Goal: Transaction & Acquisition: Purchase product/service

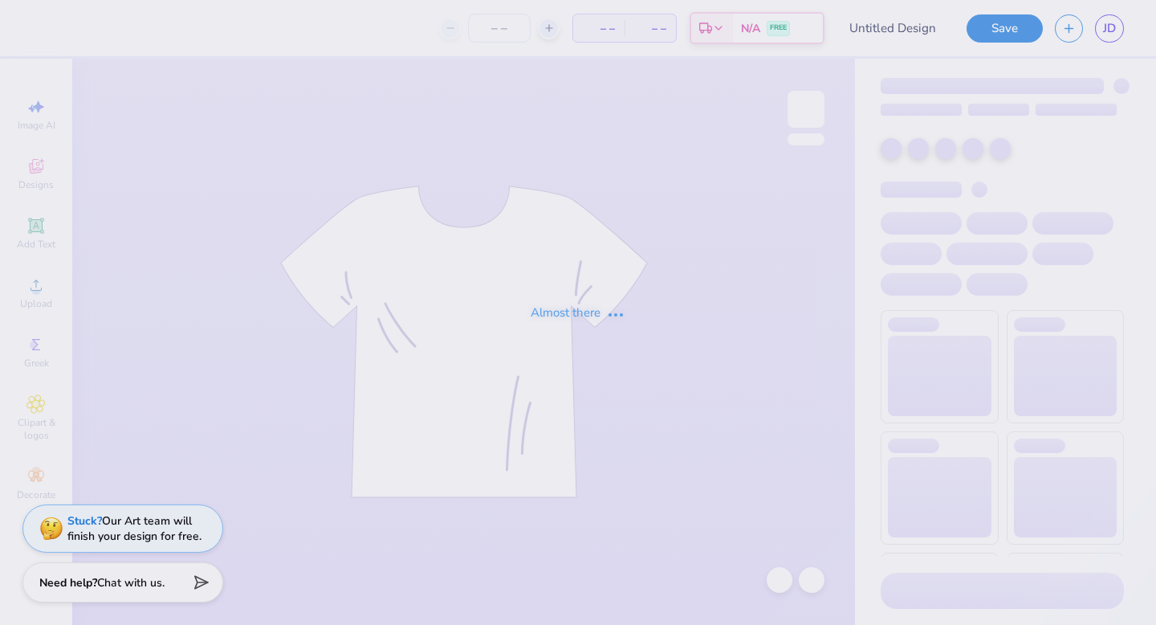
type input "rope bid night"
type input "120"
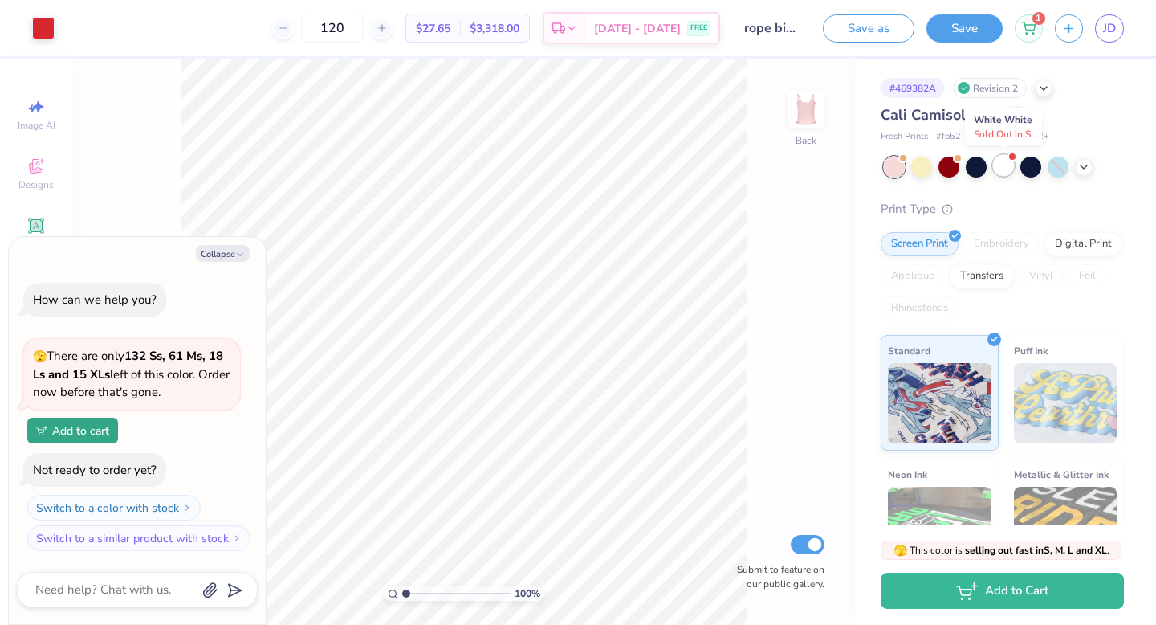
click at [996, 165] on div at bounding box center [1003, 165] width 21 height 21
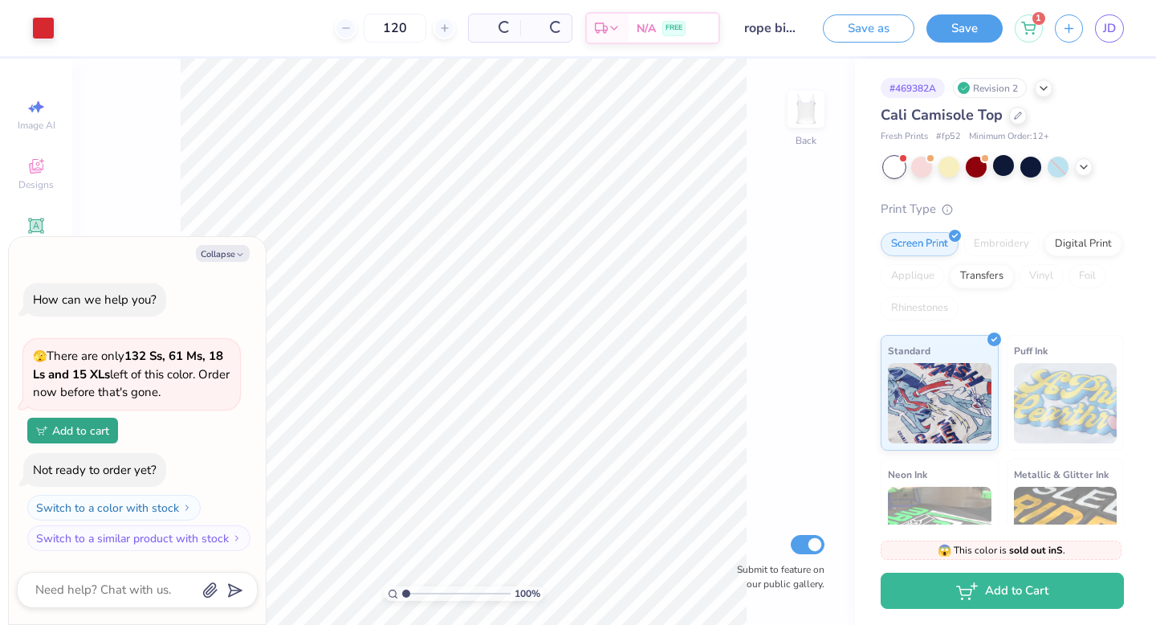
scroll to position [176, 0]
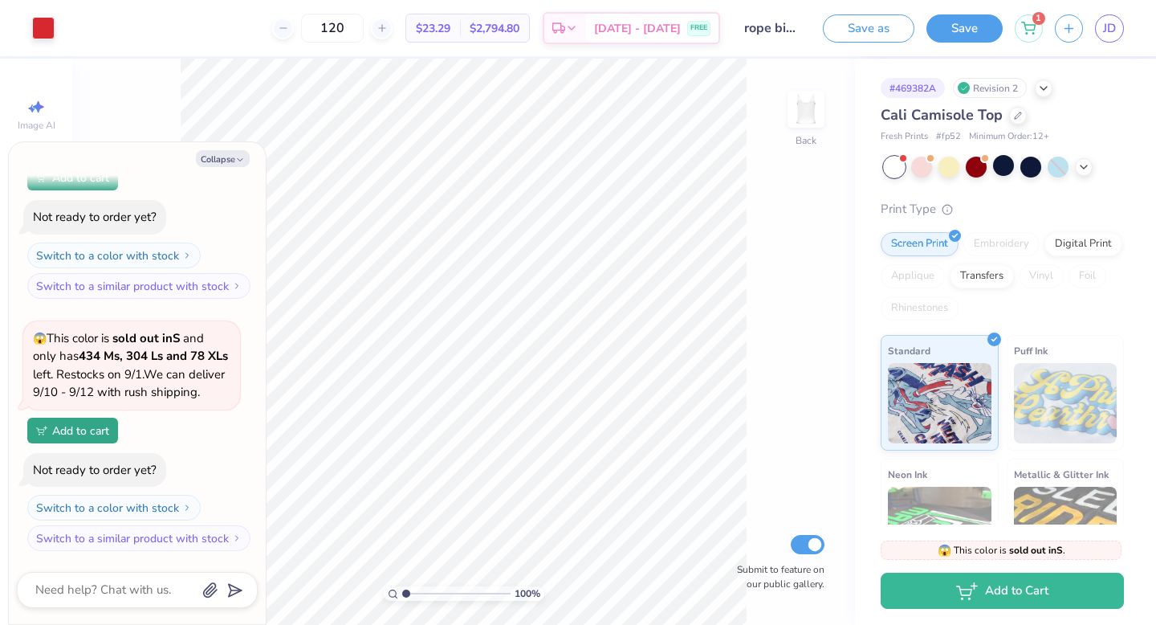
click at [912, 89] on div "# 469382A" at bounding box center [913, 88] width 64 height 20
click at [1017, 117] on icon at bounding box center [1018, 114] width 8 height 8
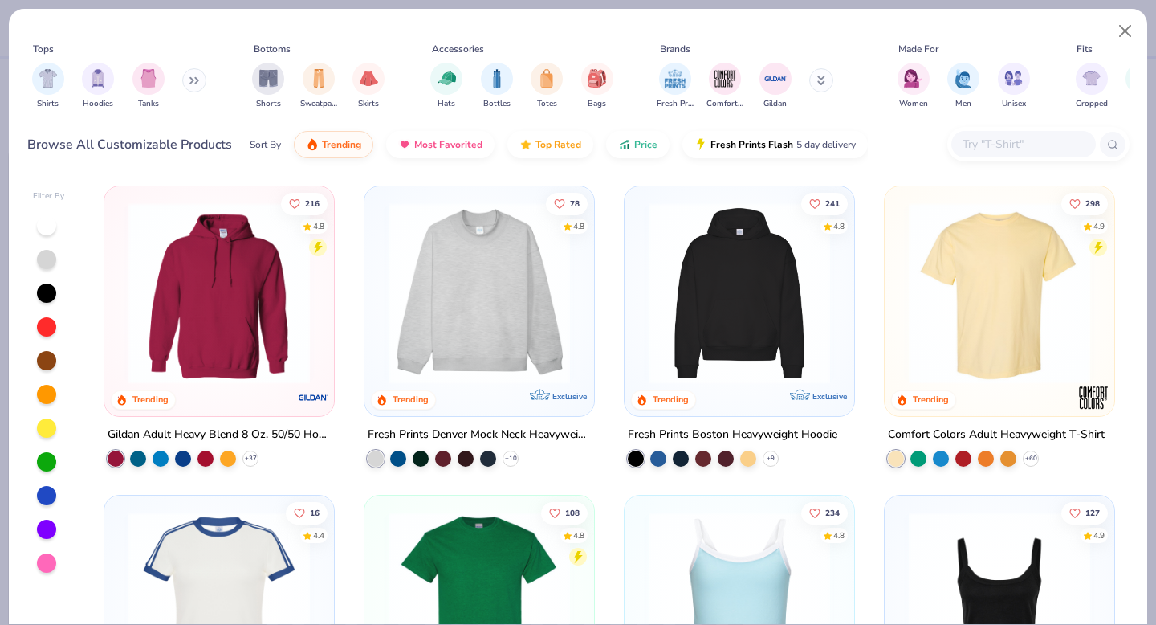
click at [186, 83] on button at bounding box center [194, 80] width 24 height 24
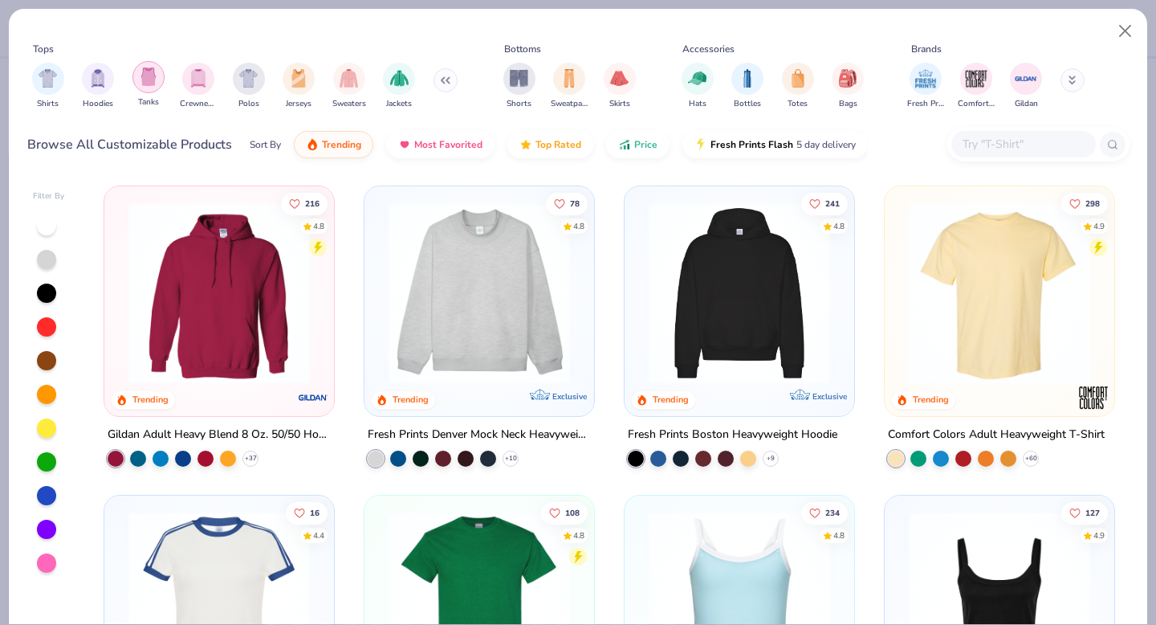
click at [150, 83] on img "filter for Tanks" at bounding box center [149, 76] width 18 height 18
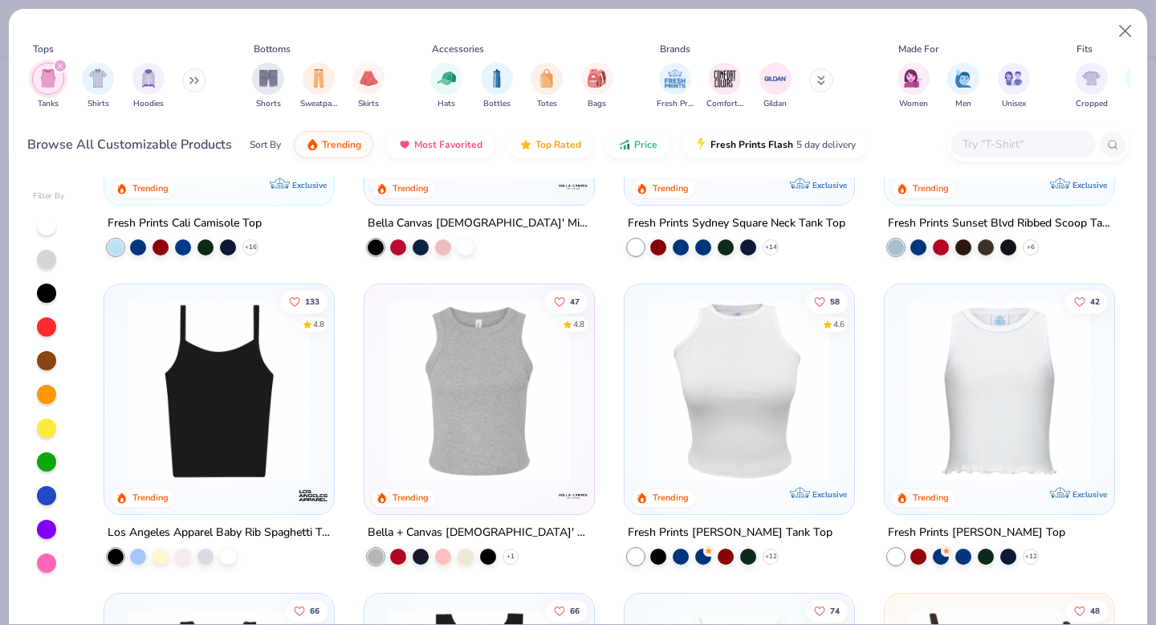
scroll to position [51, 0]
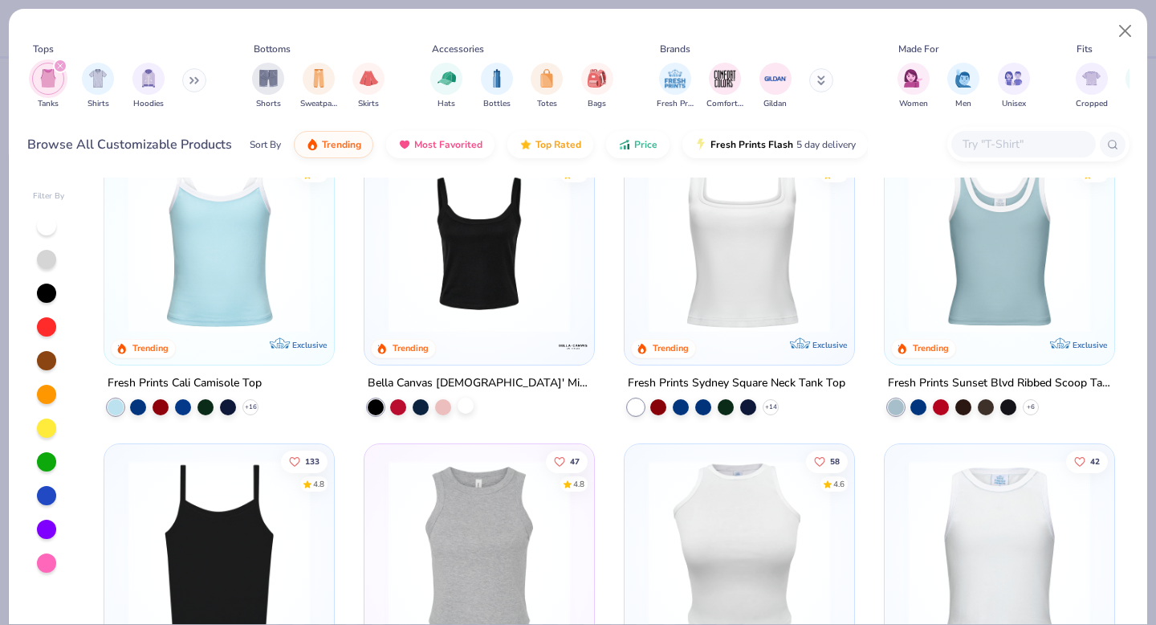
click at [469, 410] on div at bounding box center [466, 405] width 16 height 16
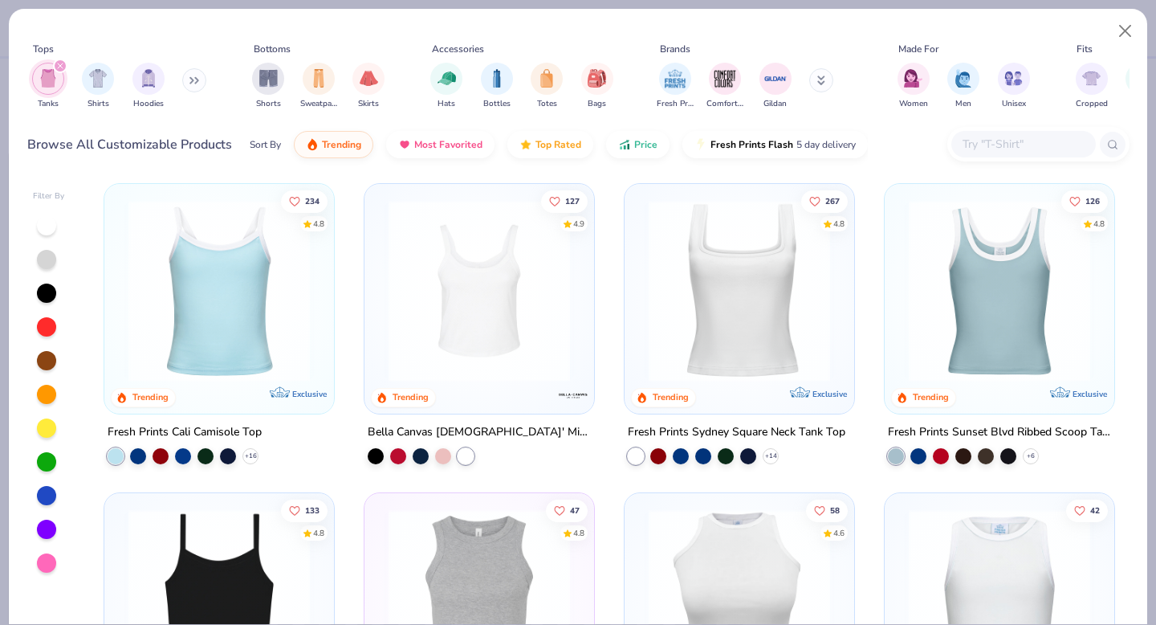
scroll to position [0, 0]
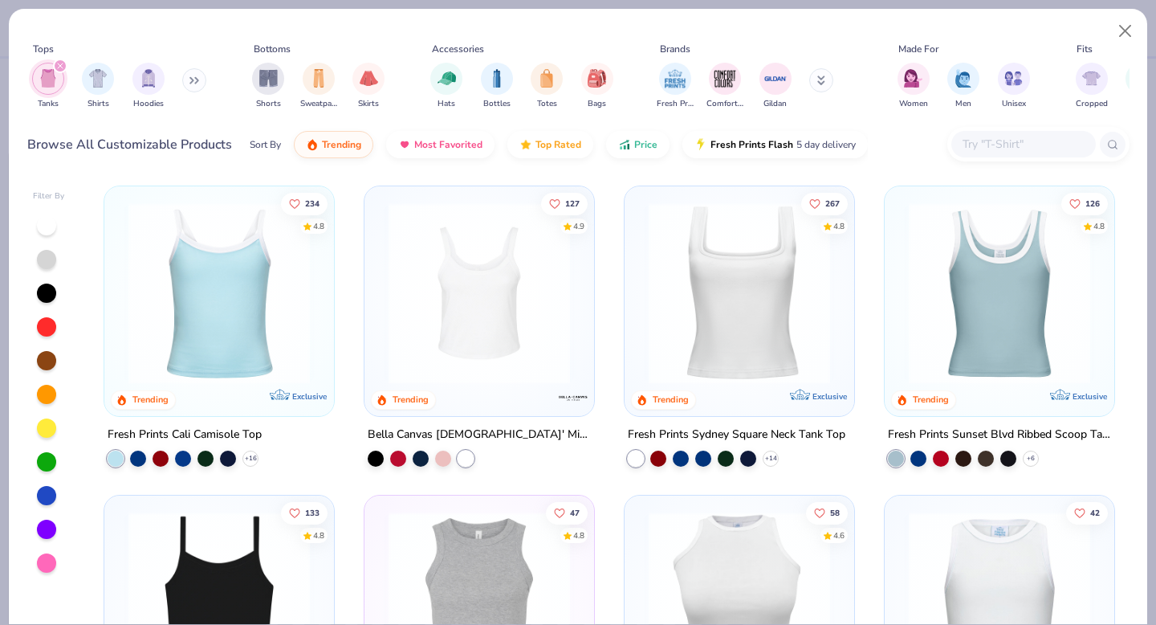
click at [497, 340] on img at bounding box center [480, 292] width 198 height 181
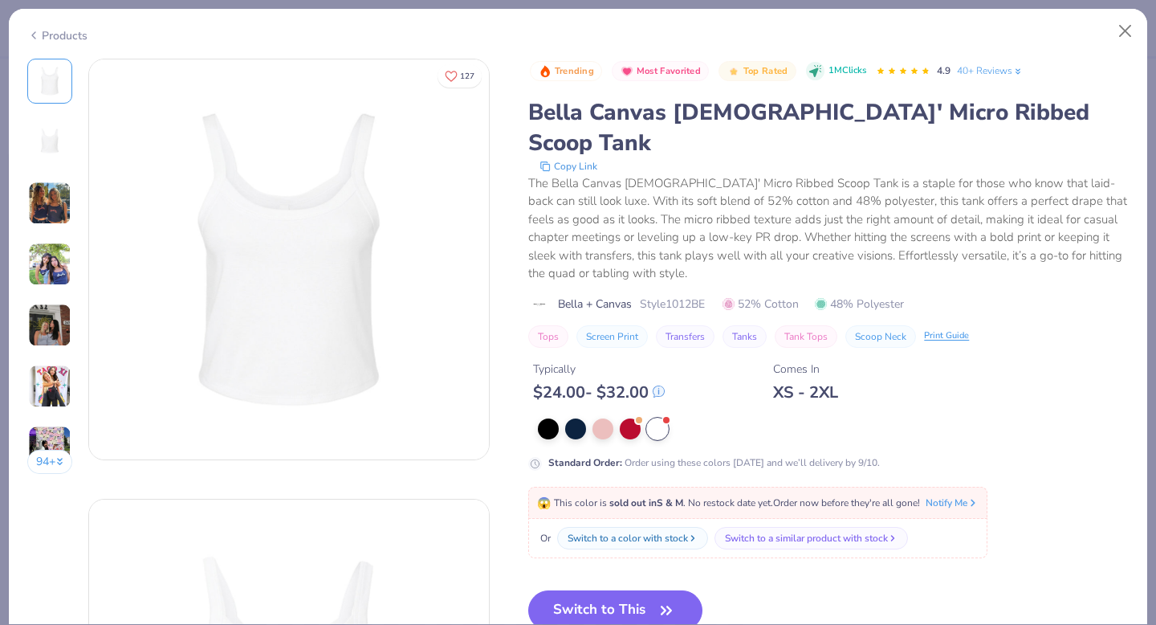
click at [46, 323] on img at bounding box center [49, 324] width 43 height 43
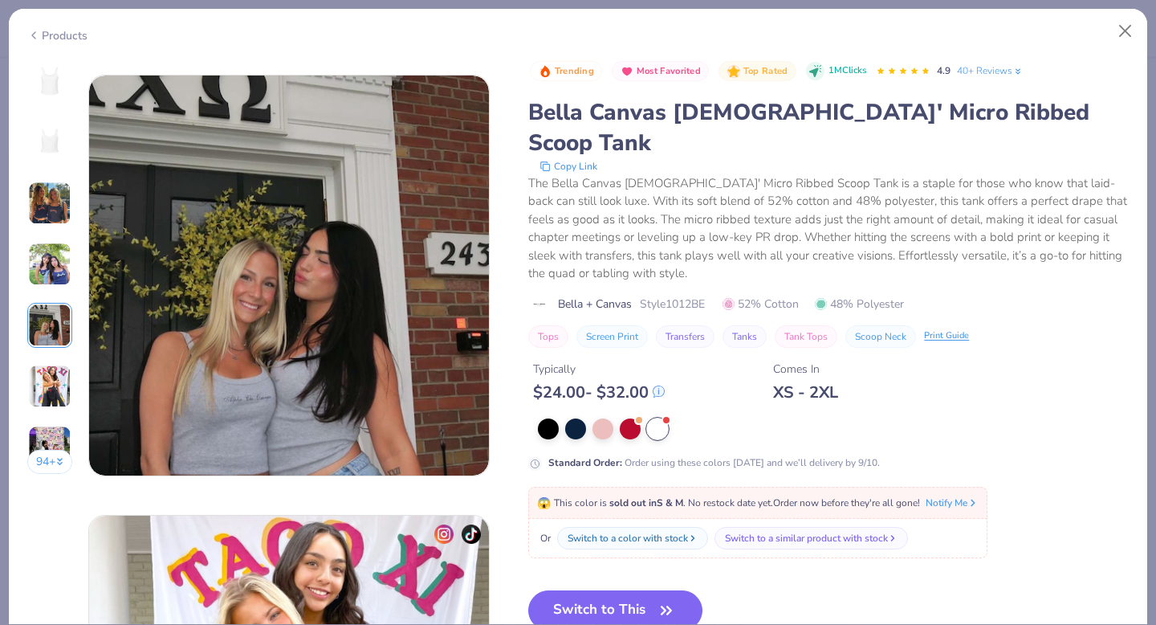
scroll to position [1760, 0]
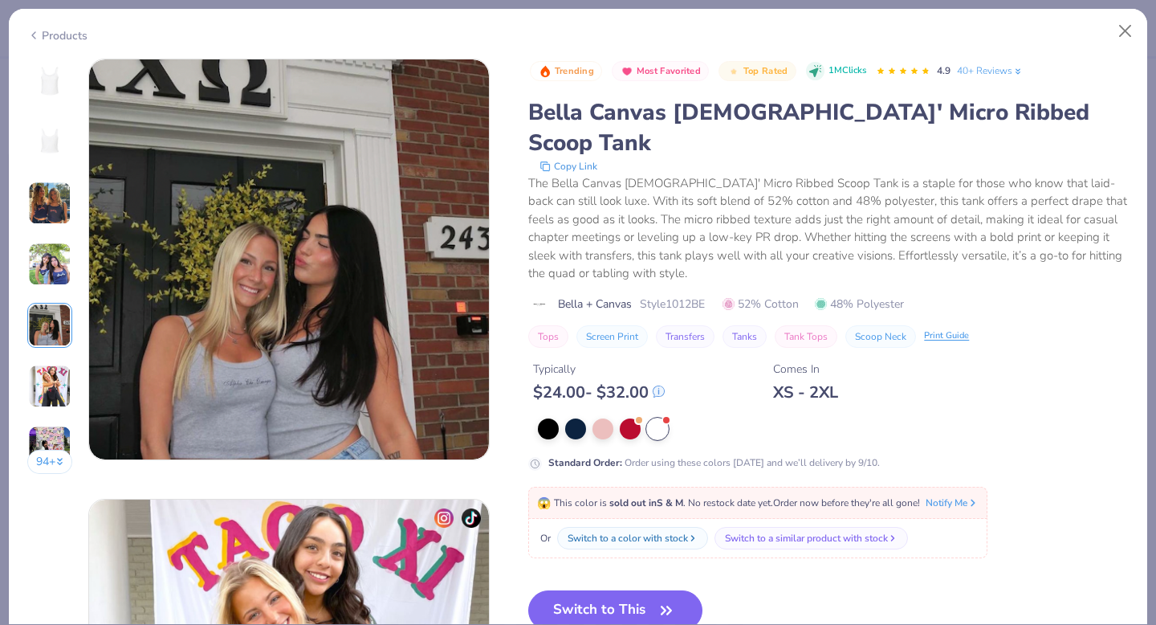
click at [47, 255] on img at bounding box center [49, 263] width 43 height 43
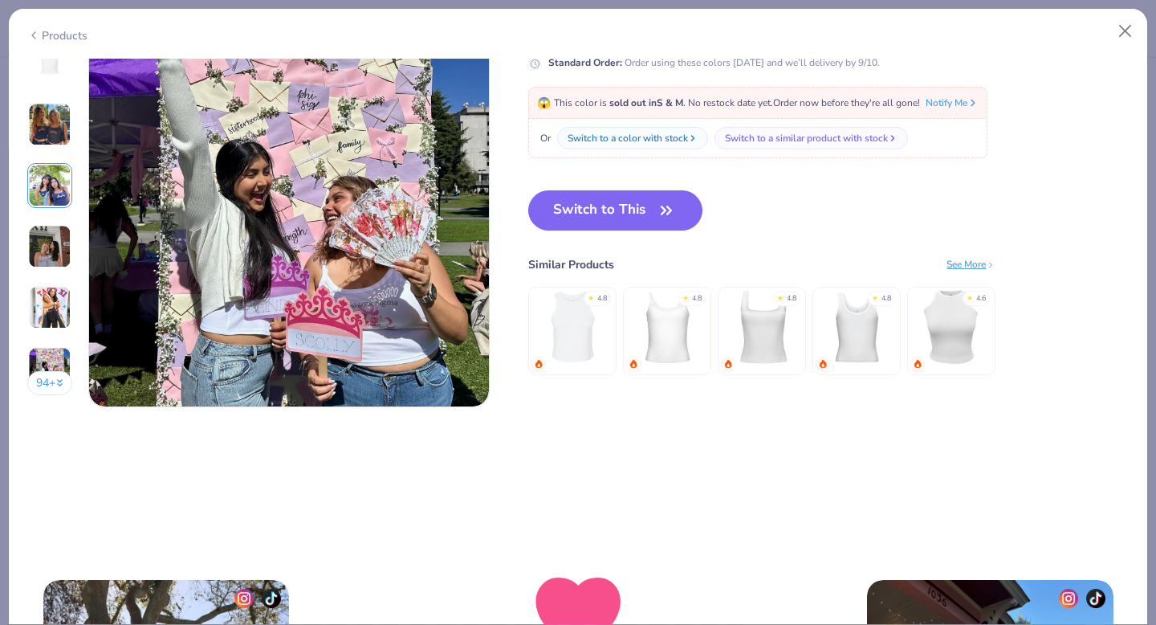
scroll to position [2774, 0]
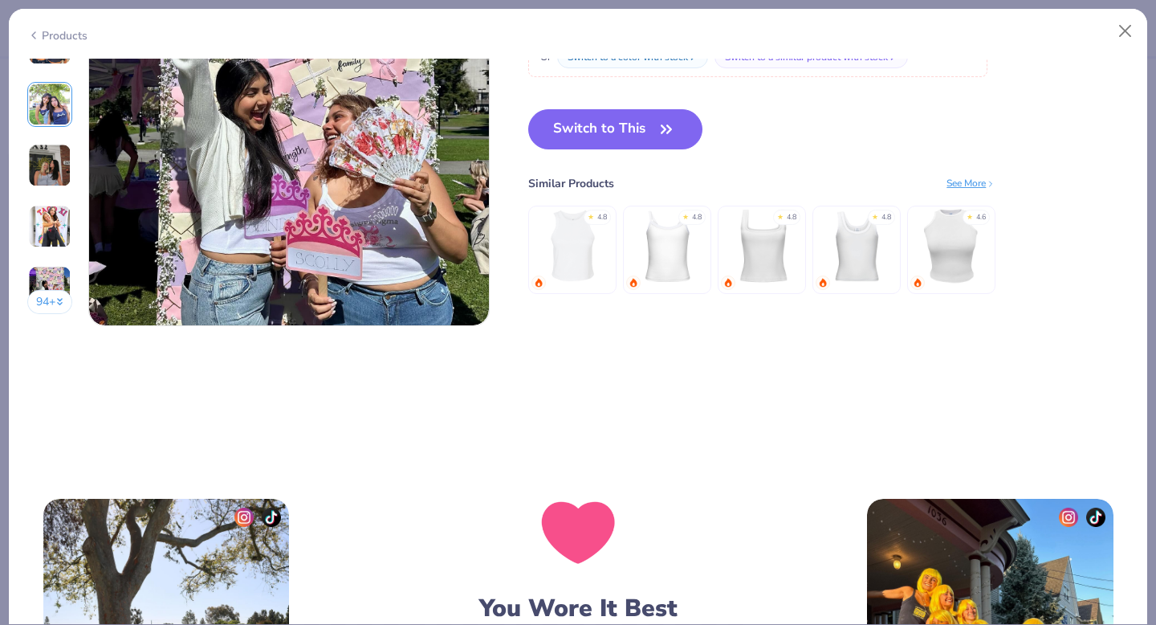
click at [49, 299] on button "94 +" at bounding box center [50, 302] width 46 height 24
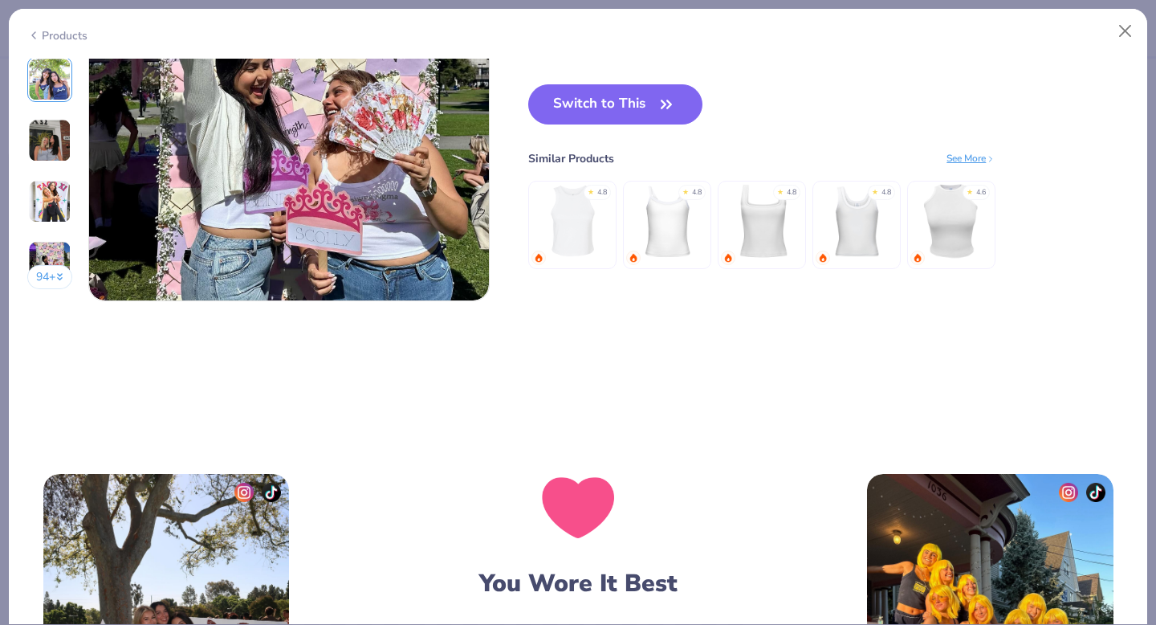
scroll to position [2592, 0]
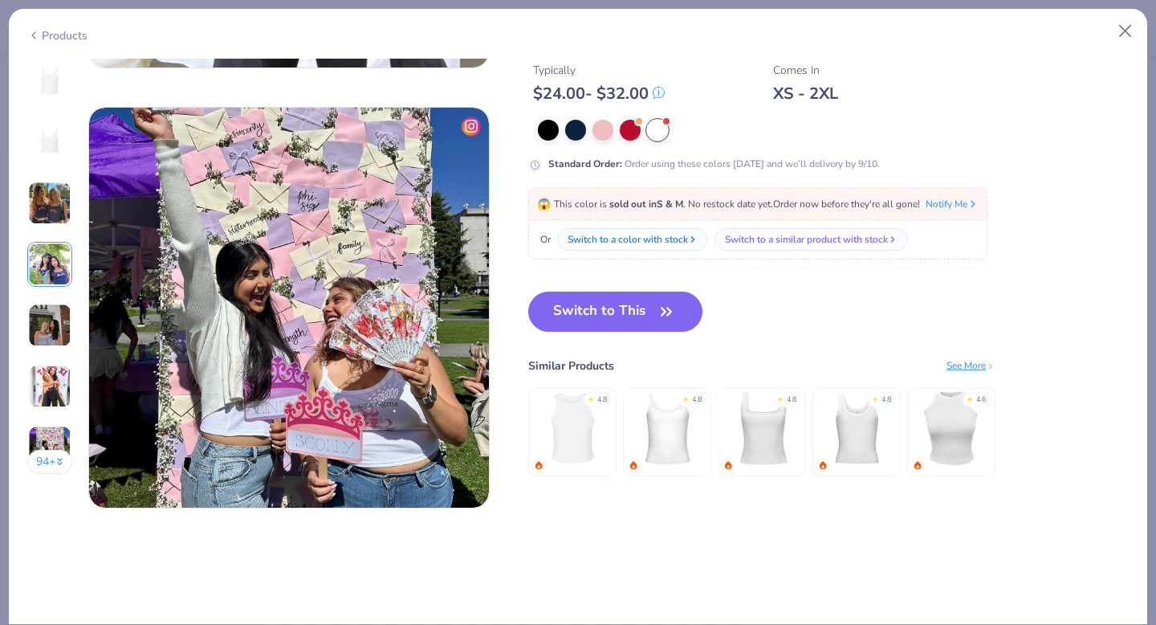
click at [47, 215] on img at bounding box center [49, 202] width 43 height 43
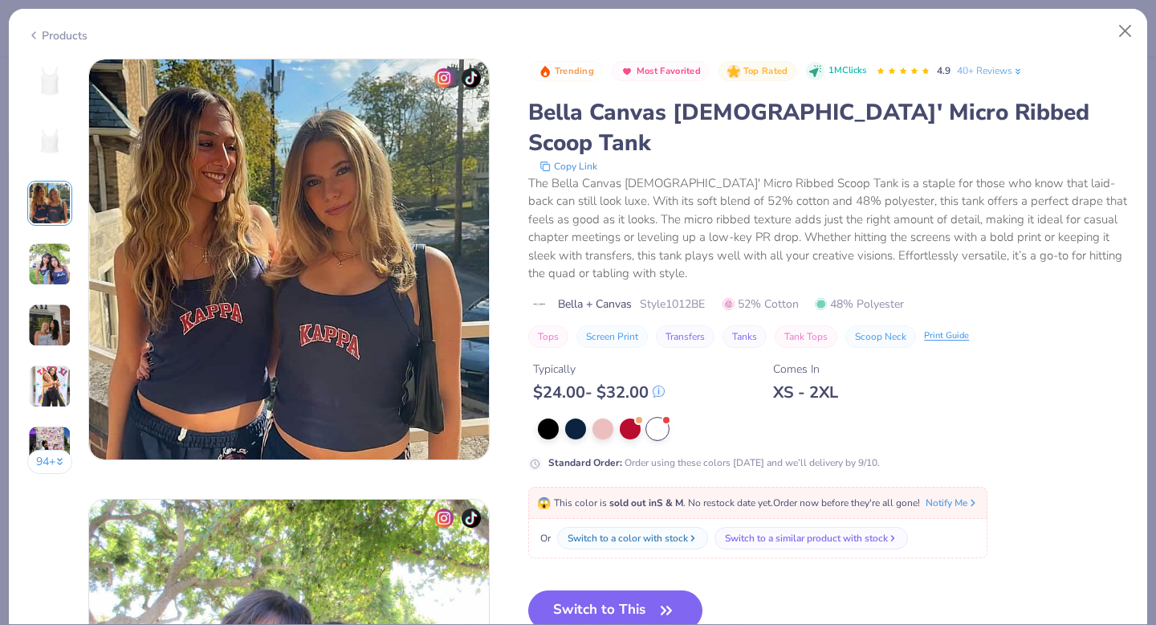
click at [47, 255] on img at bounding box center [49, 263] width 43 height 43
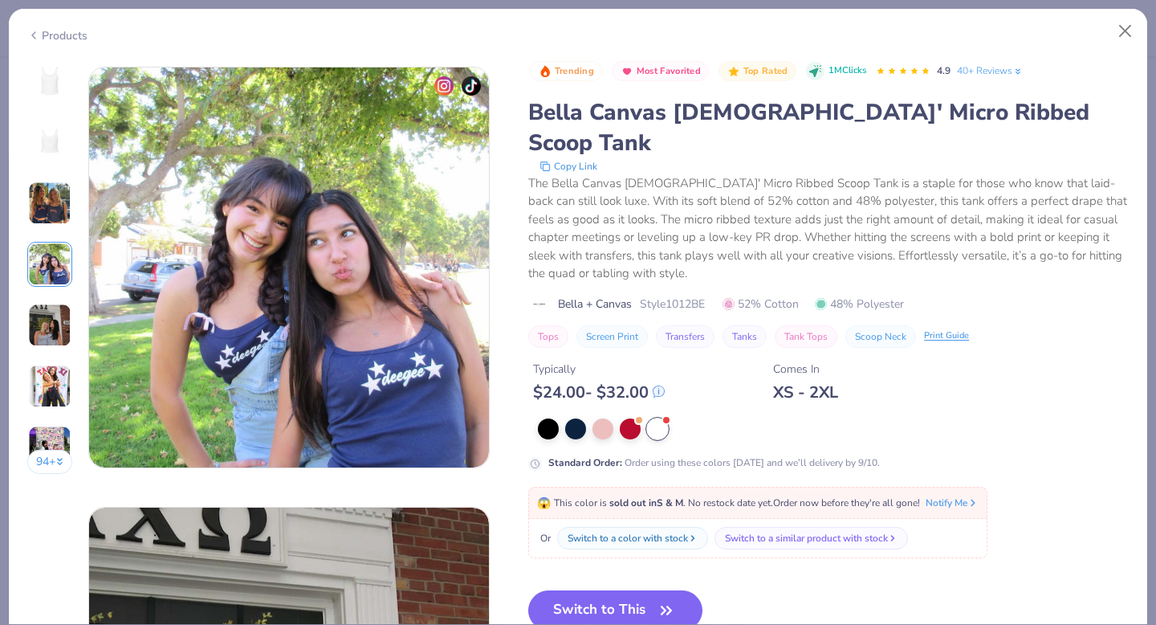
scroll to position [1320, 0]
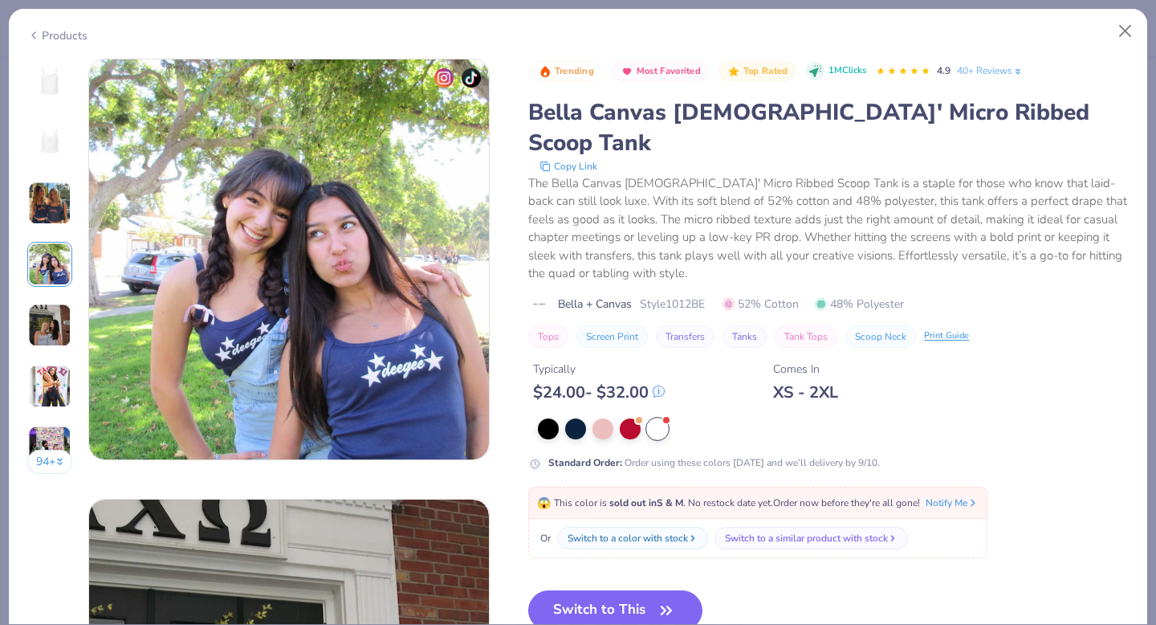
click at [47, 143] on img at bounding box center [50, 142] width 39 height 39
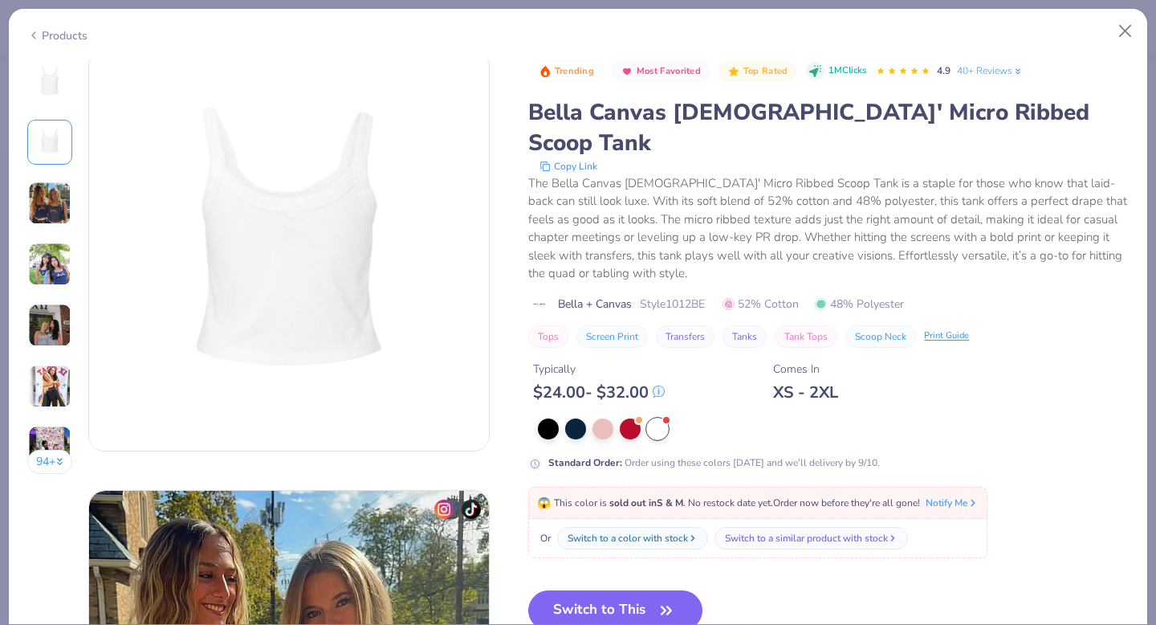
scroll to position [440, 0]
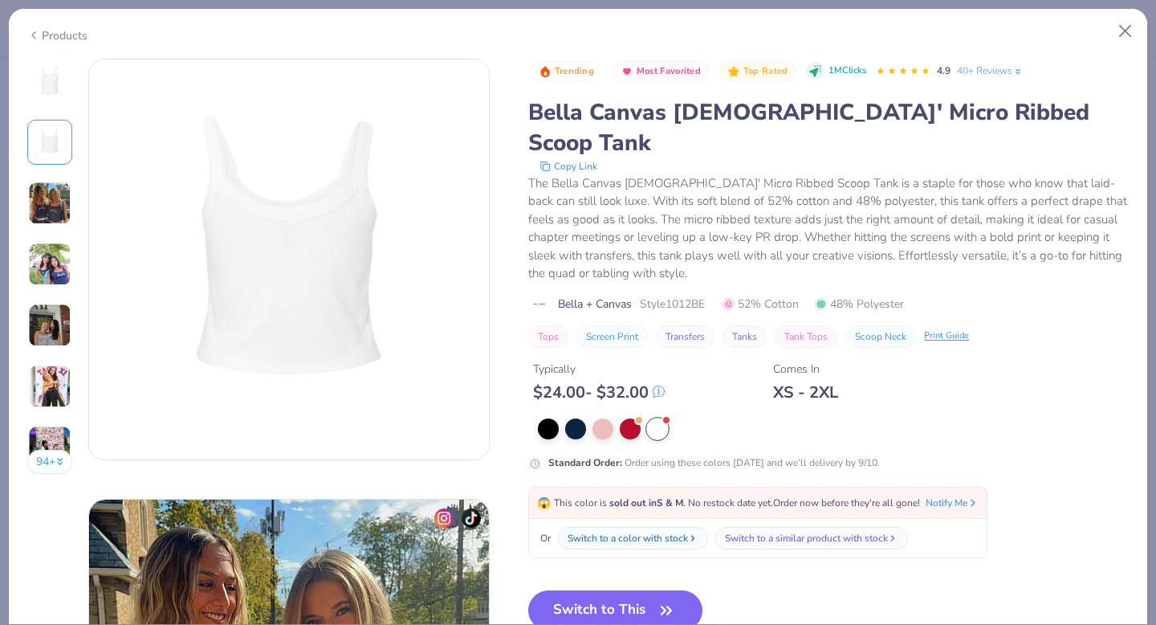
click at [46, 102] on div at bounding box center [49, 81] width 45 height 45
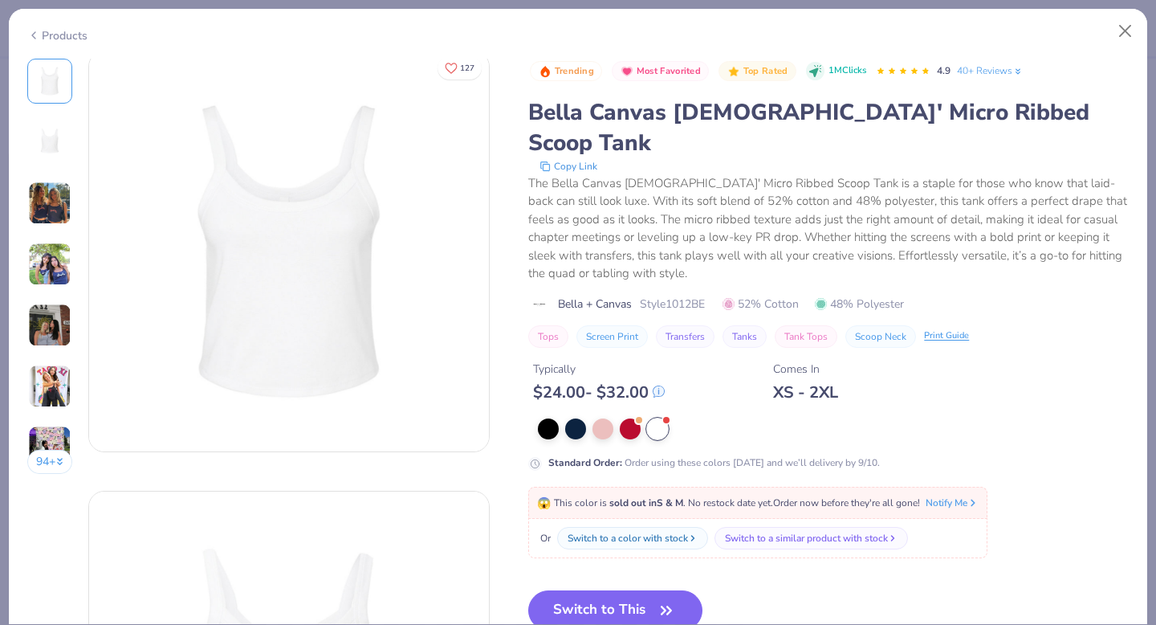
scroll to position [0, 0]
click at [41, 319] on img at bounding box center [49, 324] width 43 height 43
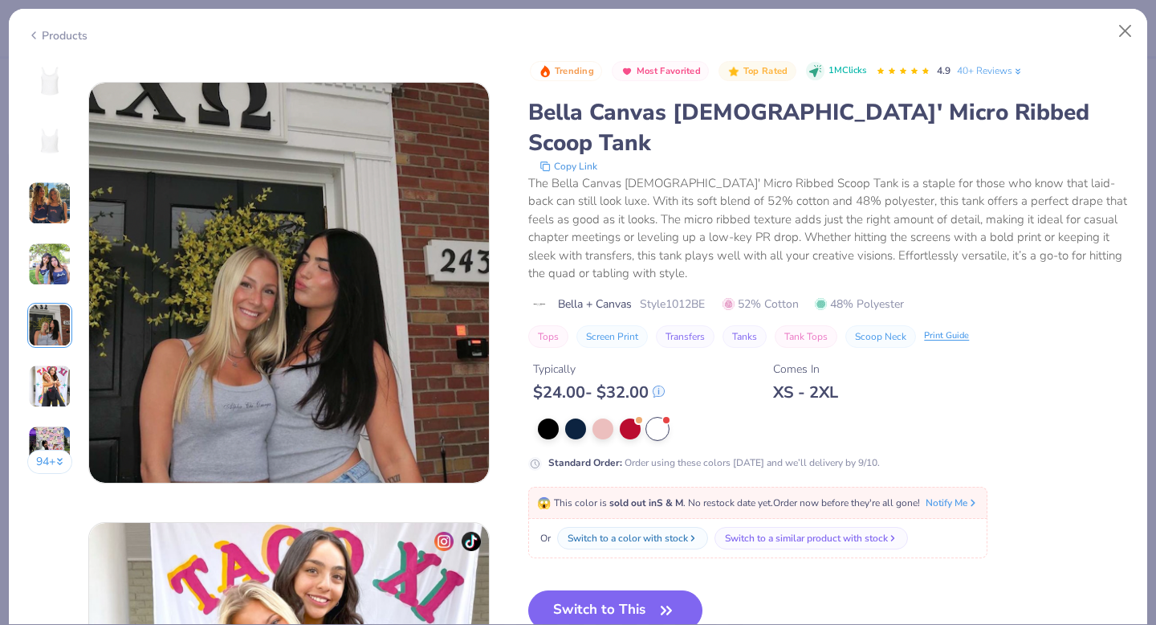
scroll to position [1760, 0]
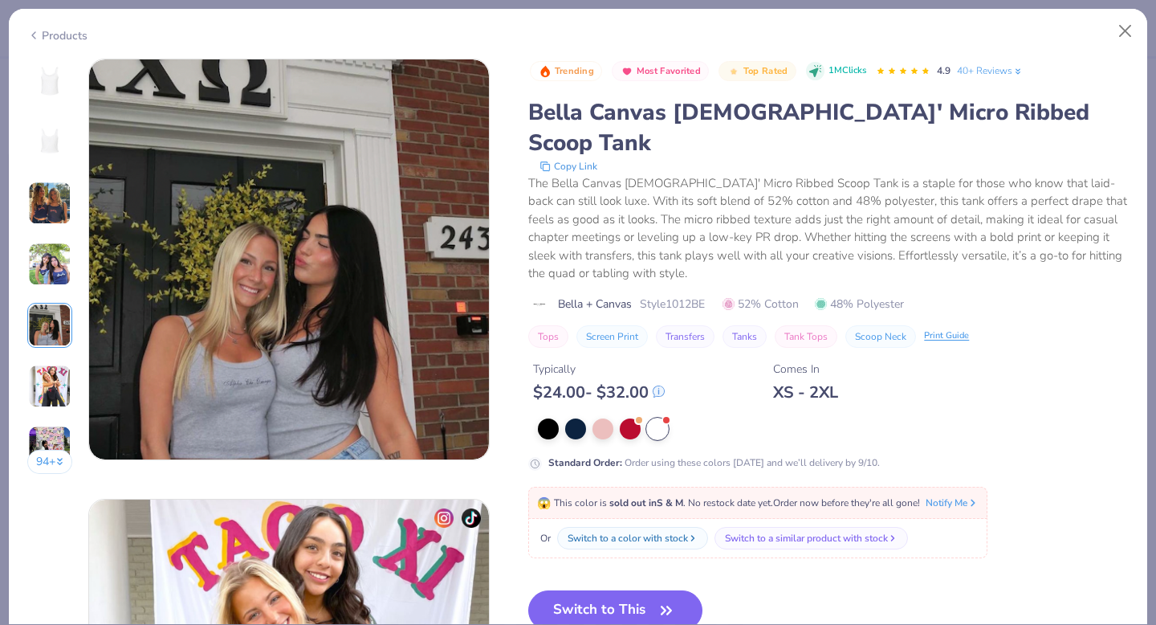
click at [46, 377] on img at bounding box center [49, 385] width 43 height 43
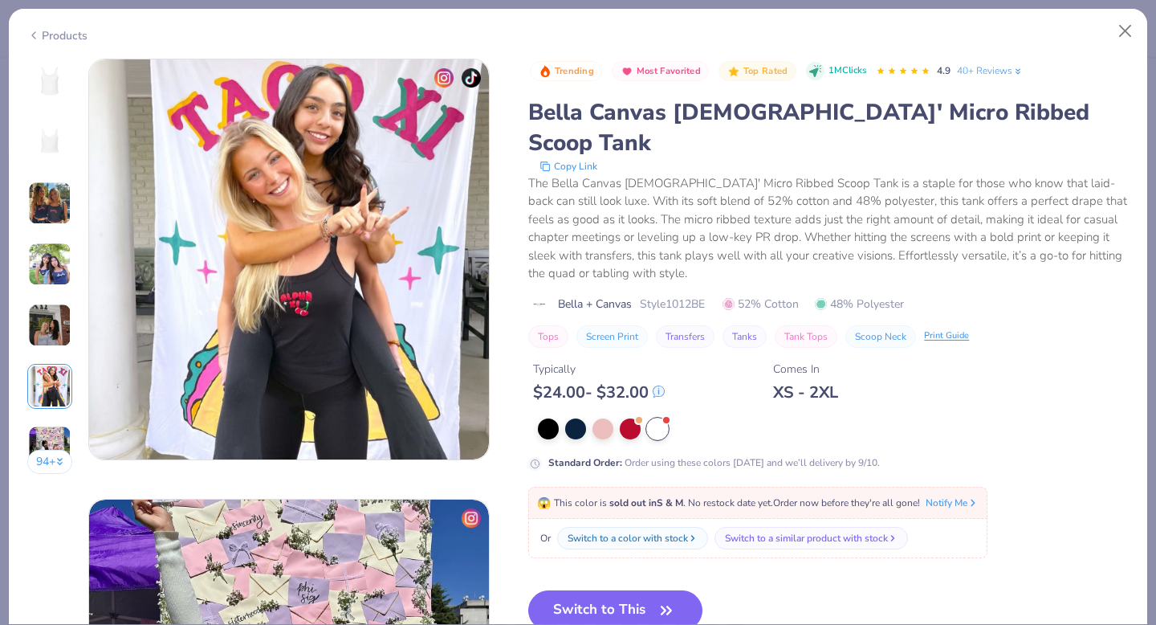
click at [47, 460] on button "94 +" at bounding box center [50, 462] width 46 height 24
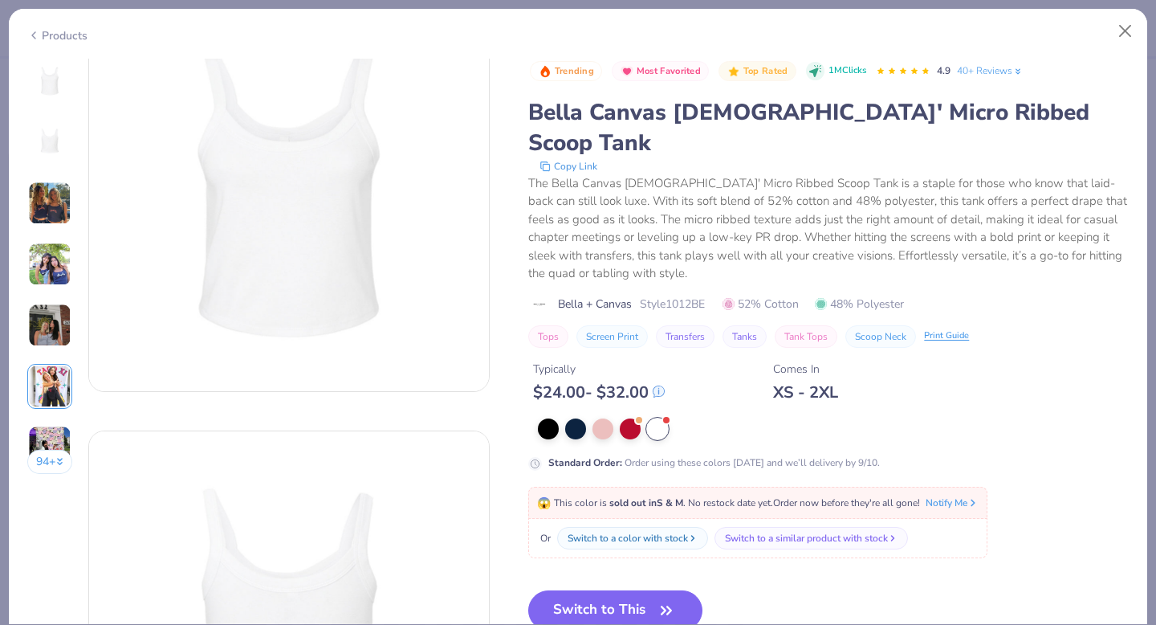
scroll to position [0, 0]
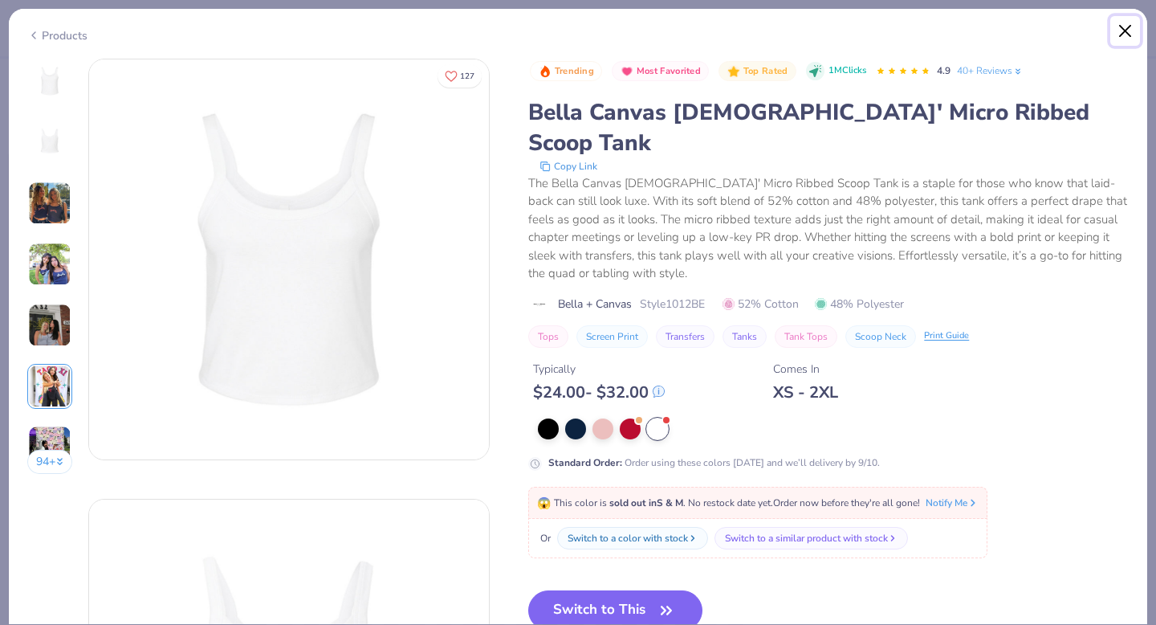
click at [1124, 29] on button "Close" at bounding box center [1125, 31] width 31 height 31
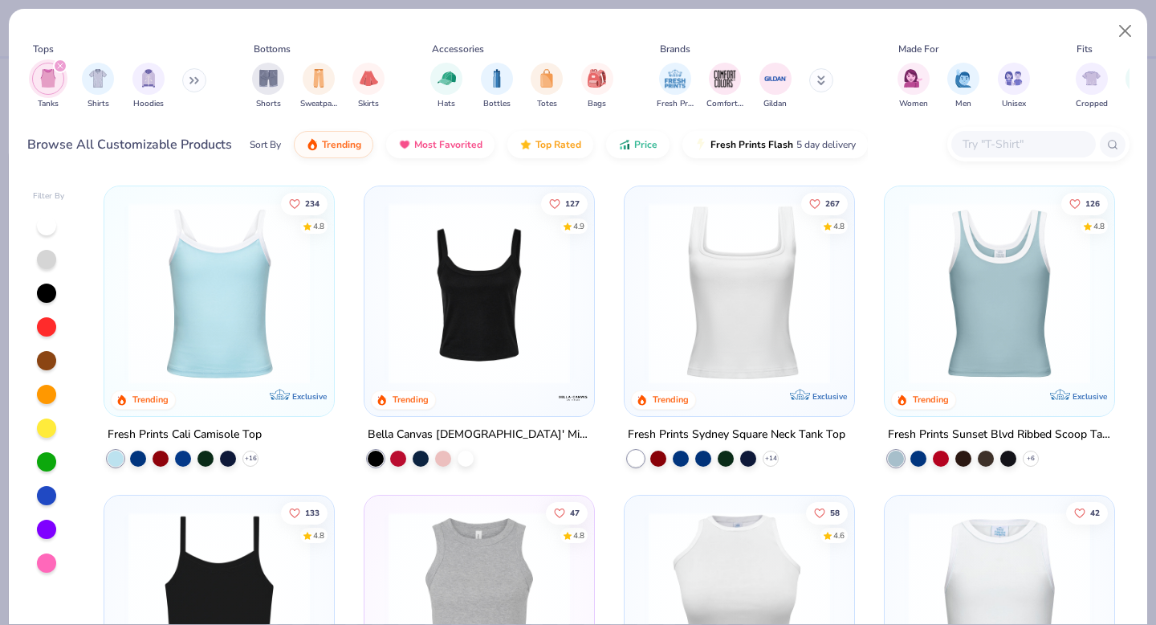
click at [242, 350] on img at bounding box center [219, 292] width 198 height 181
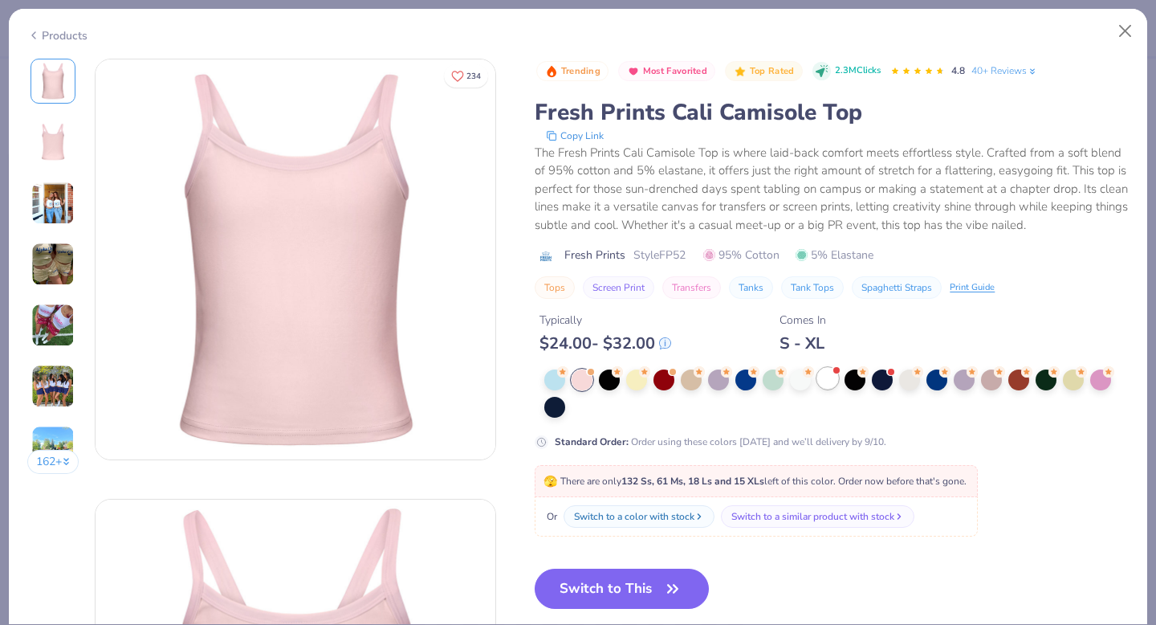
click at [826, 377] on div at bounding box center [827, 378] width 21 height 21
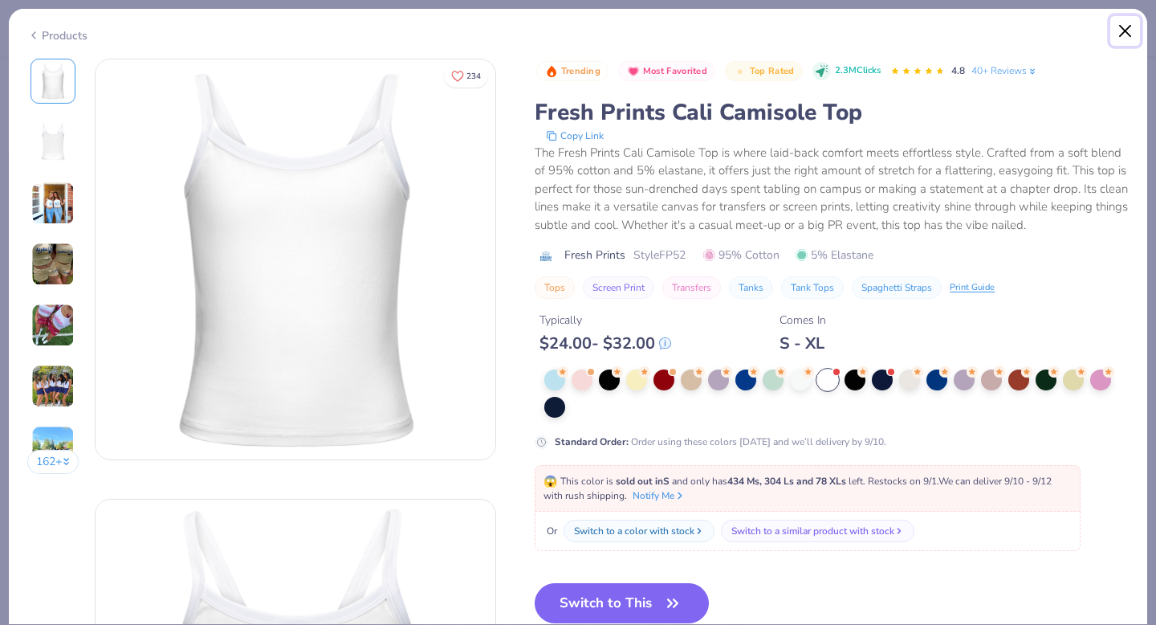
click at [1122, 29] on button "Close" at bounding box center [1125, 31] width 31 height 31
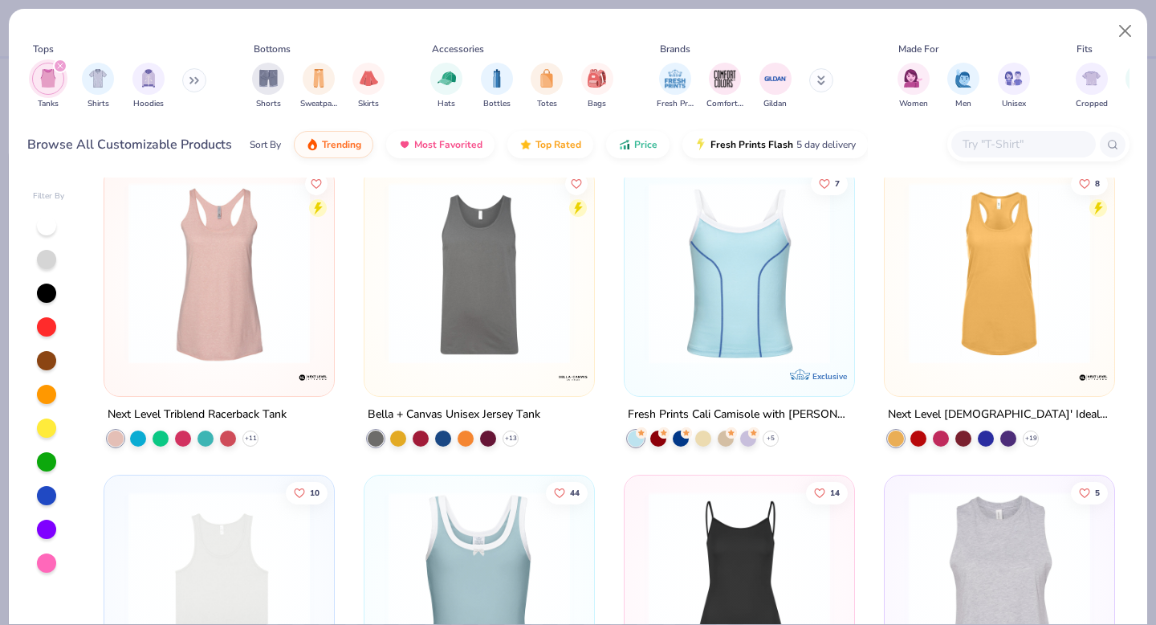
scroll to position [1249, 0]
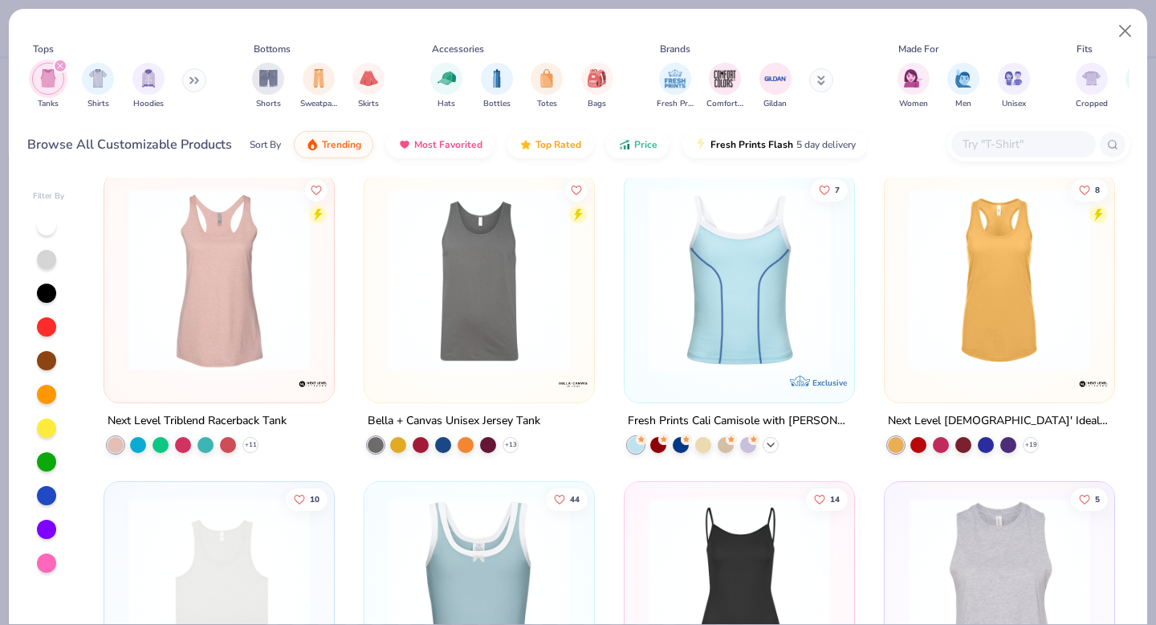
click at [767, 442] on icon at bounding box center [770, 444] width 13 height 13
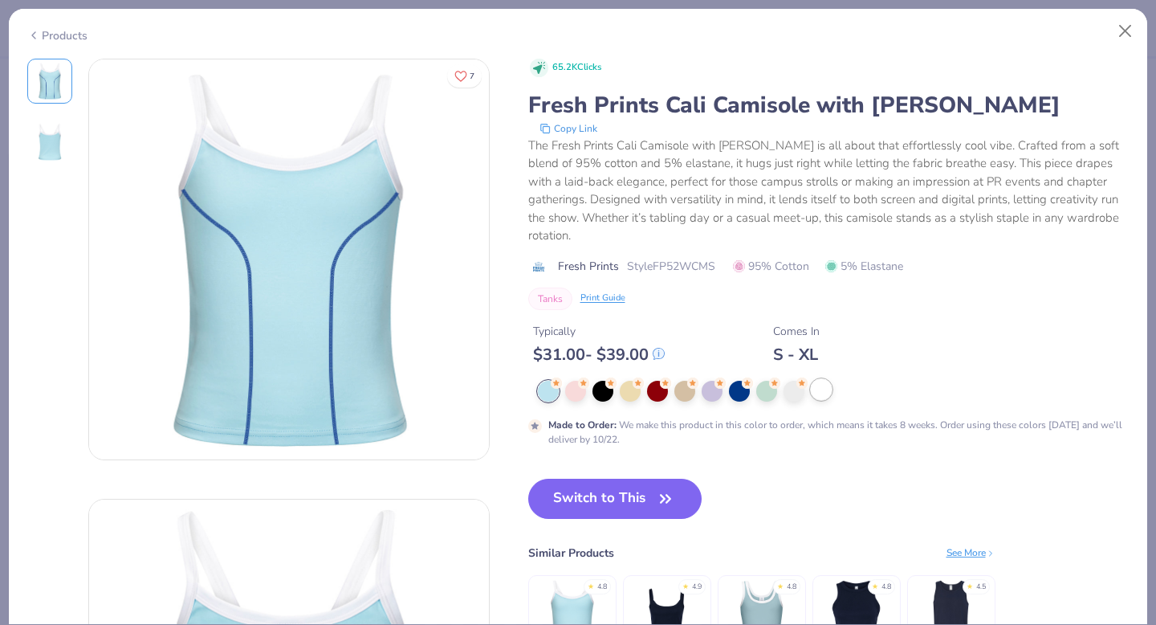
click at [821, 392] on div at bounding box center [821, 389] width 21 height 21
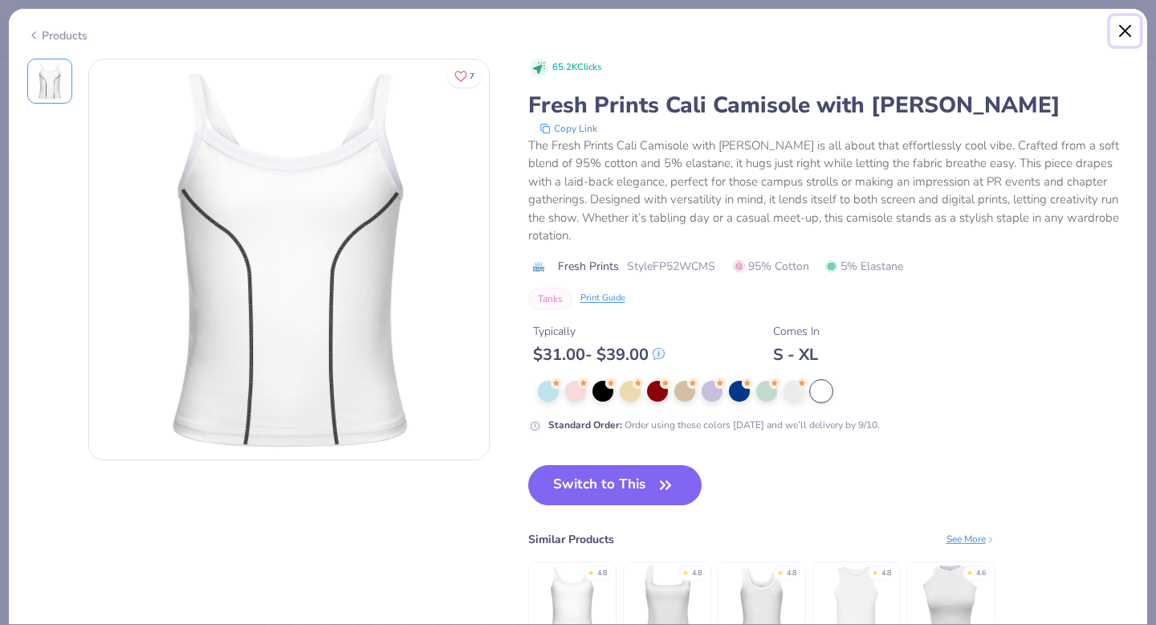
click at [1122, 35] on button "Close" at bounding box center [1125, 31] width 31 height 31
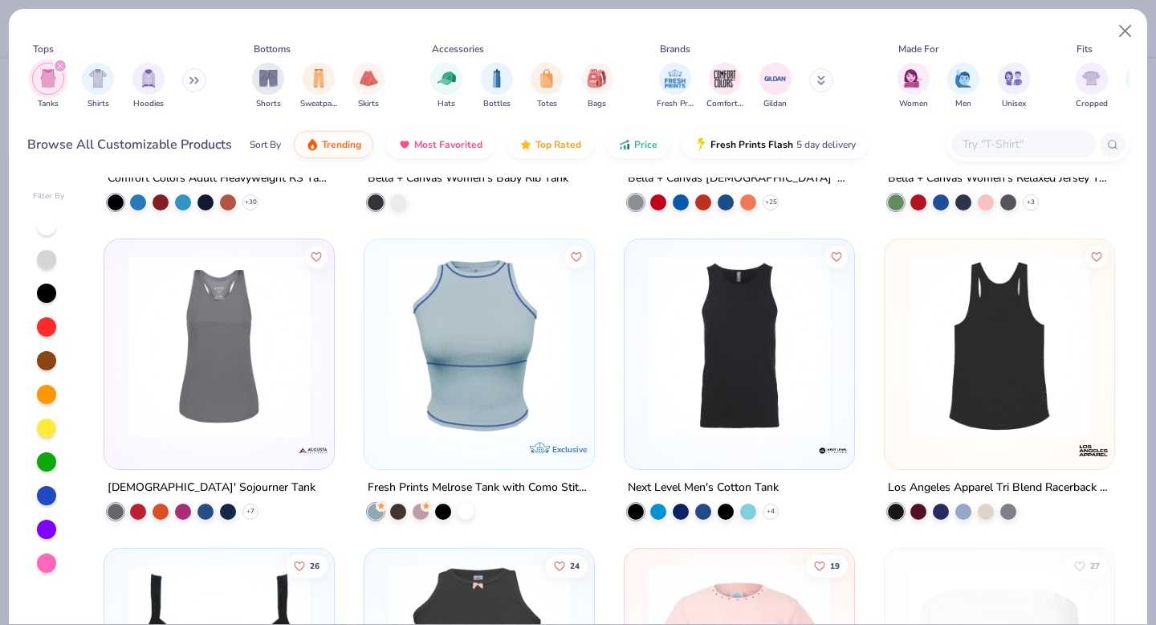
scroll to position [2566, 0]
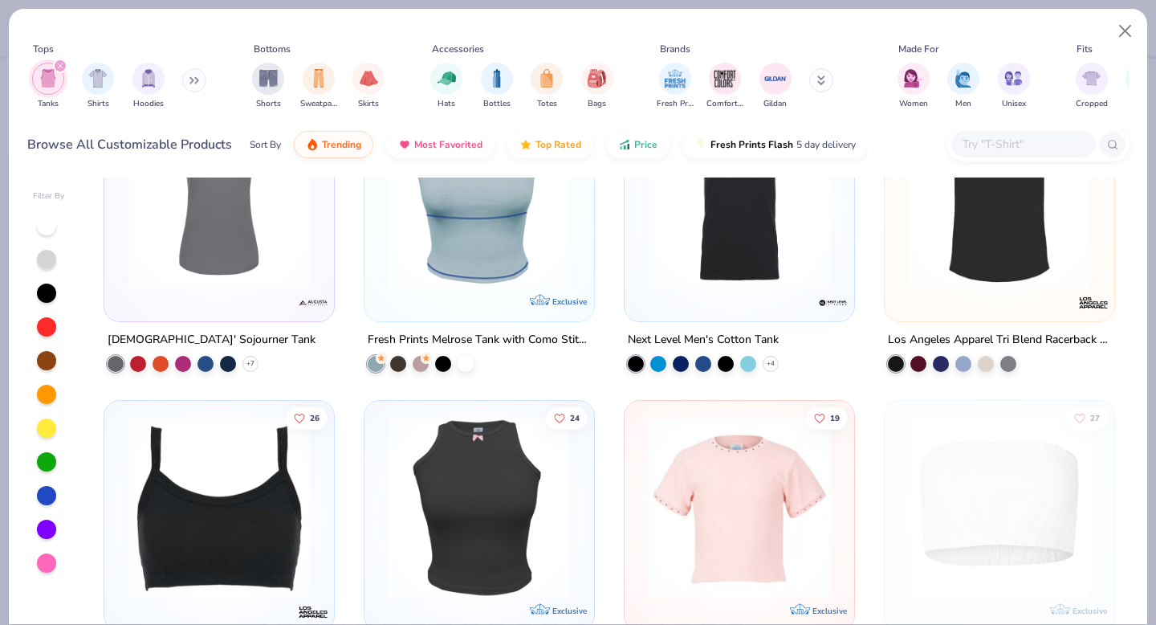
click at [45, 226] on div at bounding box center [46, 225] width 19 height 19
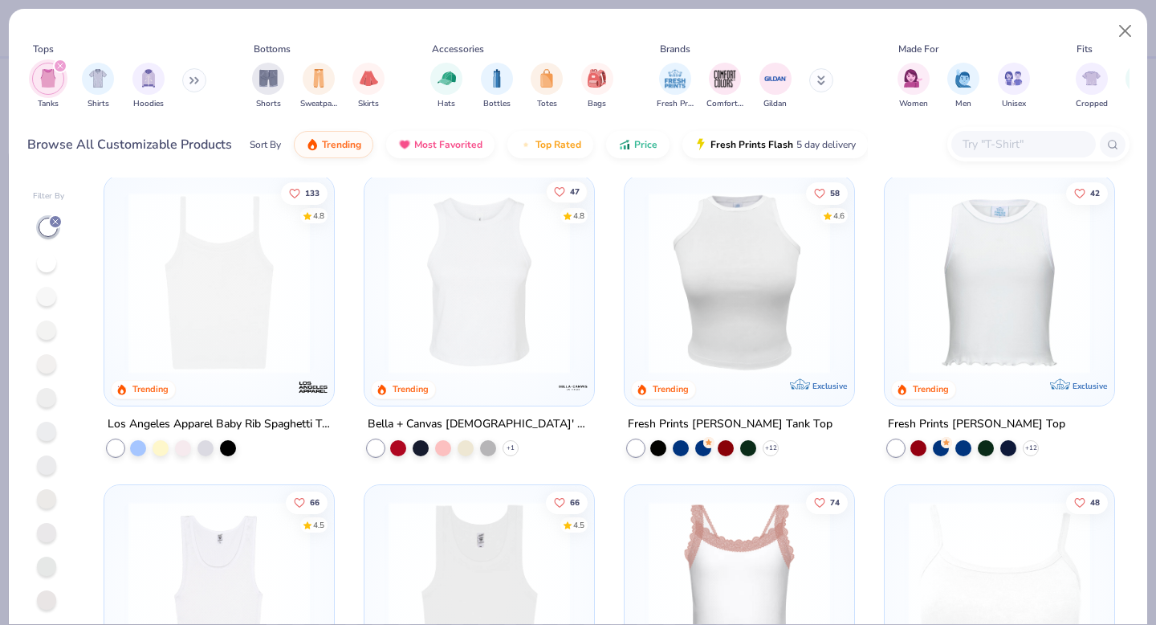
scroll to position [324, 0]
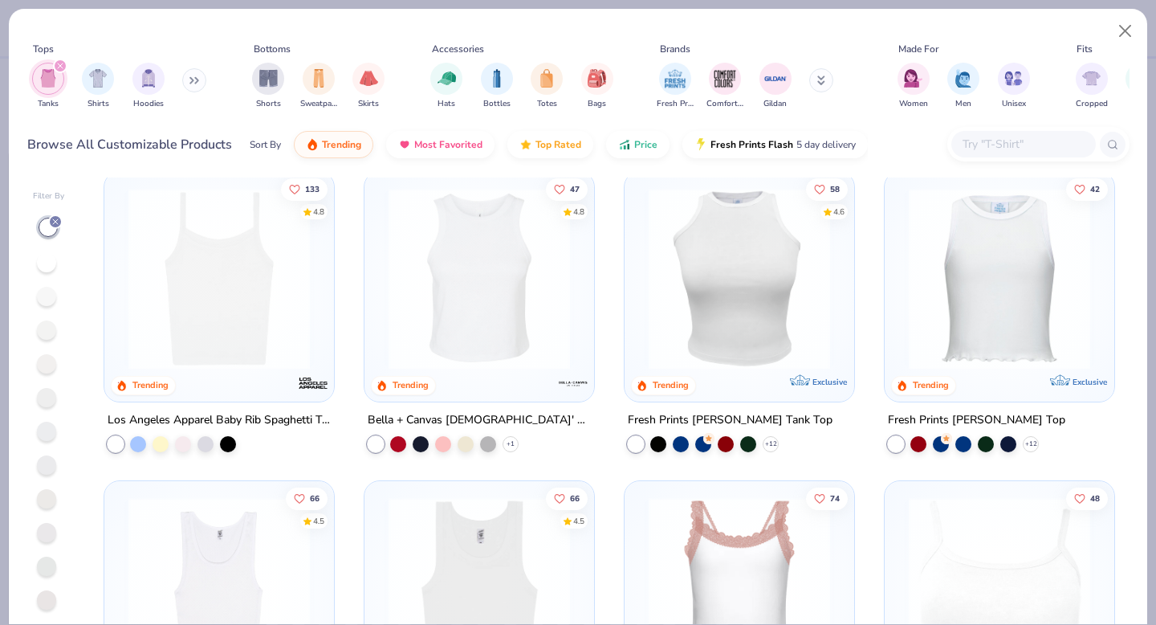
click at [213, 338] on img at bounding box center [219, 278] width 198 height 181
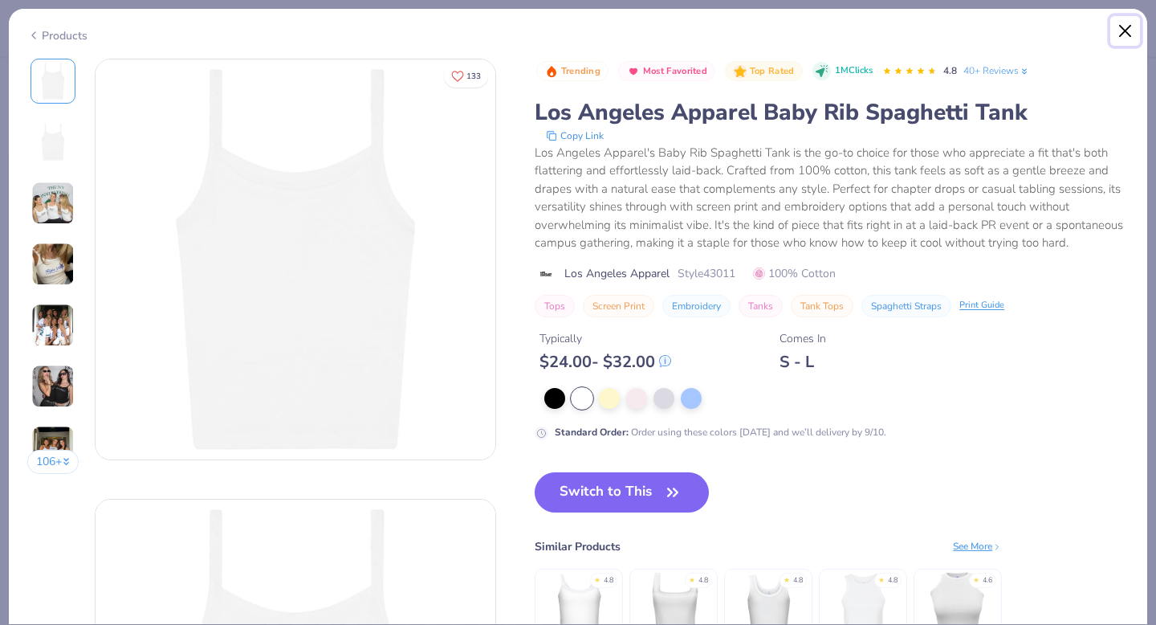
click at [1119, 33] on button "Close" at bounding box center [1125, 31] width 31 height 31
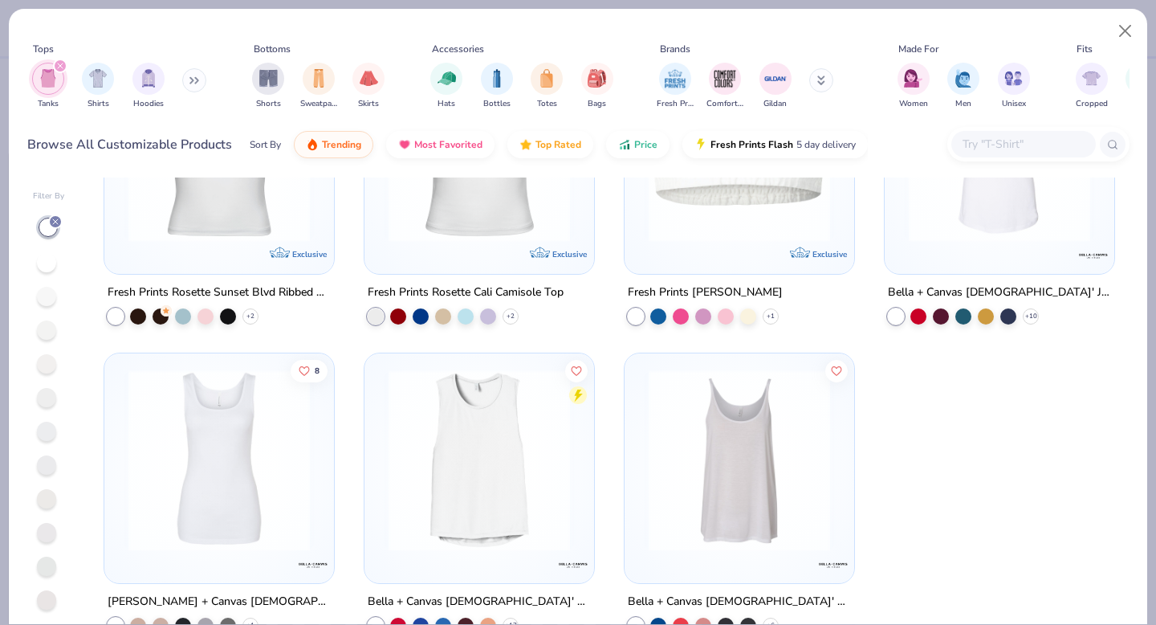
scroll to position [35, 0]
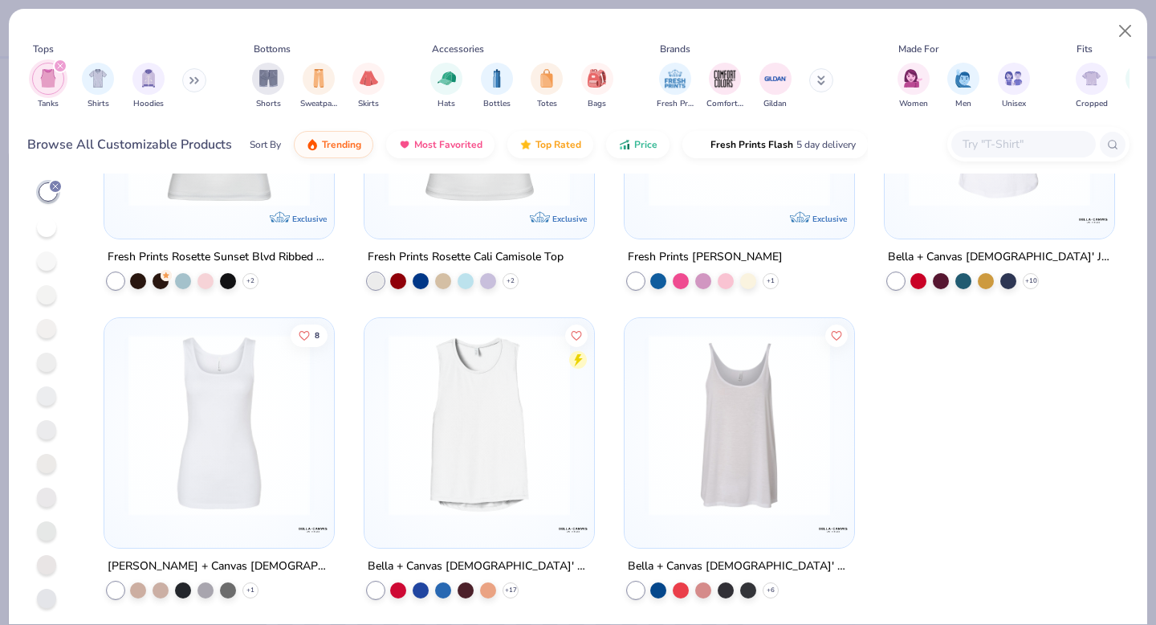
click at [197, 72] on button at bounding box center [194, 80] width 24 height 24
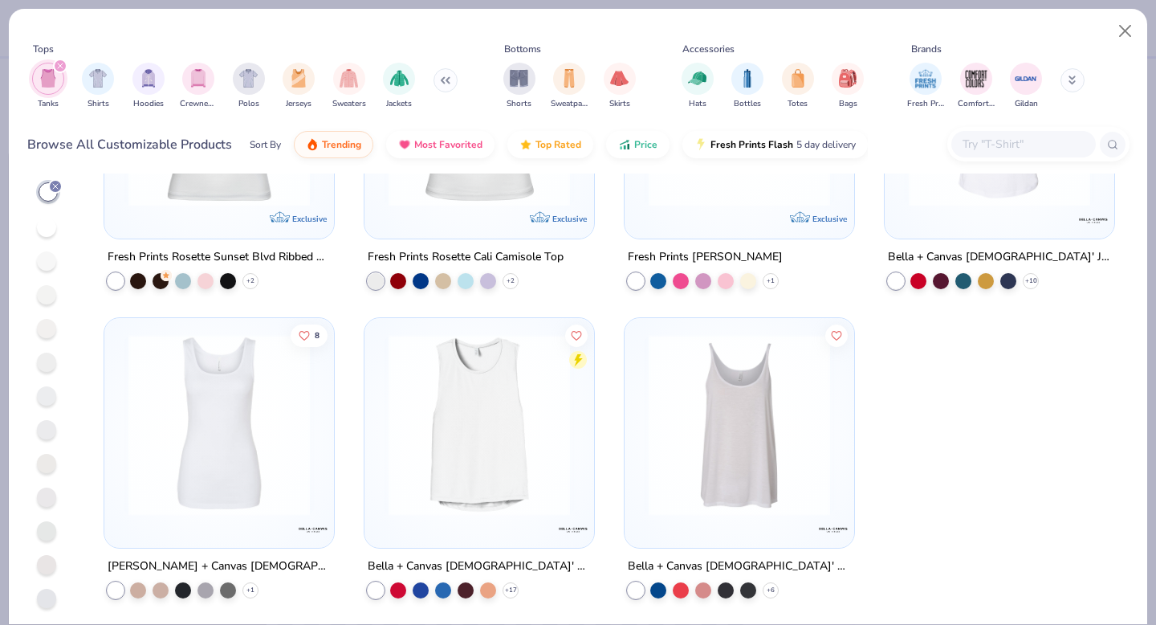
click at [55, 70] on div "filter for Tanks" at bounding box center [60, 66] width 14 height 14
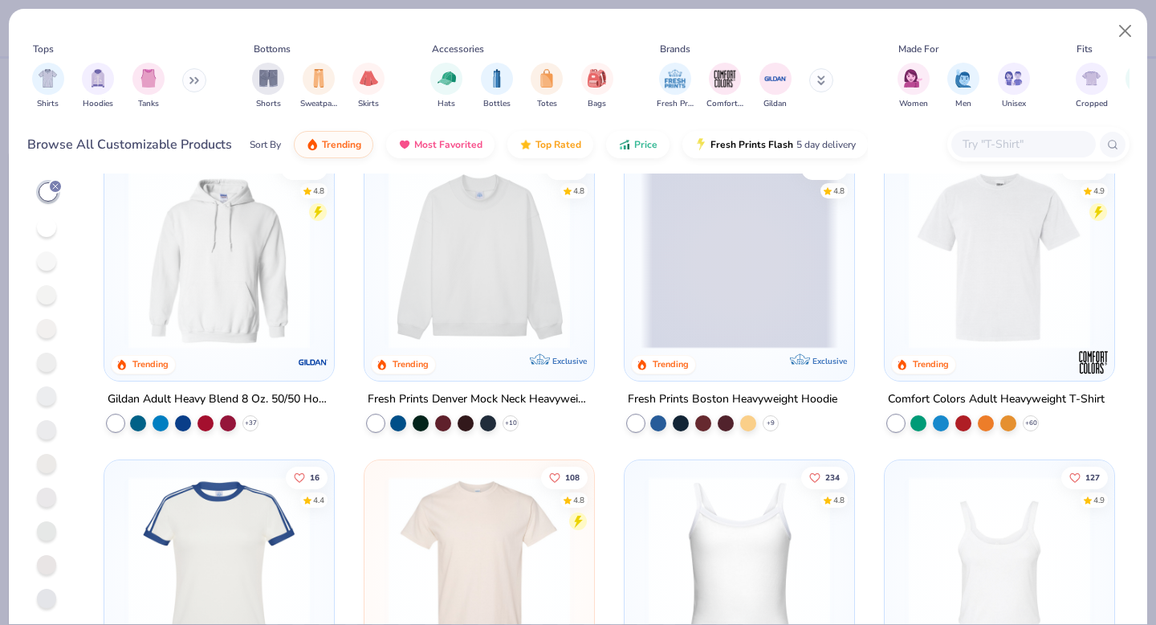
click at [185, 87] on button at bounding box center [194, 80] width 24 height 24
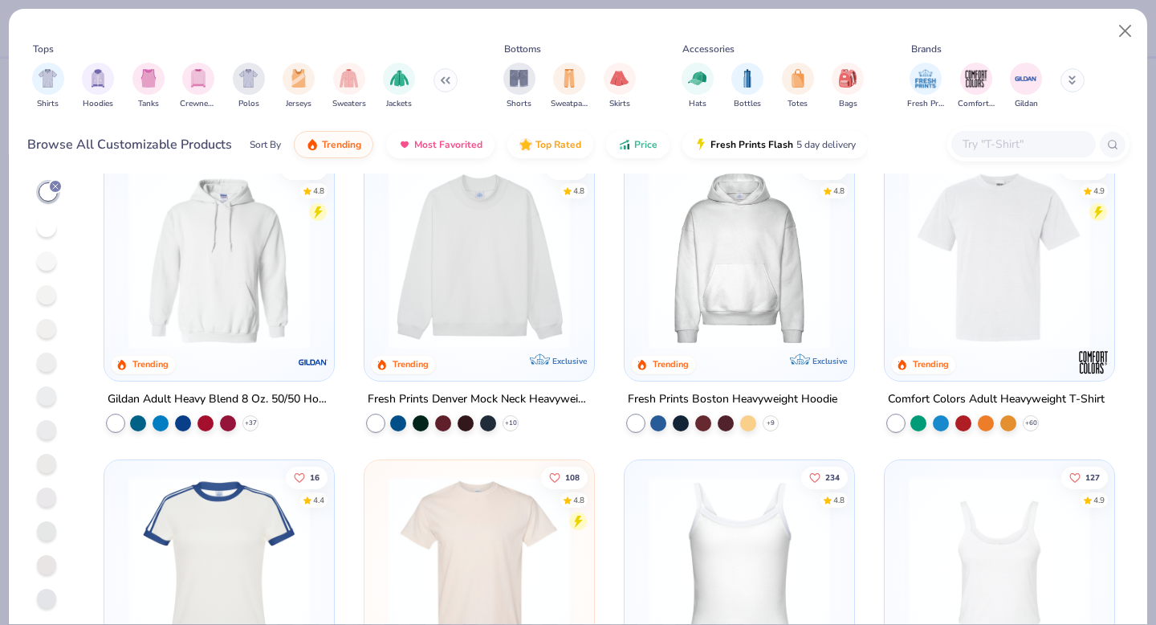
click at [442, 83] on icon at bounding box center [445, 80] width 10 height 8
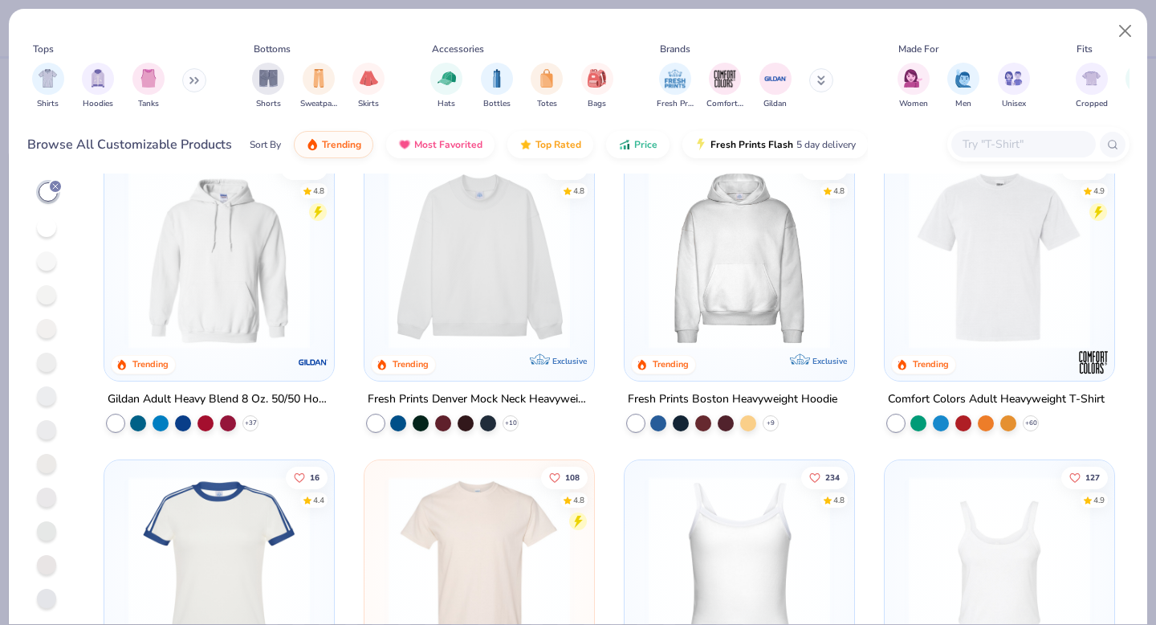
click at [192, 82] on icon at bounding box center [194, 80] width 10 height 8
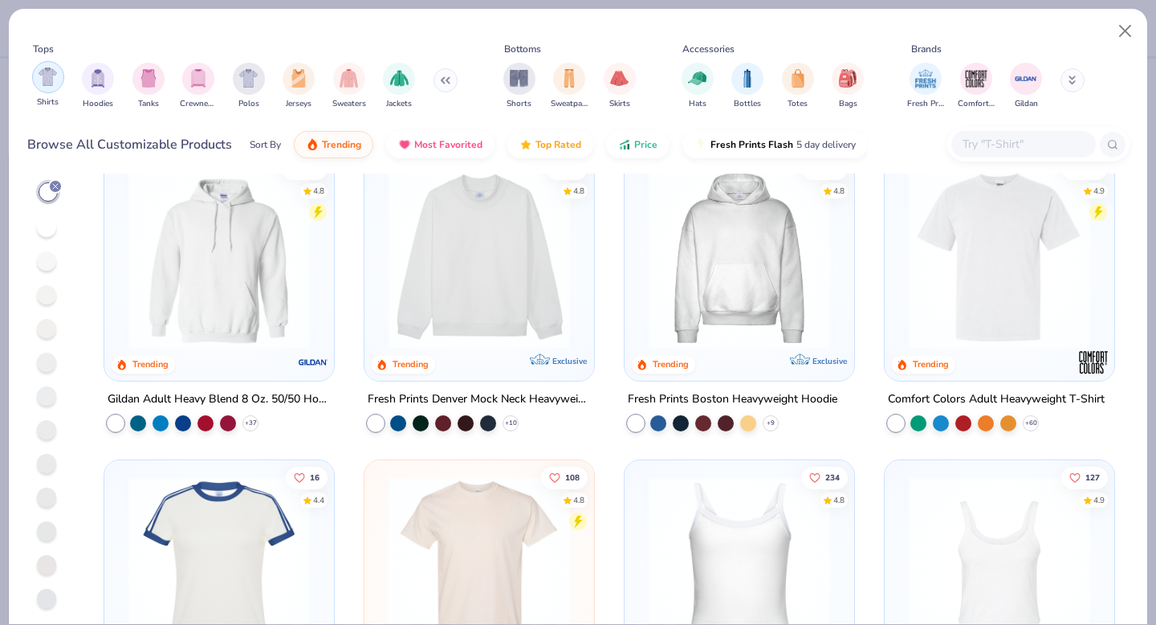
click at [44, 79] on img "filter for Shirts" at bounding box center [48, 76] width 18 height 18
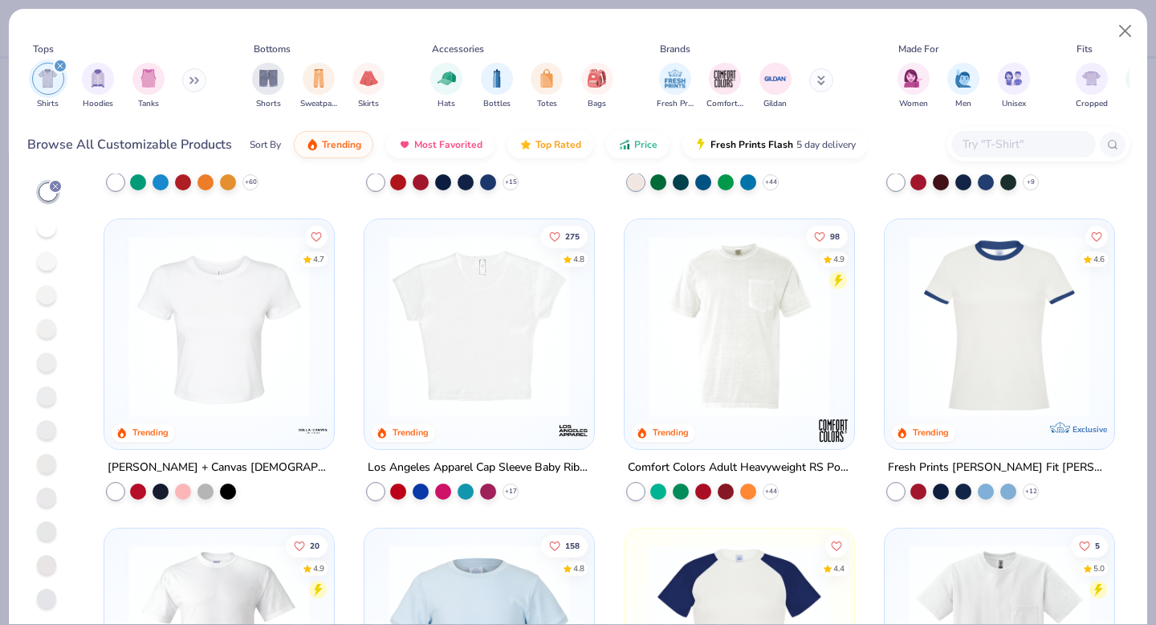
scroll to position [279, 0]
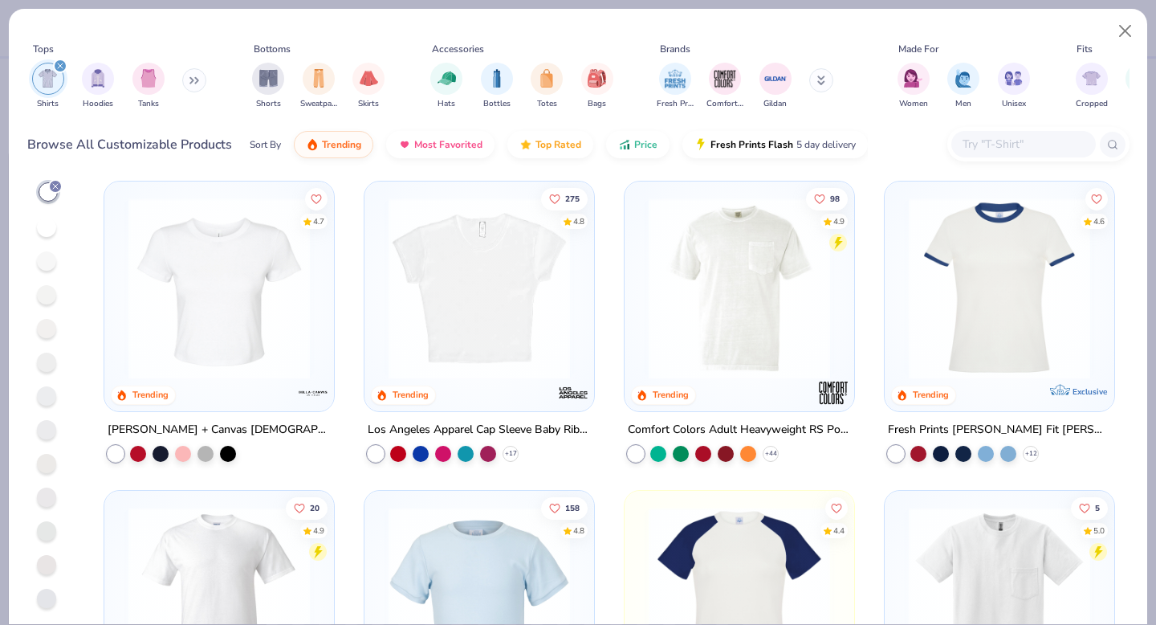
click at [268, 343] on img at bounding box center [219, 288] width 198 height 181
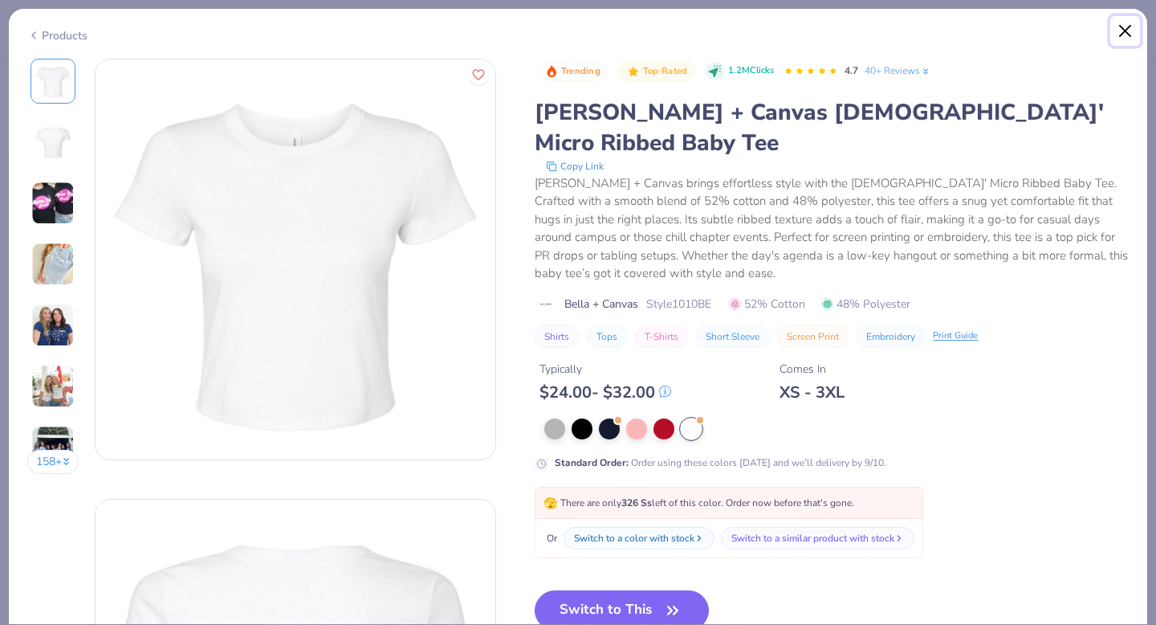
click at [1126, 26] on button "Close" at bounding box center [1125, 31] width 31 height 31
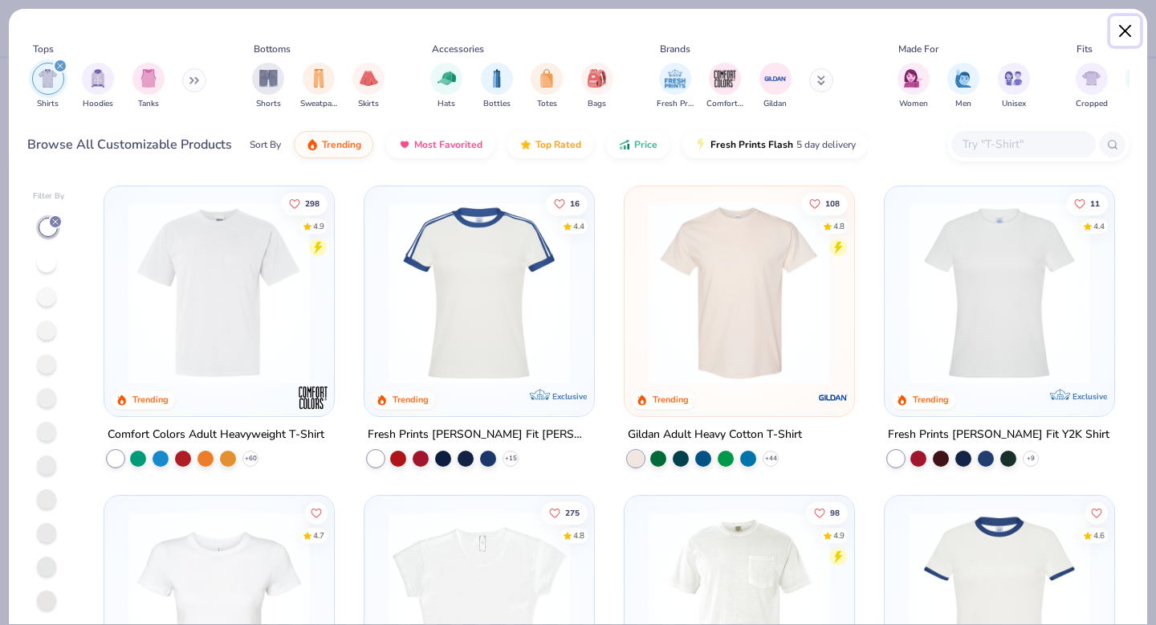
click at [1122, 29] on button "Close" at bounding box center [1125, 31] width 31 height 31
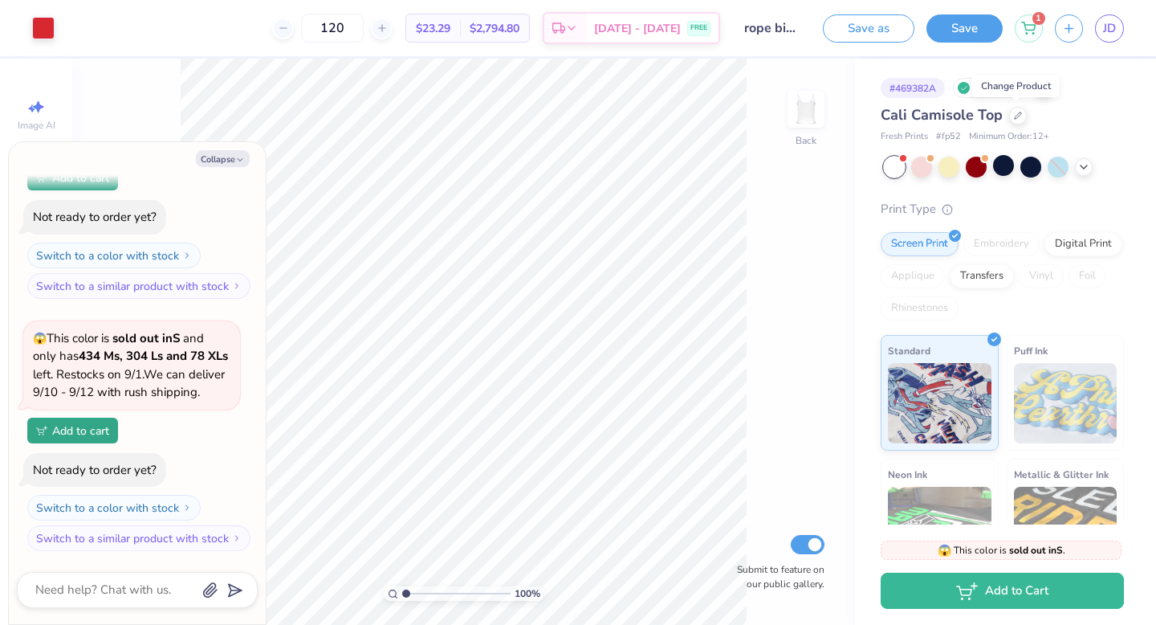
click at [1000, 90] on div "Change Product" at bounding box center [1016, 86] width 88 height 22
click at [1118, 110] on div "Cali Camisole Top" at bounding box center [1002, 115] width 243 height 22
click at [915, 136] on span "Fresh Prints" at bounding box center [904, 137] width 47 height 14
click at [1016, 117] on icon at bounding box center [1018, 114] width 8 height 8
type textarea "x"
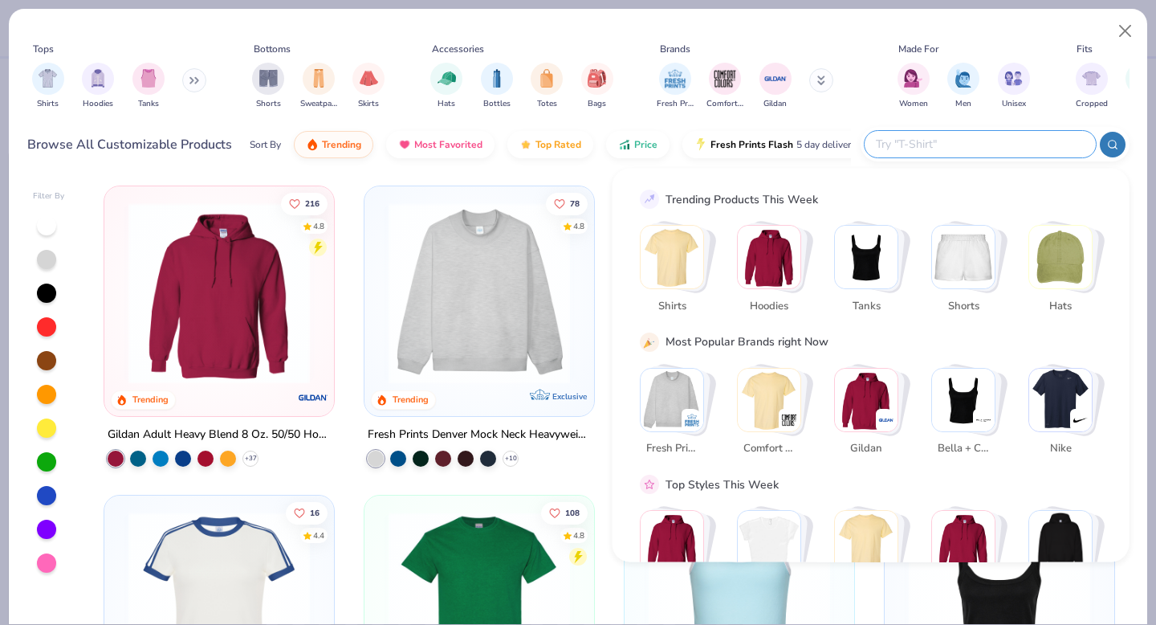
click at [988, 143] on input "text" at bounding box center [979, 144] width 210 height 18
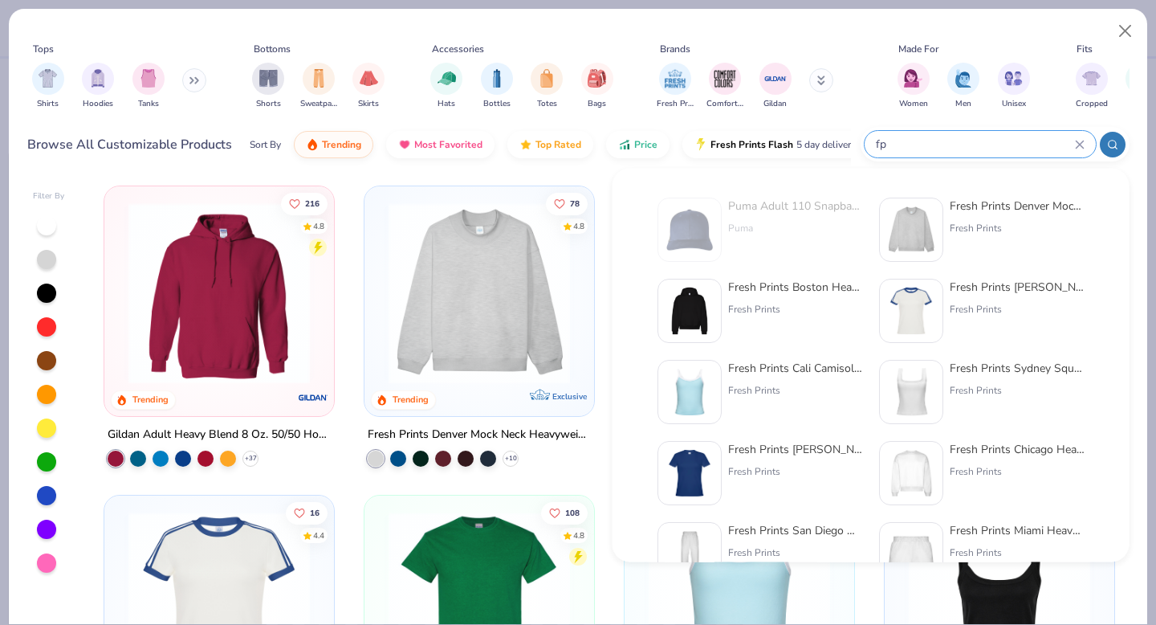
type input "f"
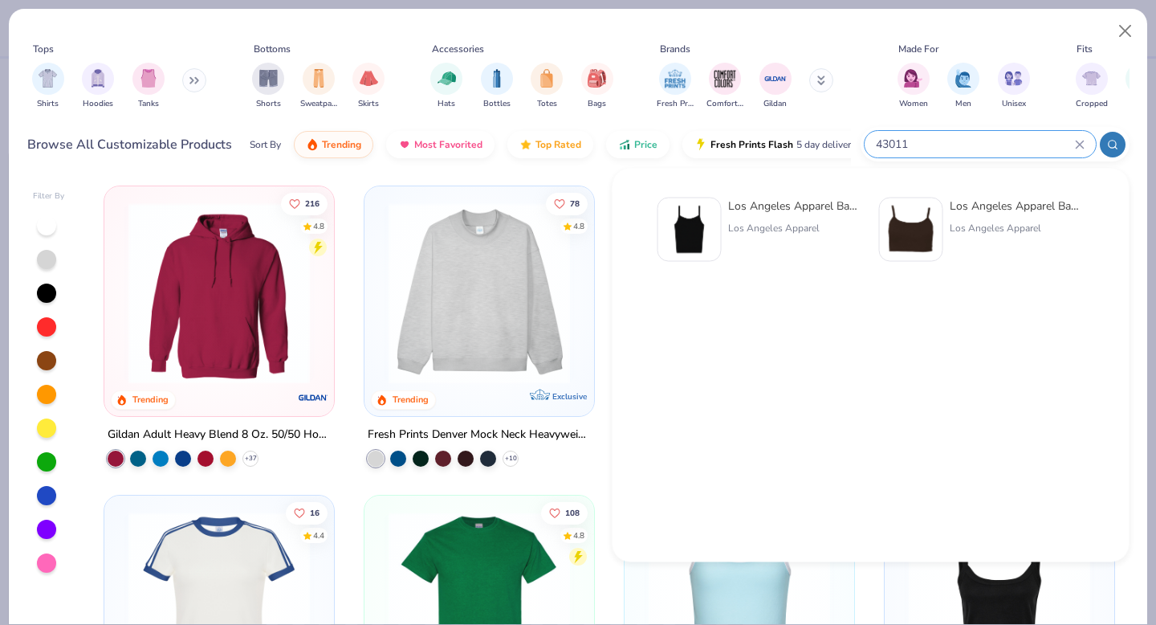
type input "43011"
click at [725, 222] on div "Los Angeles Apparel Baby Rib Spaghetti Tank Los Angeles Apparel" at bounding box center [761, 230] width 206 height 64
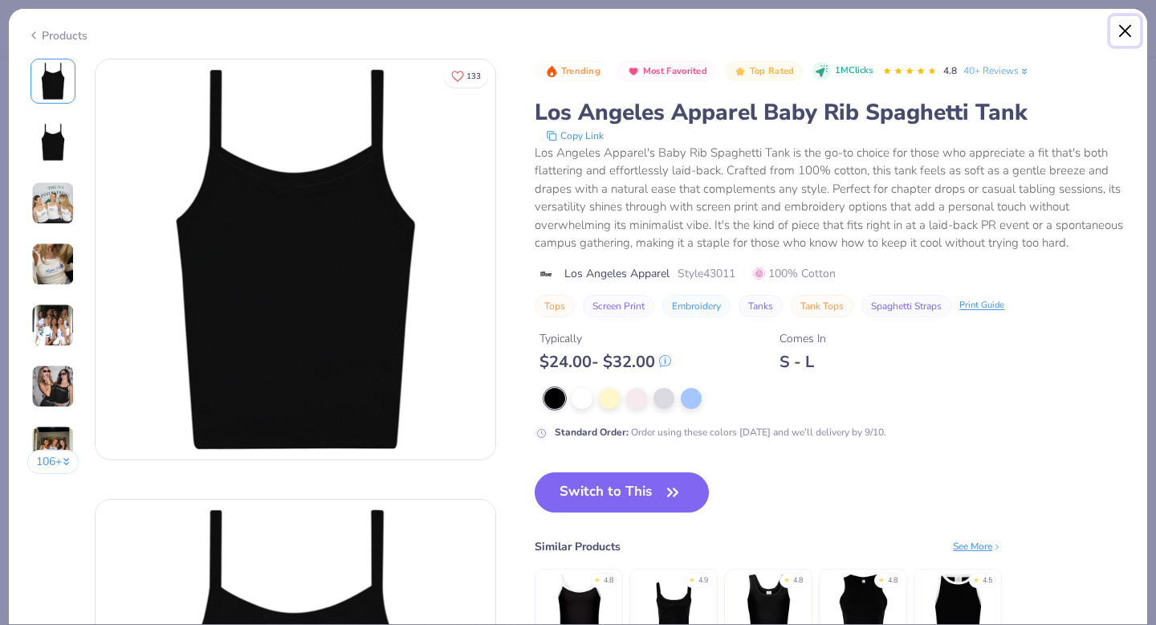
click at [1119, 33] on button "Close" at bounding box center [1125, 31] width 31 height 31
type textarea "x"
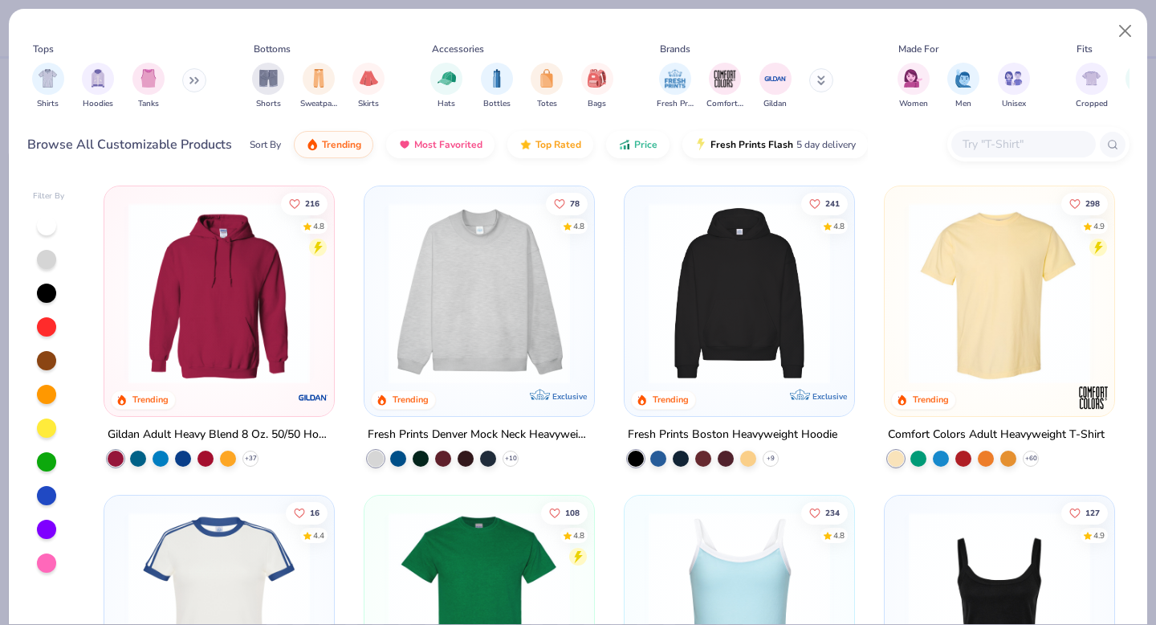
click at [1005, 128] on div at bounding box center [1038, 144] width 182 height 35
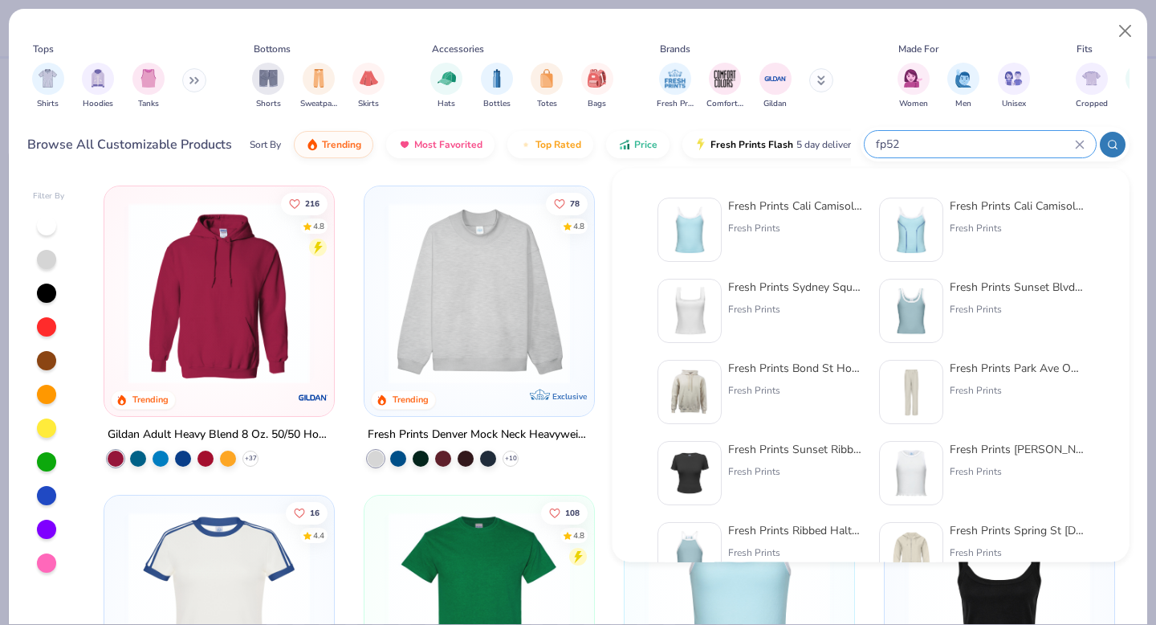
type input "fp52"
click at [792, 222] on div "Fresh Prints" at bounding box center [795, 228] width 135 height 14
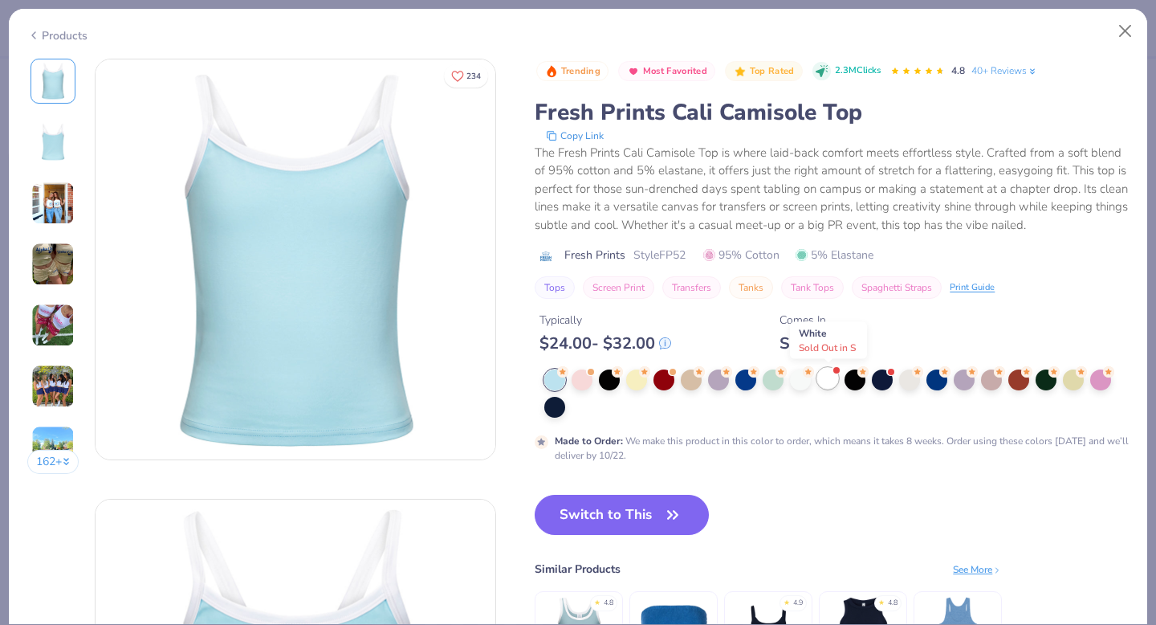
click at [830, 384] on div at bounding box center [827, 378] width 21 height 21
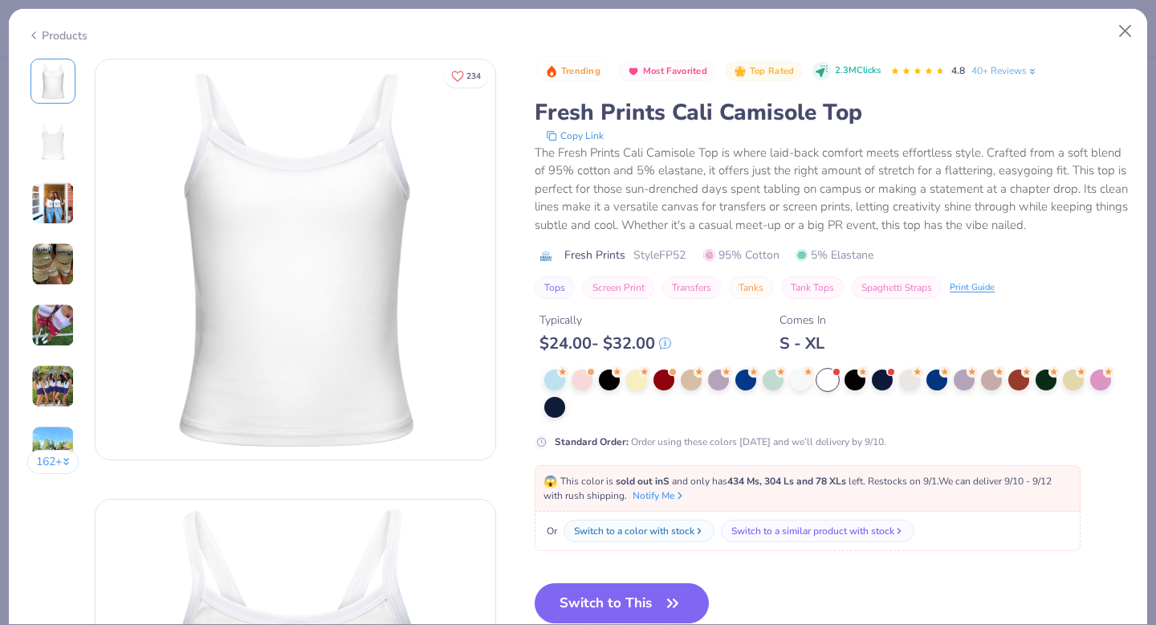
click at [56, 317] on img at bounding box center [52, 324] width 43 height 43
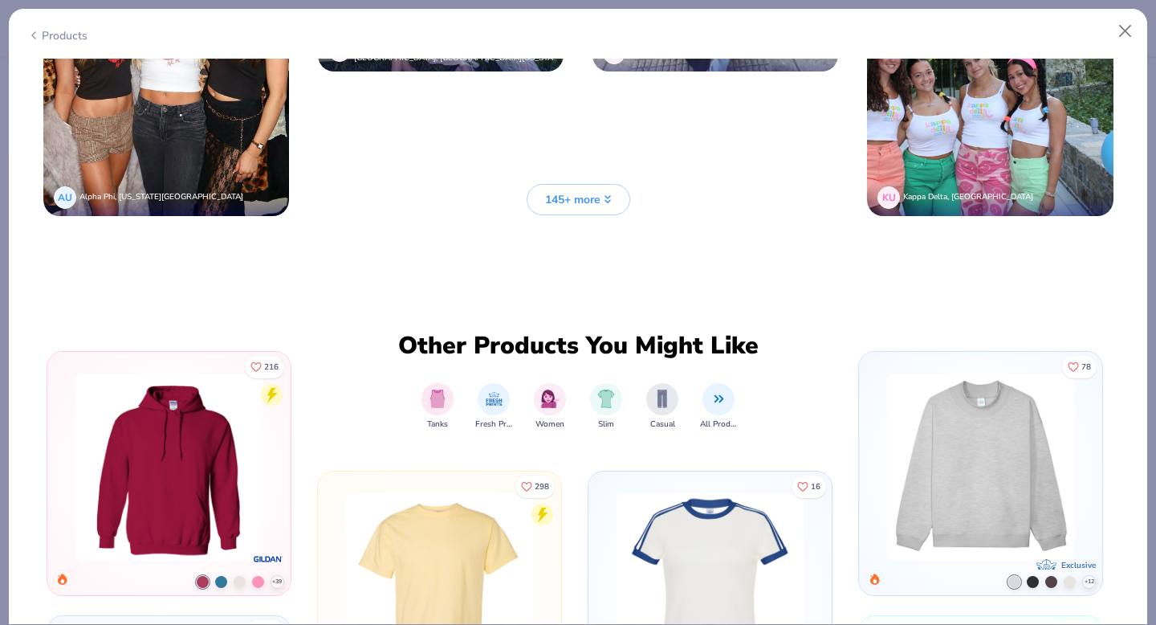
scroll to position [4310, 0]
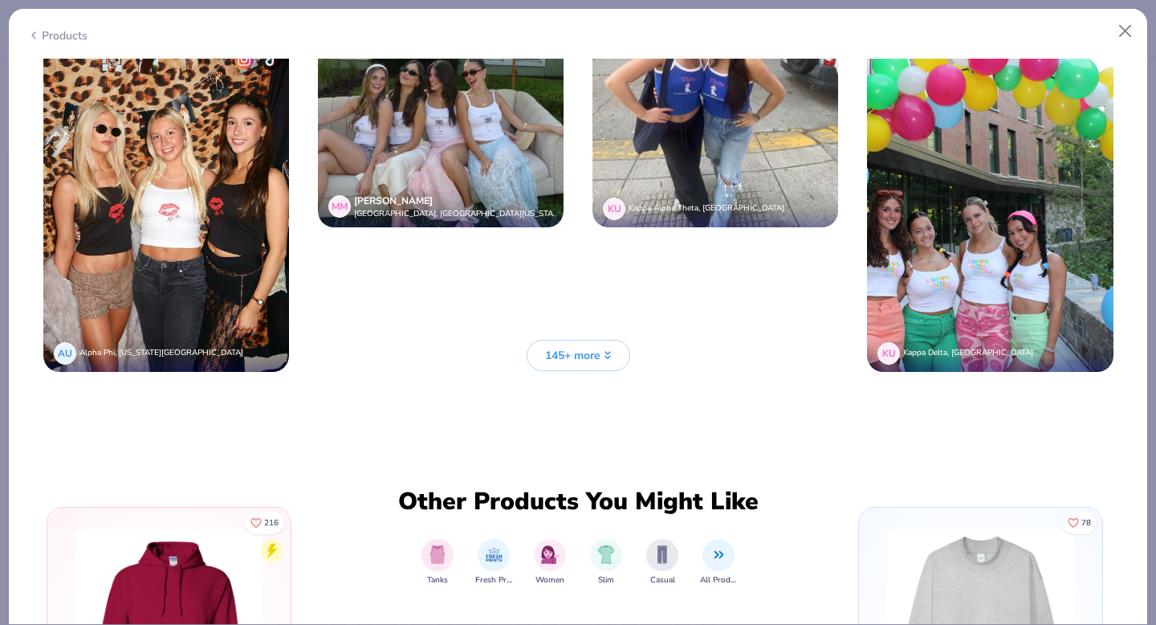
click at [560, 358] on span "145+ more" at bounding box center [572, 355] width 55 height 17
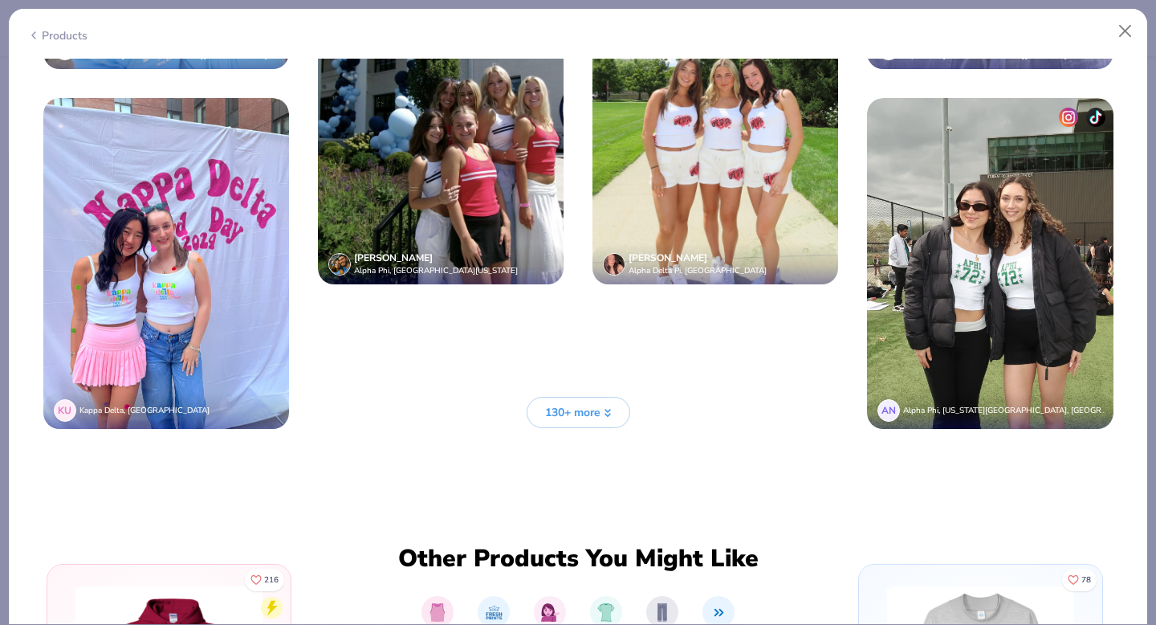
scroll to position [5783, 0]
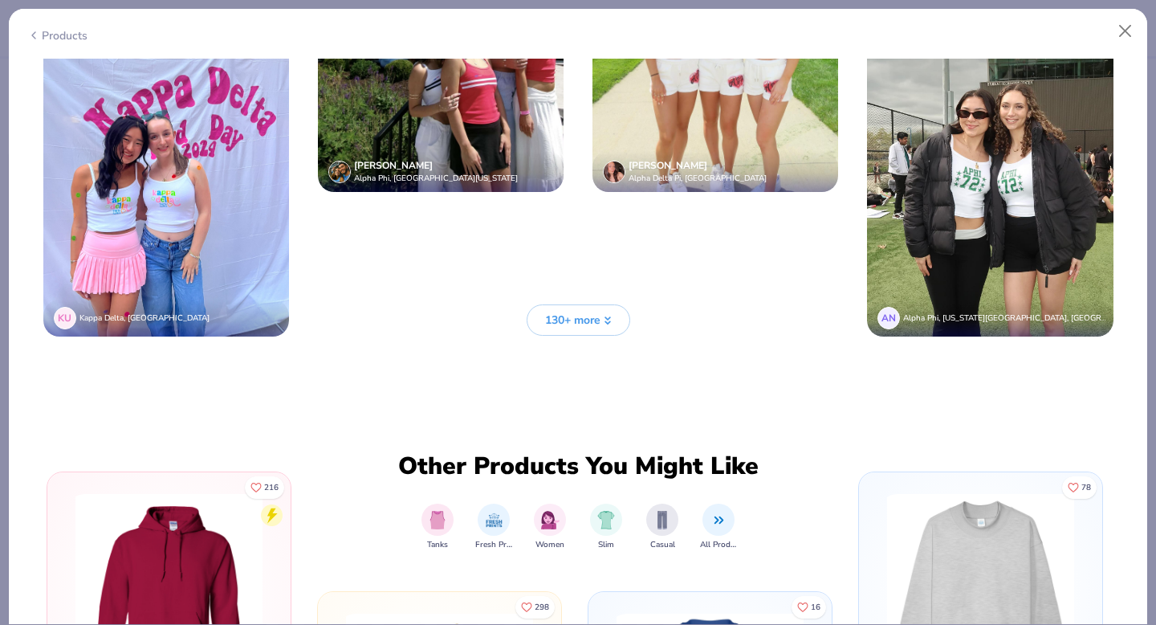
click at [570, 324] on span "130+ more" at bounding box center [572, 320] width 55 height 17
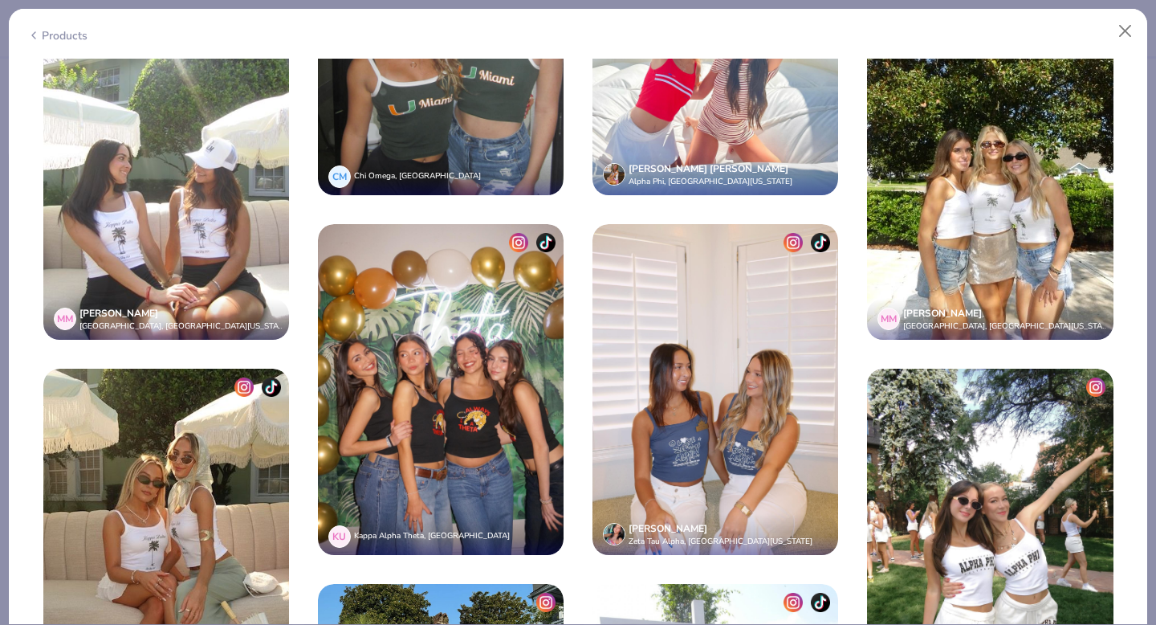
scroll to position [7105, 0]
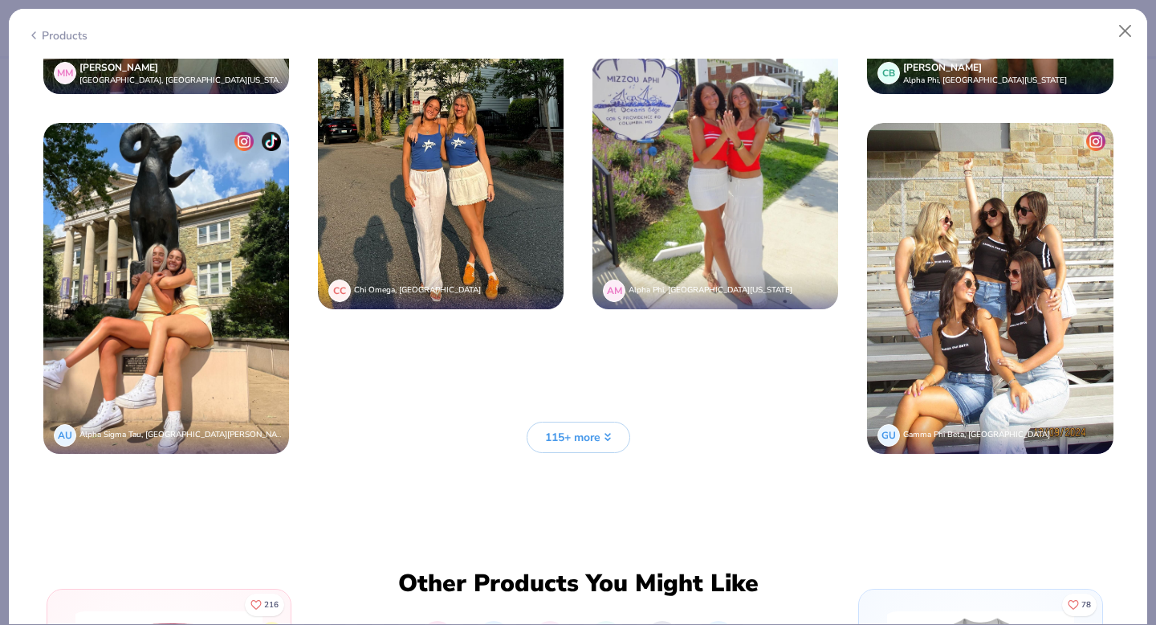
click at [600, 439] on span "115+ more" at bounding box center [572, 437] width 55 height 17
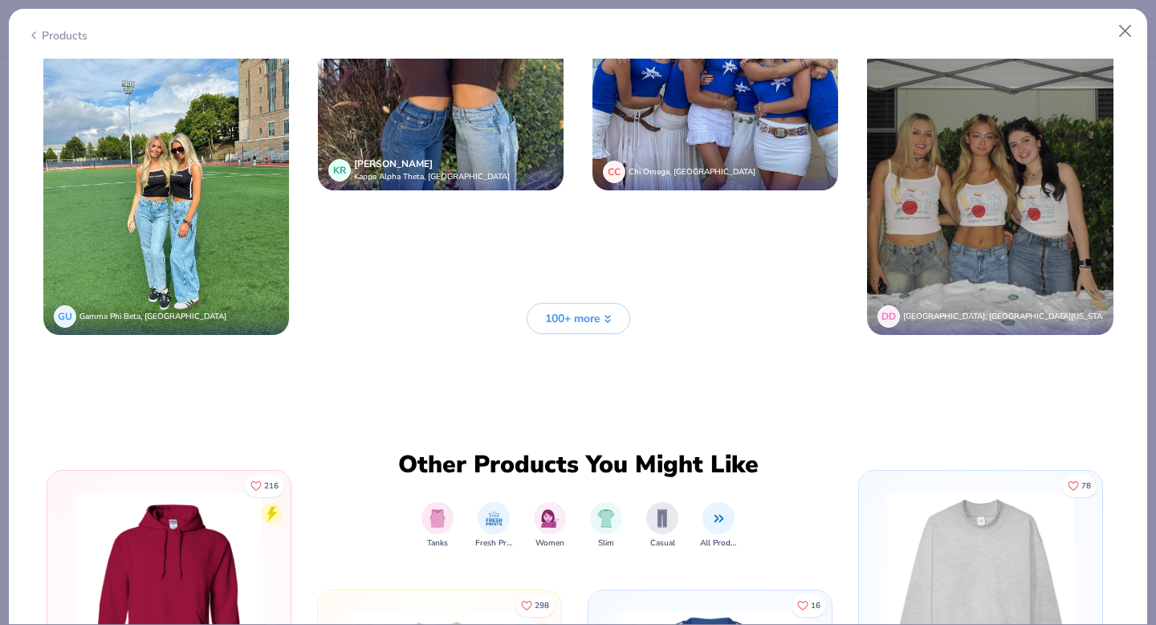
scroll to position [8587, 0]
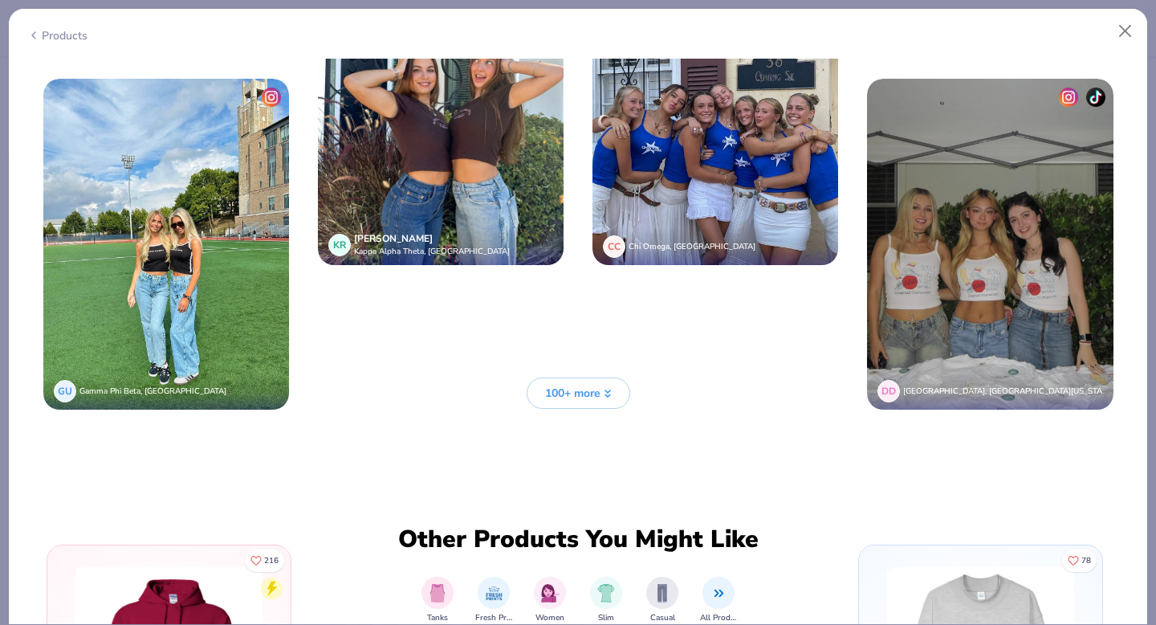
click at [584, 397] on span "100+ more" at bounding box center [572, 393] width 55 height 17
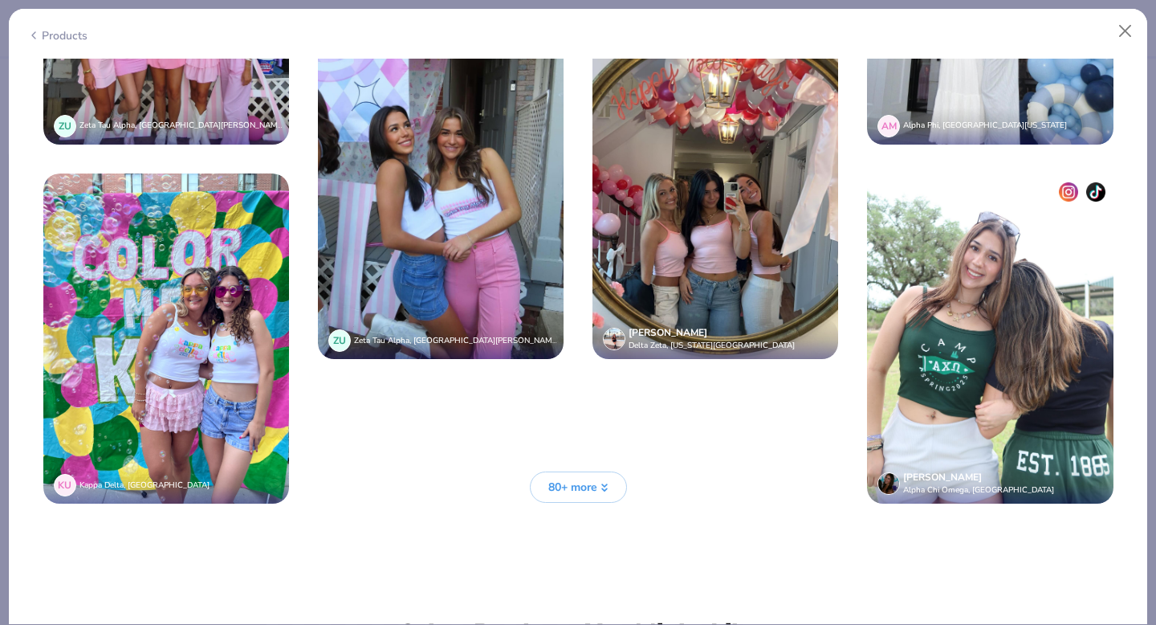
scroll to position [10077, 0]
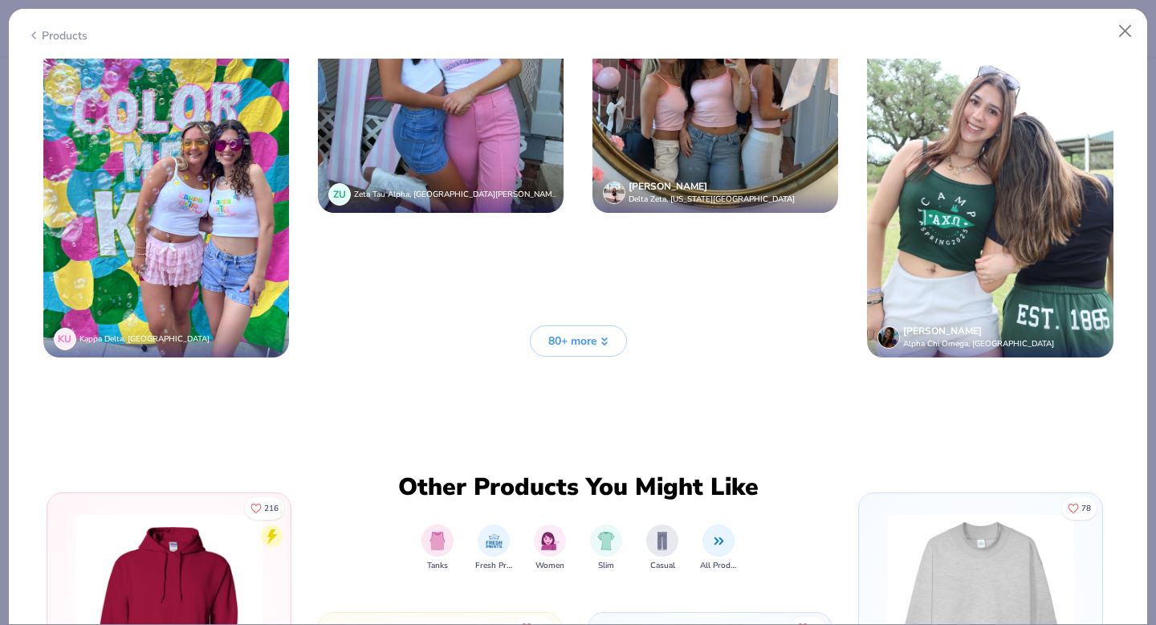
click at [592, 334] on span "80+ more" at bounding box center [572, 340] width 49 height 17
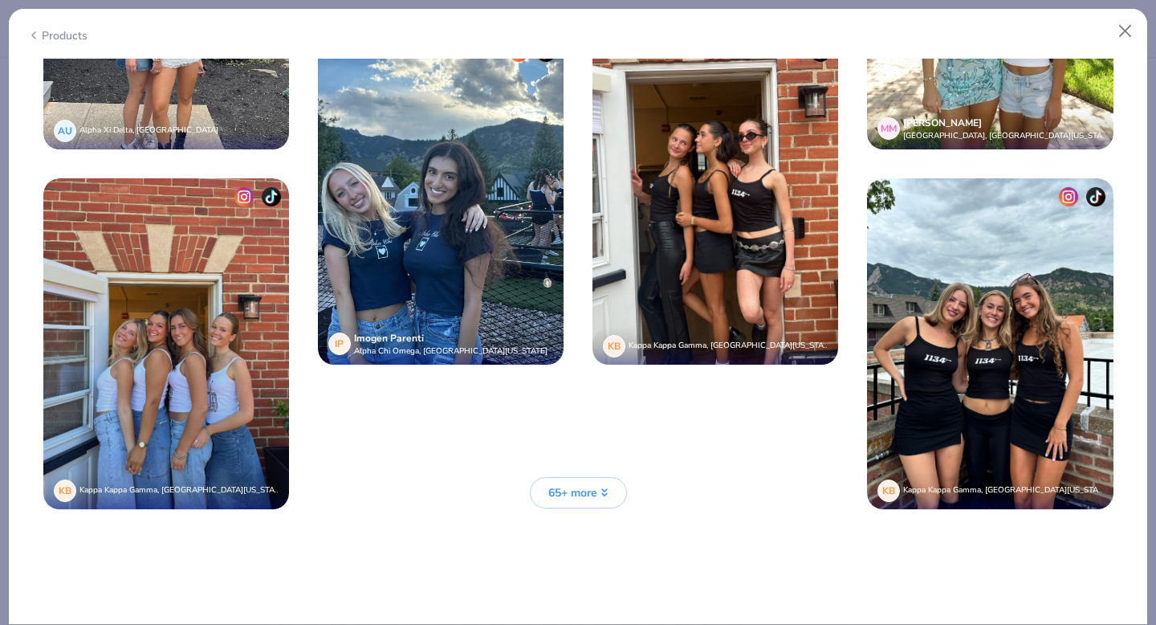
scroll to position [11366, 0]
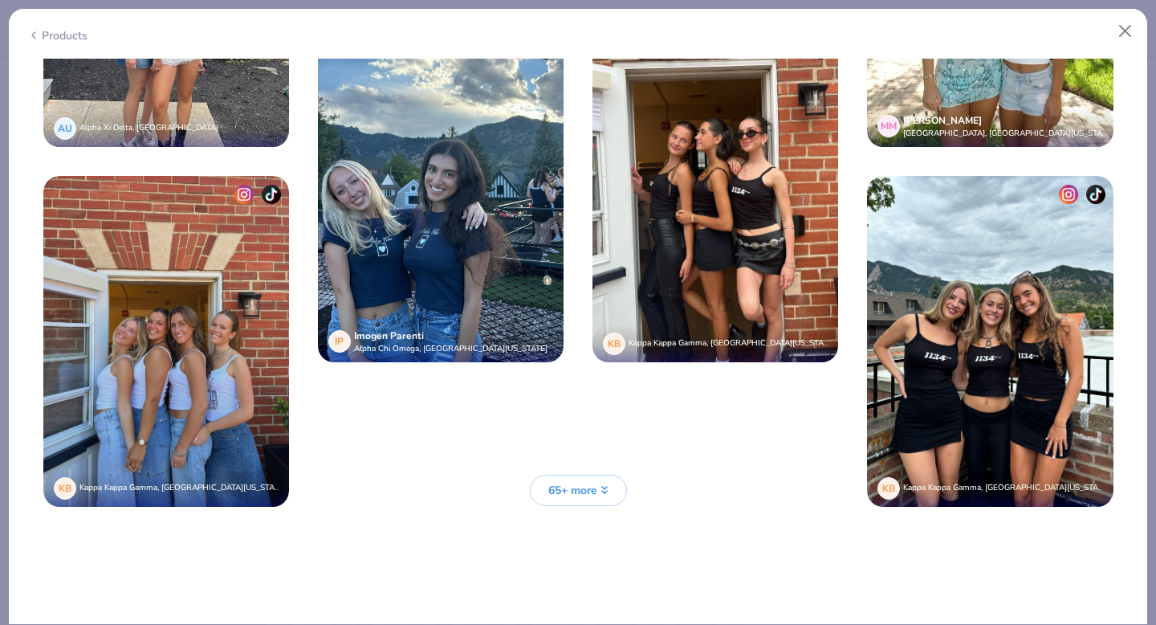
click at [584, 495] on span "65+ more" at bounding box center [572, 490] width 49 height 17
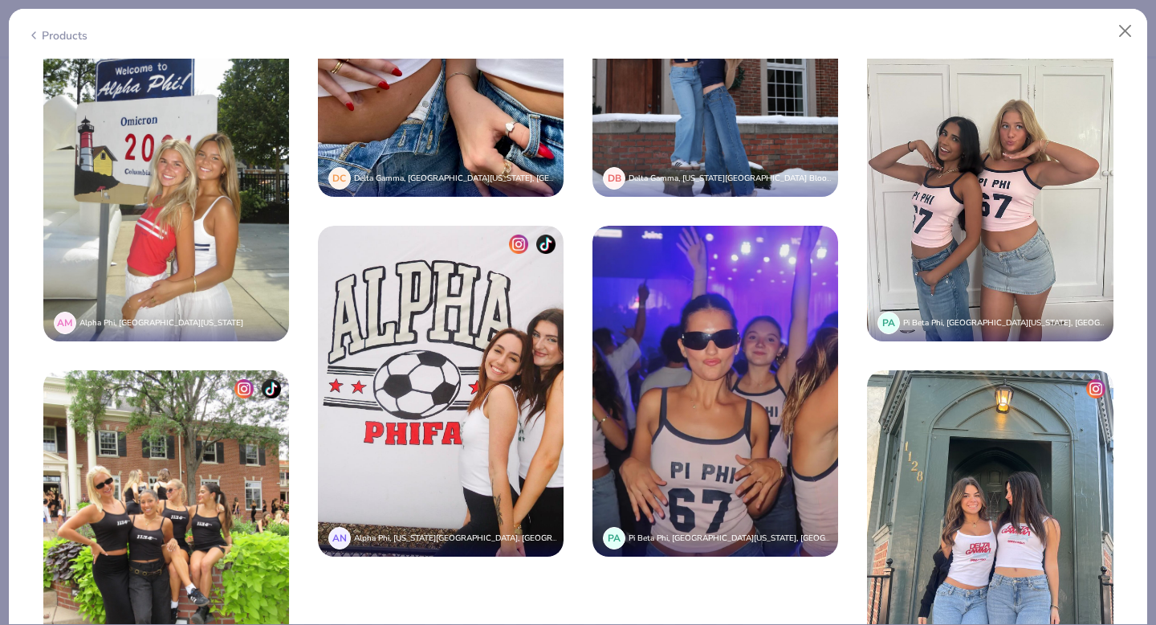
scroll to position [12725, 0]
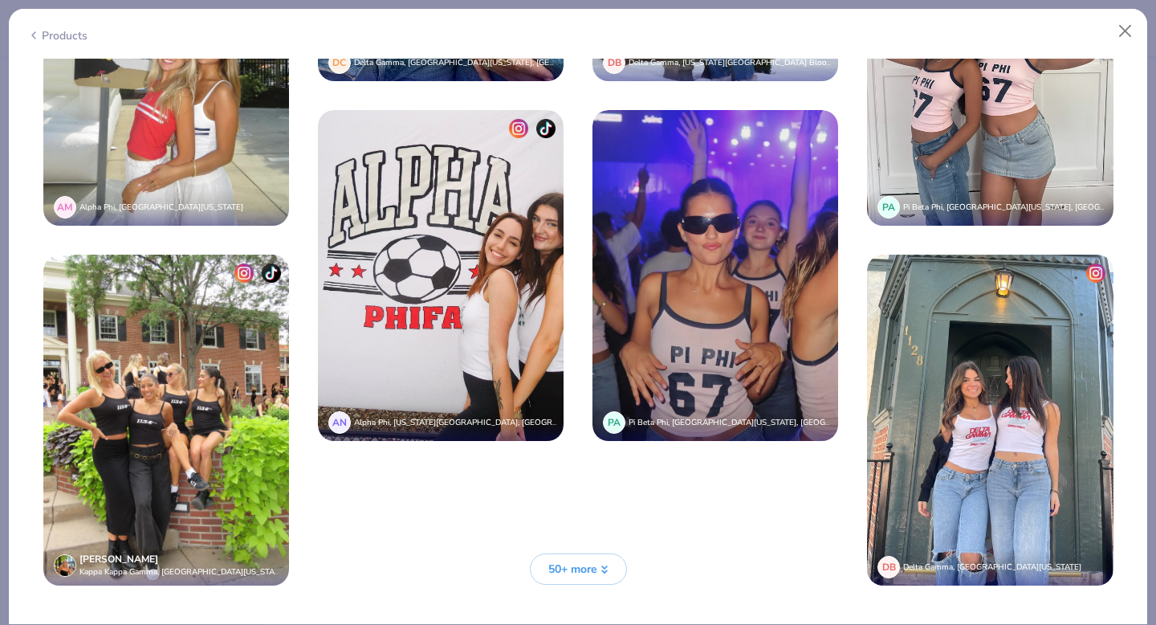
click at [576, 576] on button "50+ more" at bounding box center [578, 568] width 97 height 31
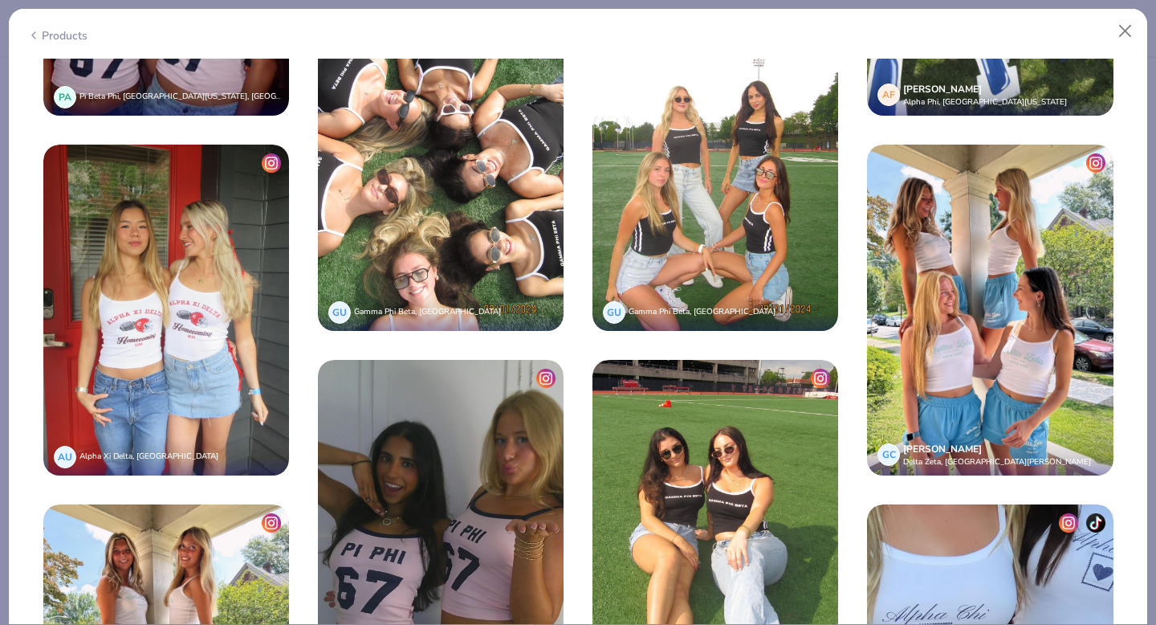
scroll to position [13034, 0]
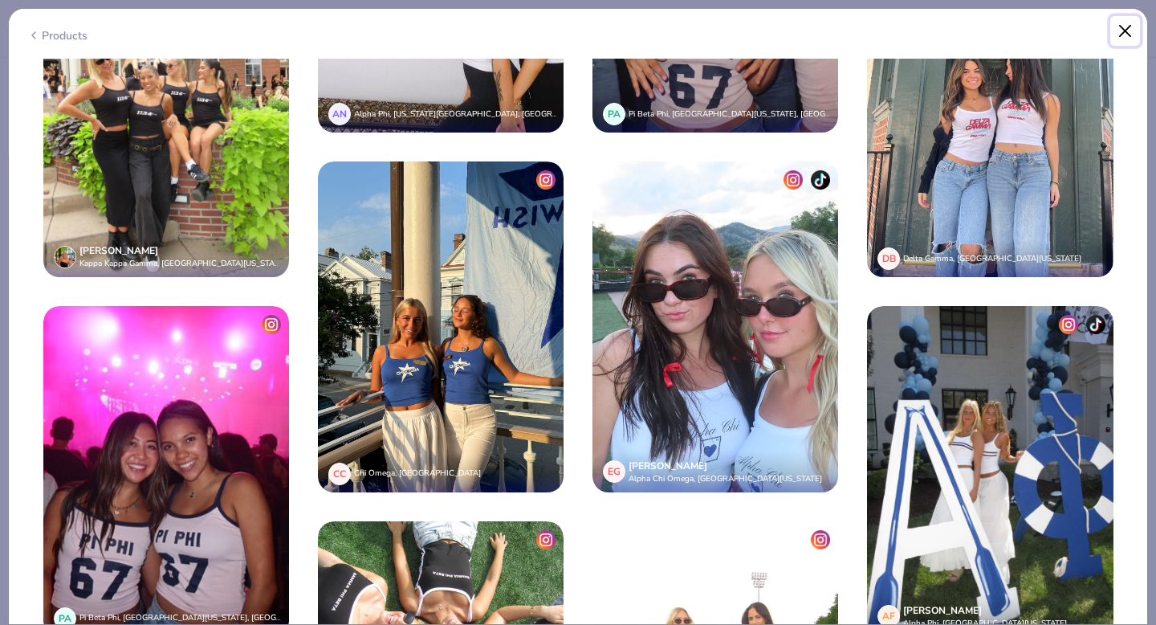
click at [1124, 30] on button "Close" at bounding box center [1125, 31] width 31 height 31
type textarea "x"
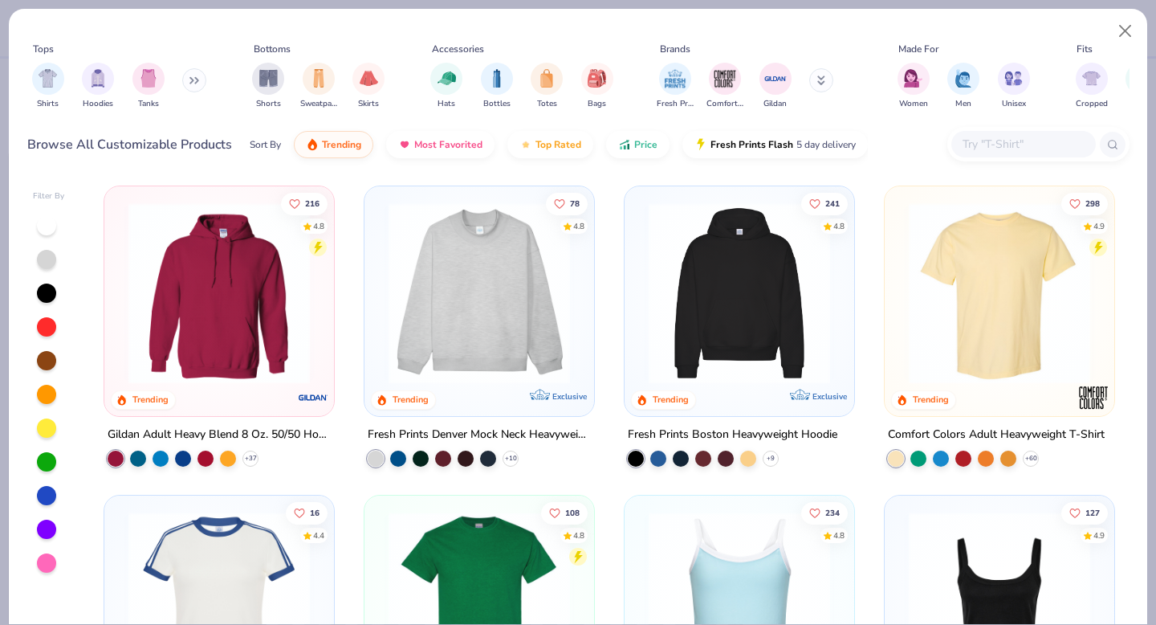
click at [1018, 148] on input "text" at bounding box center [1023, 144] width 124 height 18
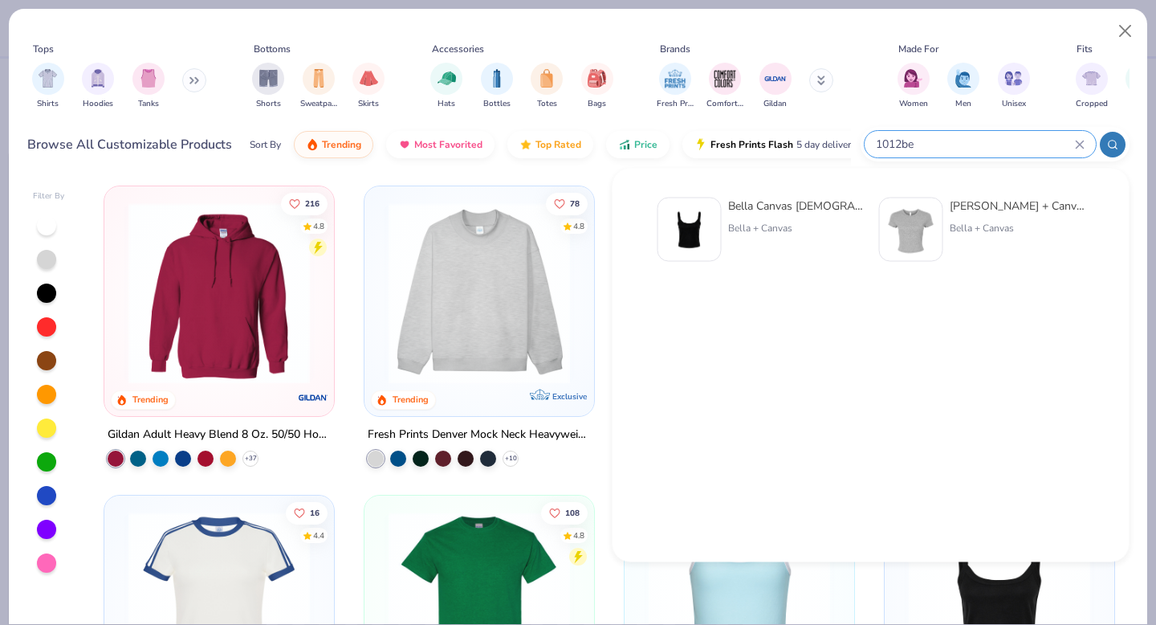
type input "1012be"
click at [701, 218] on img at bounding box center [690, 230] width 50 height 50
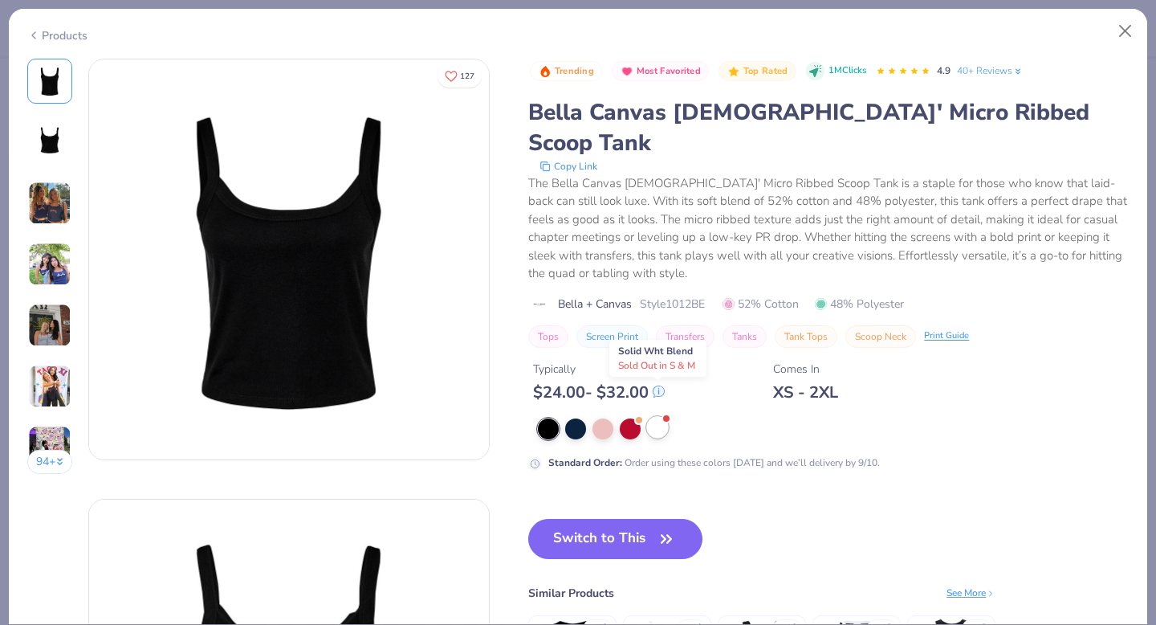
click at [658, 417] on div at bounding box center [657, 427] width 21 height 21
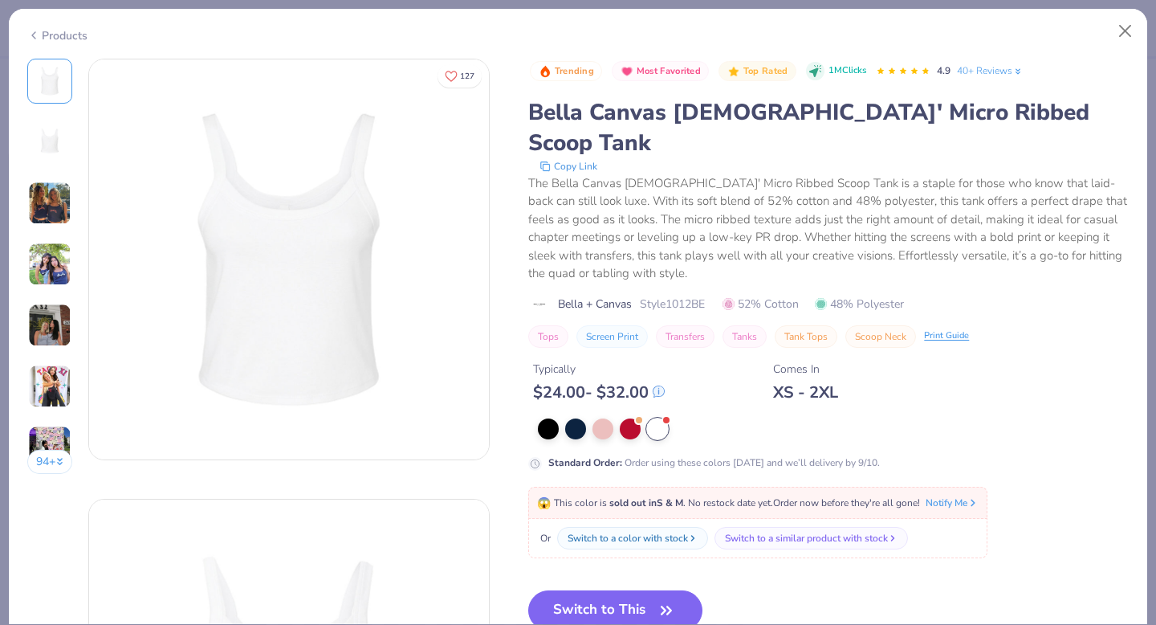
click at [50, 262] on img at bounding box center [49, 263] width 43 height 43
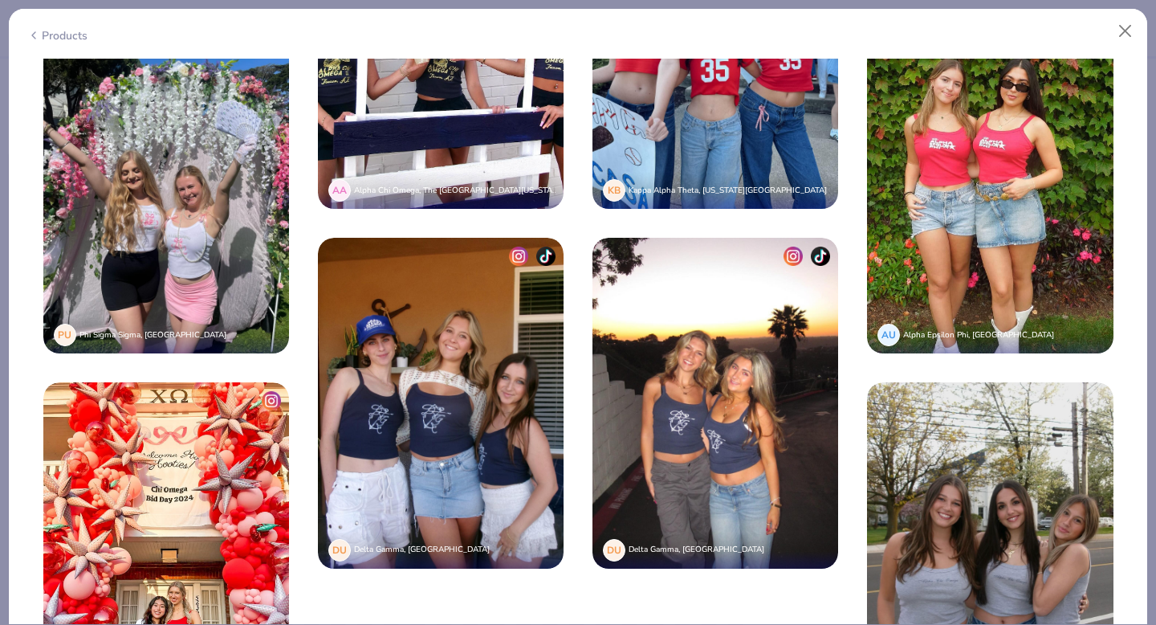
scroll to position [4128, 0]
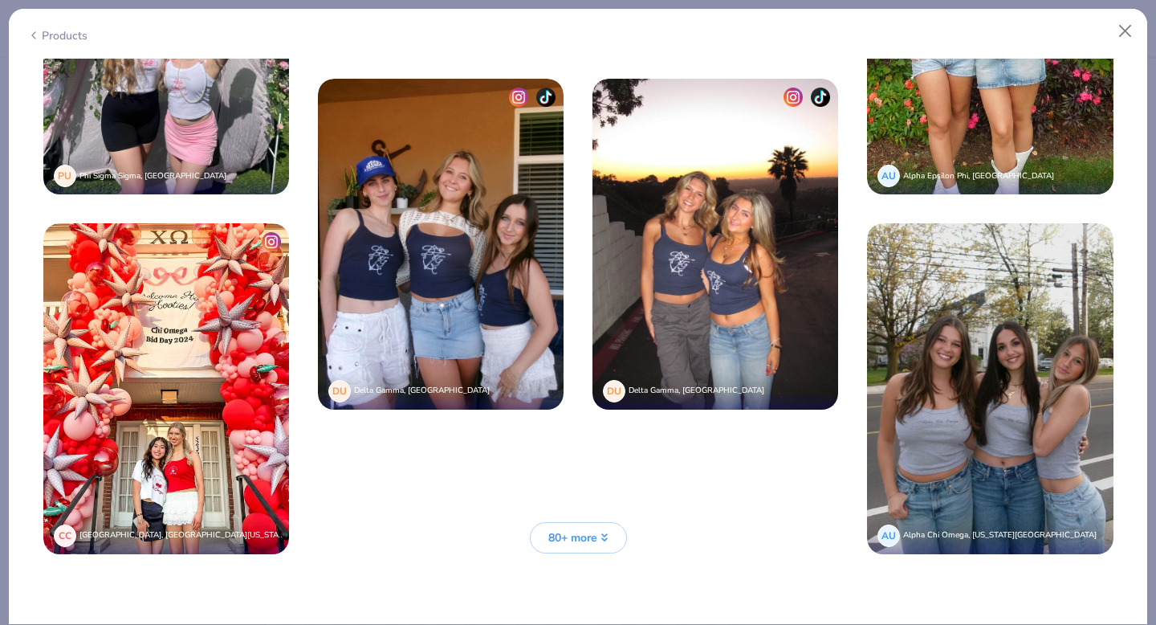
click at [580, 536] on span "80+ more" at bounding box center [572, 537] width 49 height 17
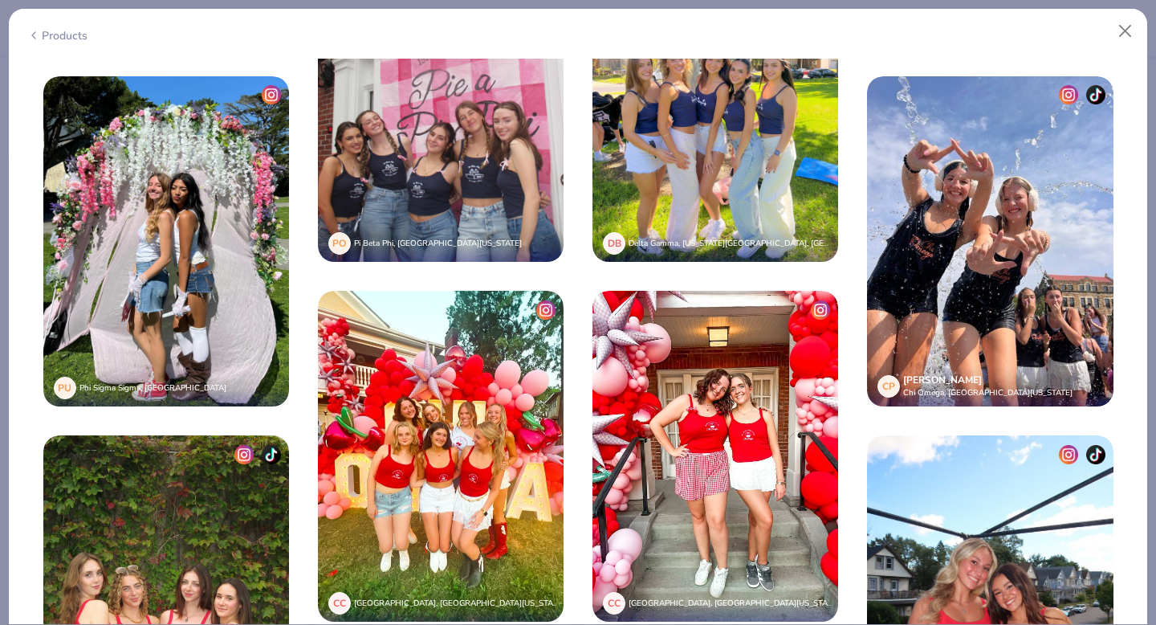
scroll to position [5495, 0]
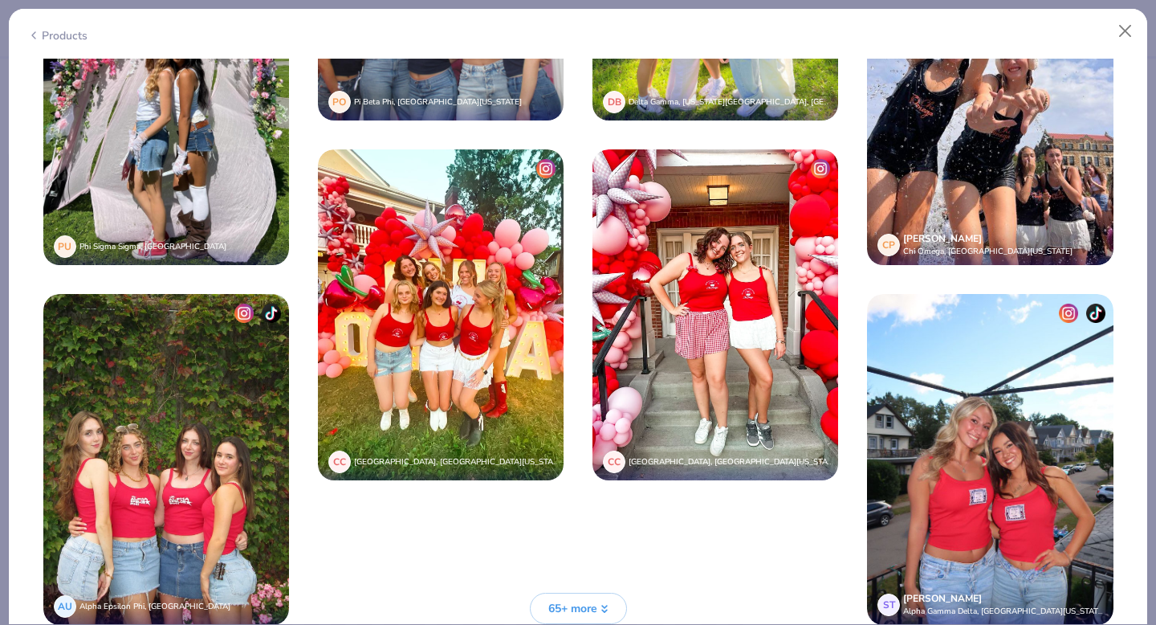
click at [716, 370] on img at bounding box center [716, 314] width 246 height 331
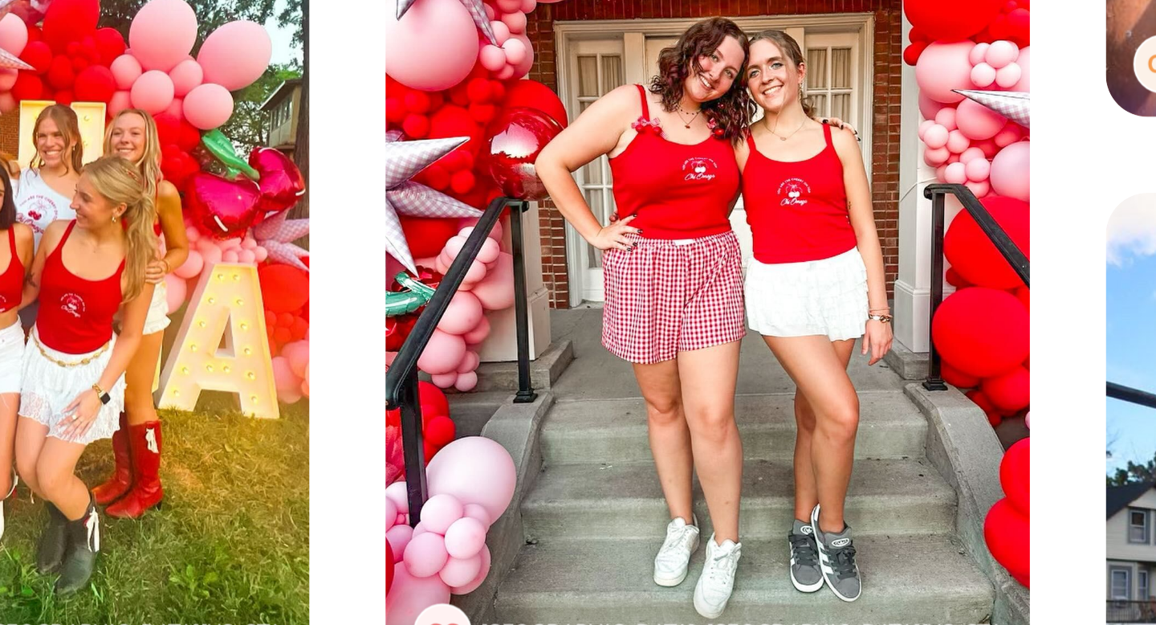
scroll to position [5530, 0]
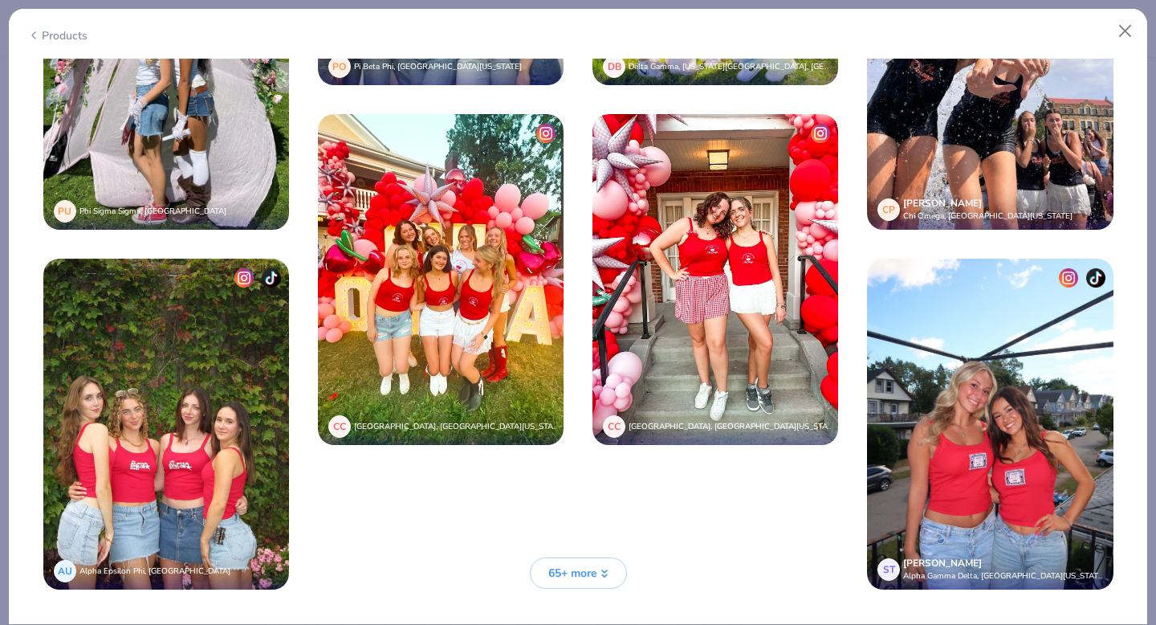
click at [588, 577] on span "65+ more" at bounding box center [572, 572] width 49 height 17
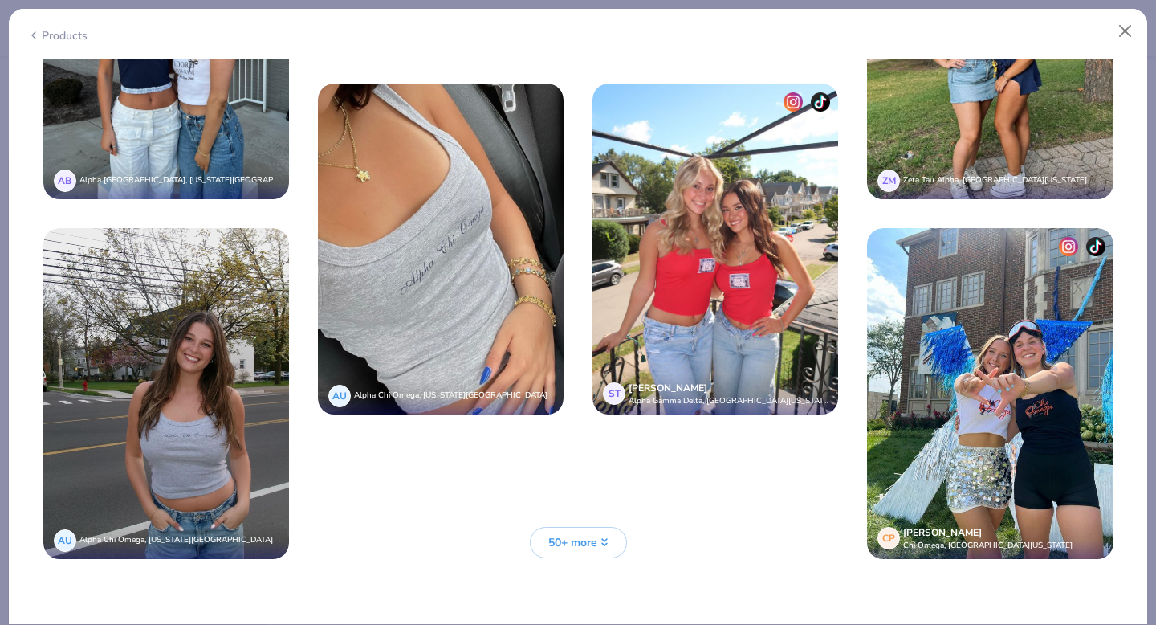
scroll to position [7038, 0]
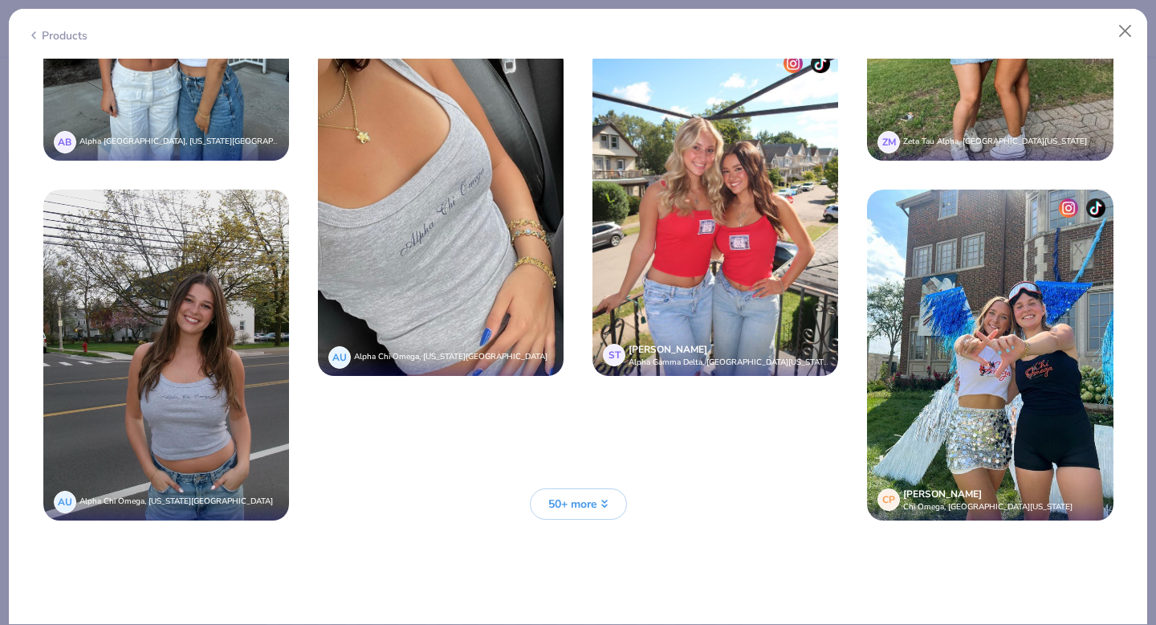
click at [596, 508] on span "50+ more" at bounding box center [572, 503] width 49 height 17
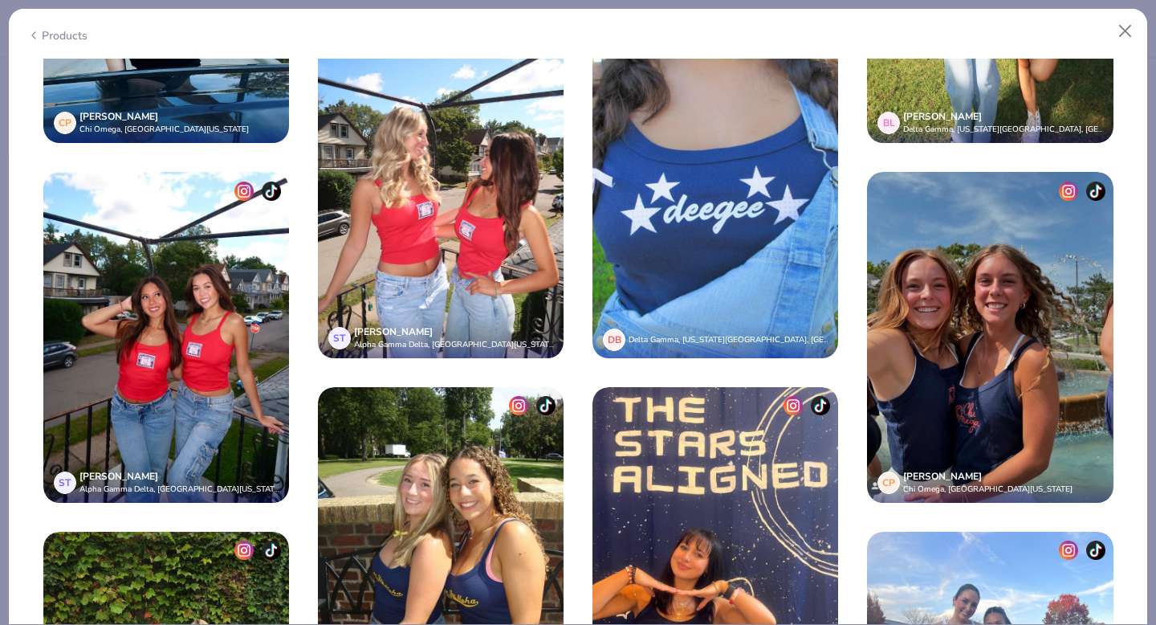
scroll to position [7977, 0]
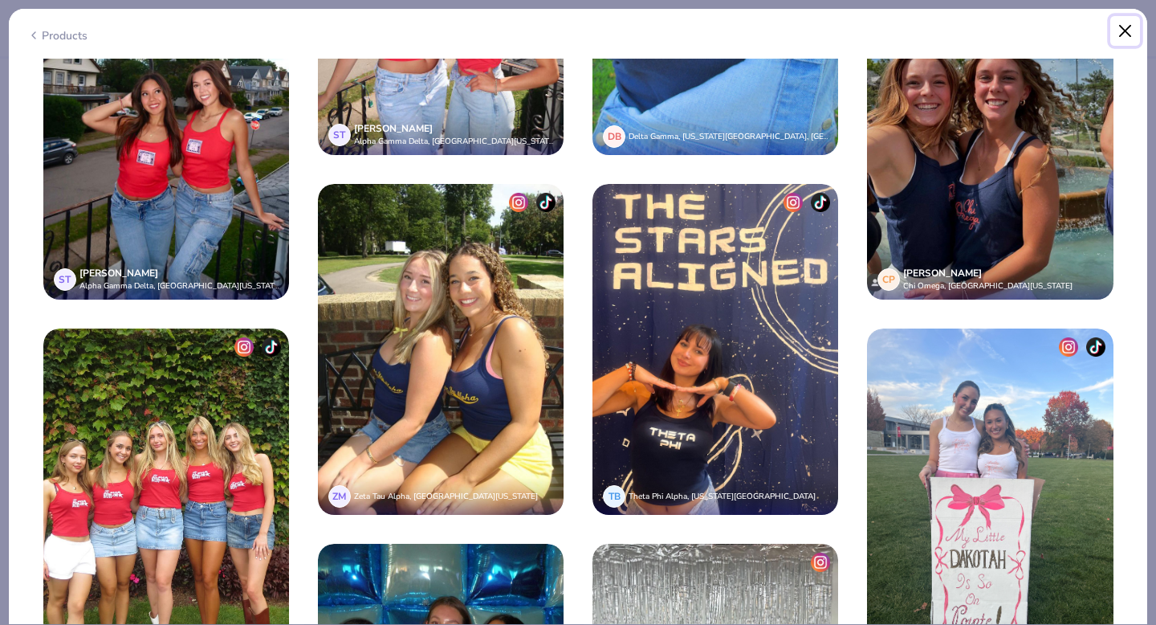
click at [1117, 34] on button "Close" at bounding box center [1125, 31] width 31 height 31
type textarea "x"
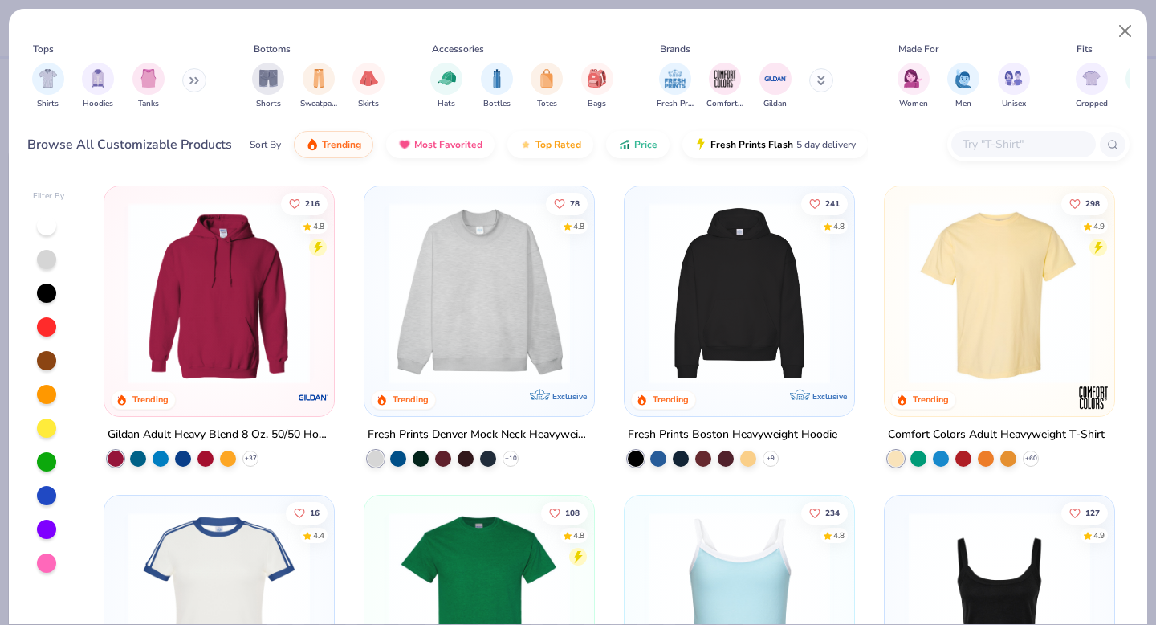
click at [996, 145] on input "text" at bounding box center [1023, 144] width 124 height 18
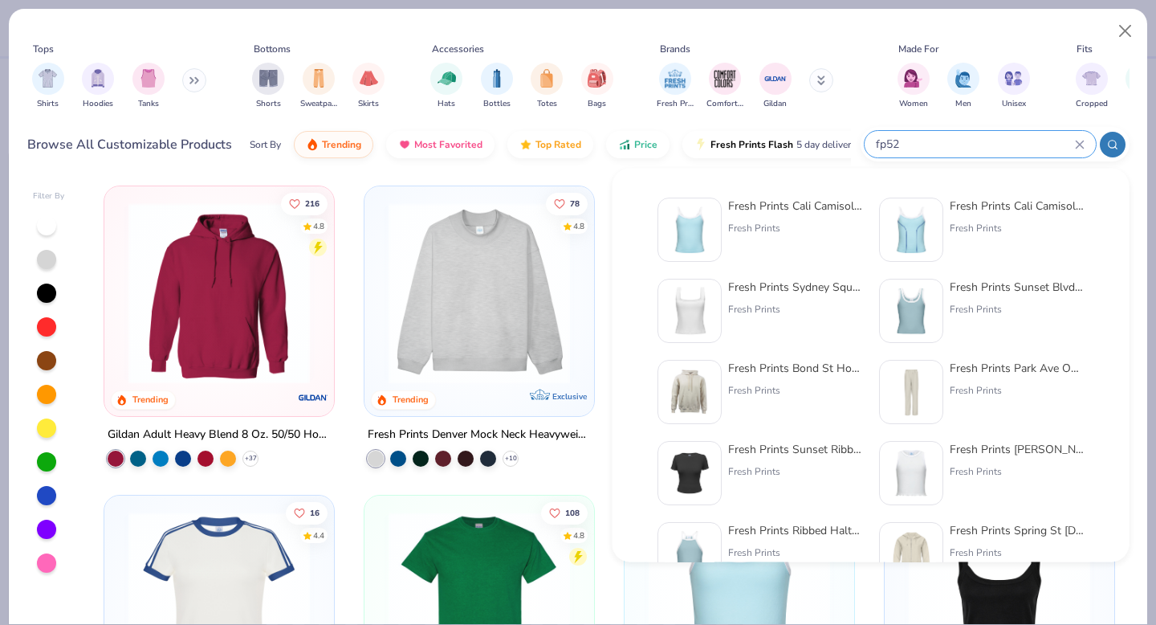
type input "fp52"
click at [703, 226] on img at bounding box center [690, 230] width 50 height 50
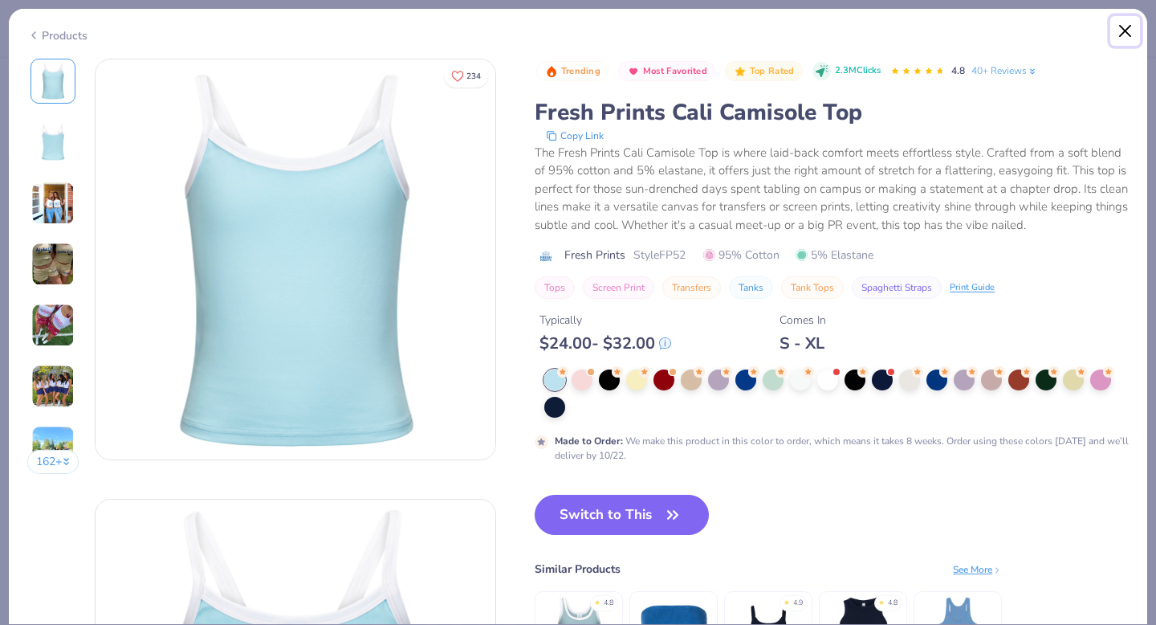
click at [1124, 30] on button "Close" at bounding box center [1125, 31] width 31 height 31
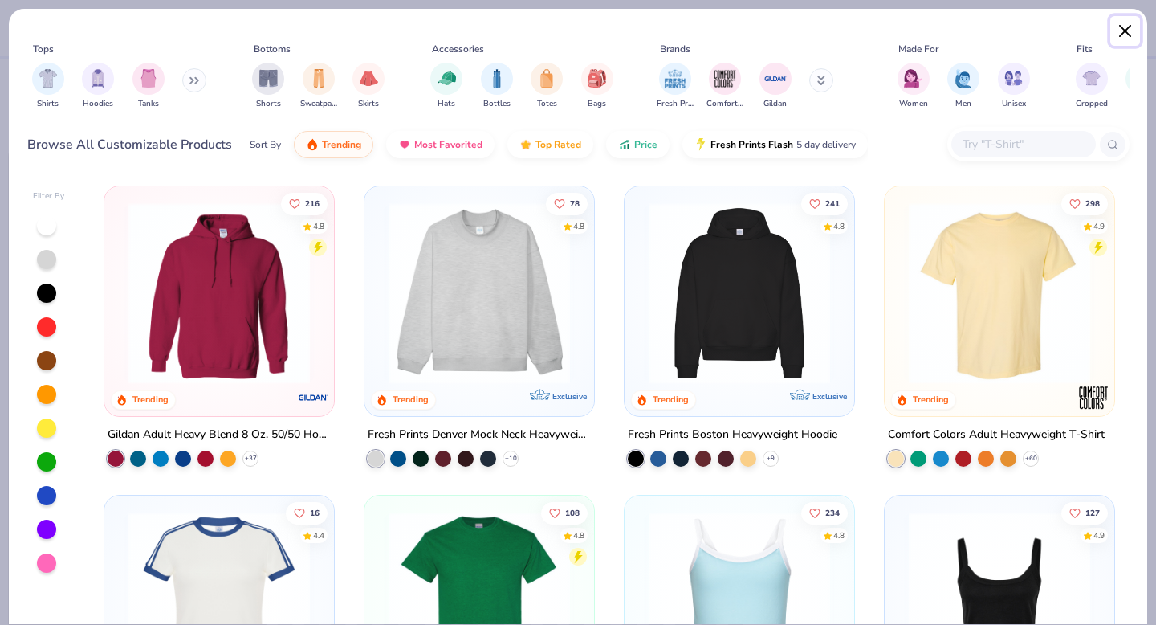
click at [1124, 29] on button "Close" at bounding box center [1125, 31] width 31 height 31
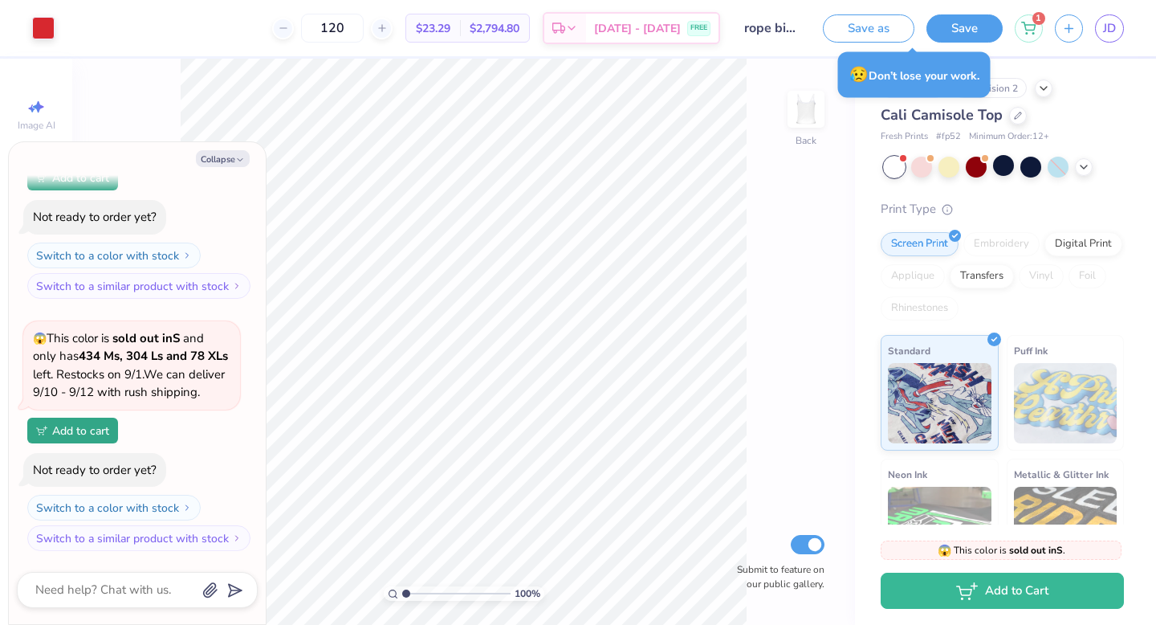
type textarea "x"
